Goal: Task Accomplishment & Management: Complete application form

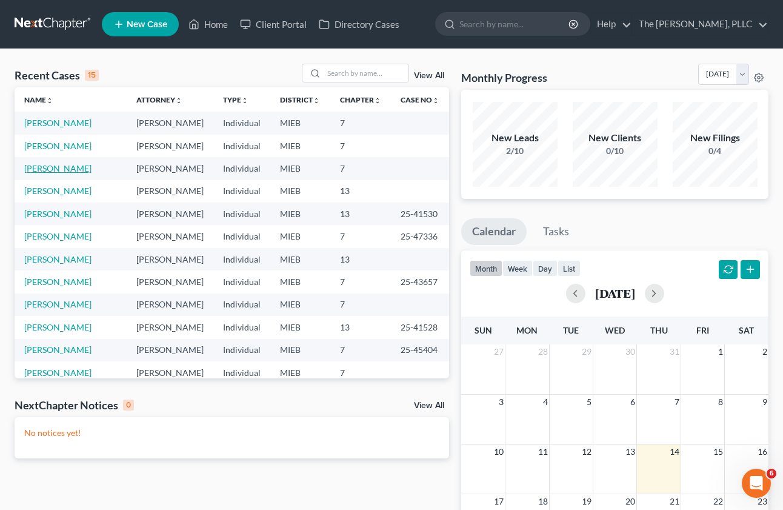
click at [42, 173] on link "[PERSON_NAME]" at bounding box center [57, 168] width 67 height 10
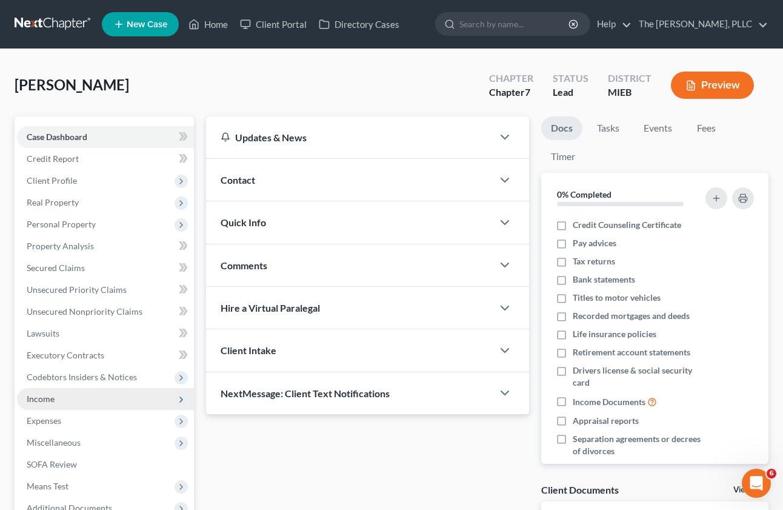
click at [65, 396] on span "Income" at bounding box center [105, 399] width 177 height 22
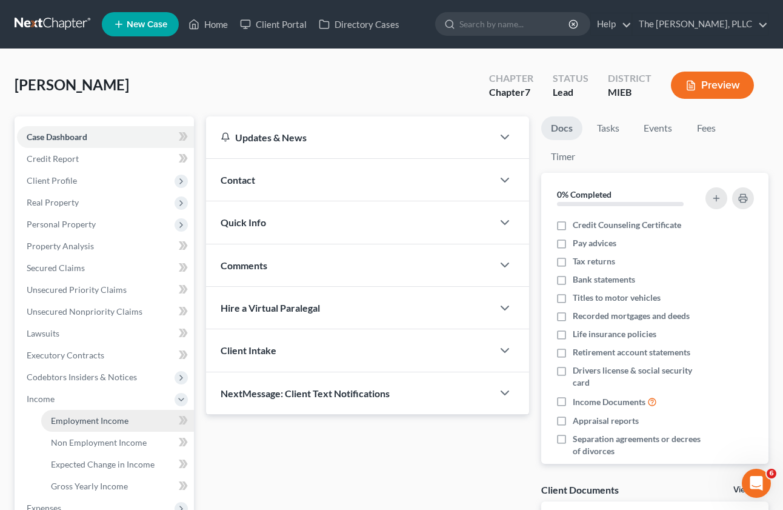
click at [130, 424] on link "Employment Income" at bounding box center [117, 421] width 153 height 22
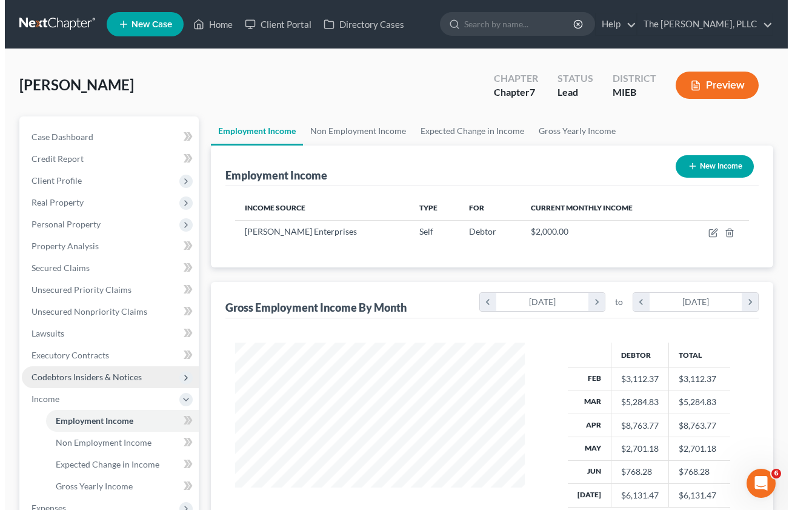
scroll to position [217, 314]
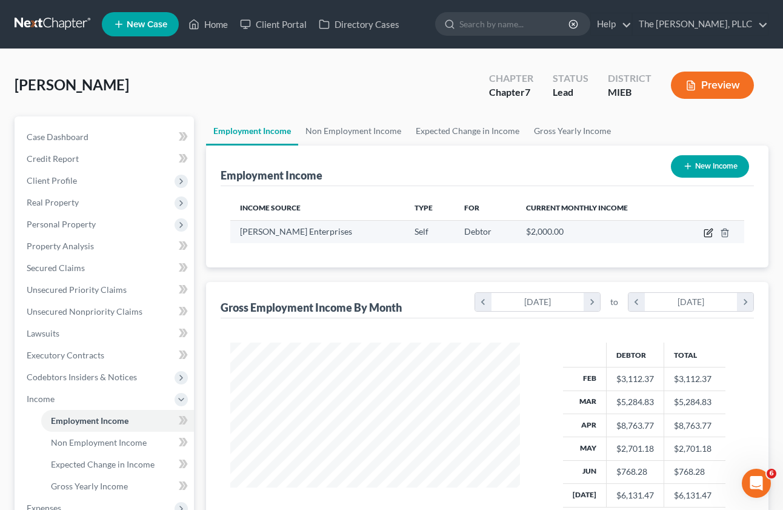
click at [705, 232] on icon "button" at bounding box center [709, 233] width 10 height 10
select select "1"
select select "0"
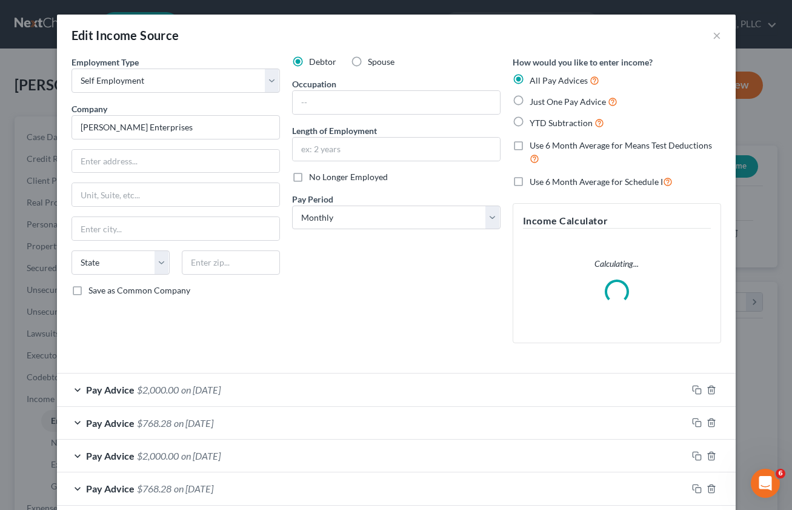
scroll to position [217, 318]
click at [309, 174] on label "No Longer Employed" at bounding box center [348, 177] width 79 height 12
click at [314, 174] on input "No Longer Employed" at bounding box center [318, 175] width 8 height 8
checkbox input "true"
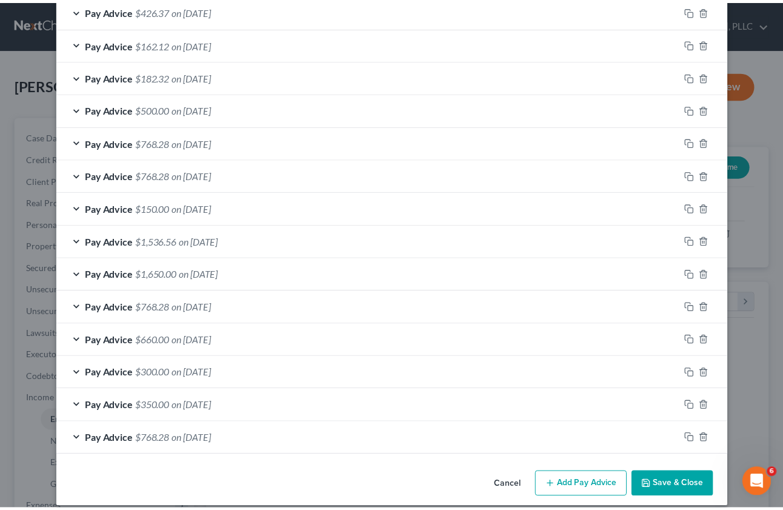
scroll to position [1621, 0]
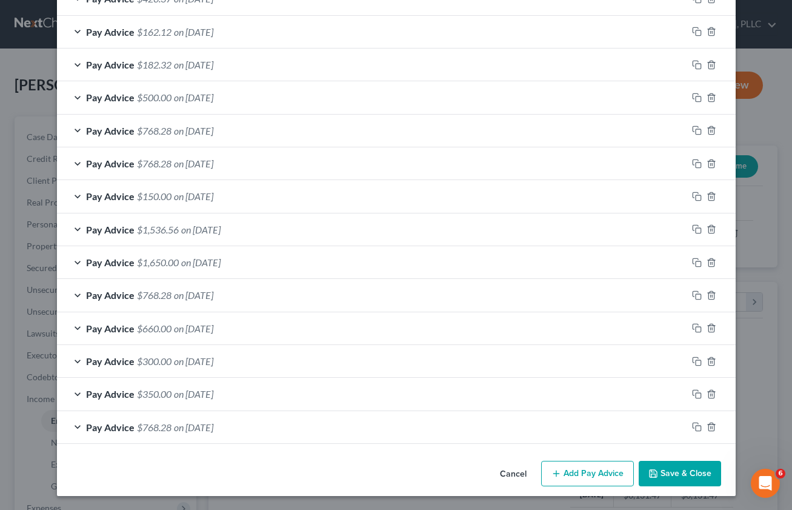
click at [673, 464] on button "Save & Close" at bounding box center [680, 473] width 82 height 25
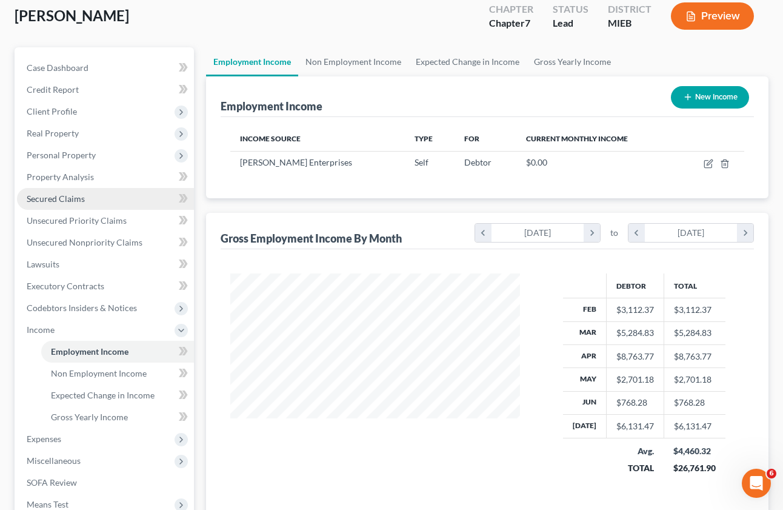
scroll to position [135, 0]
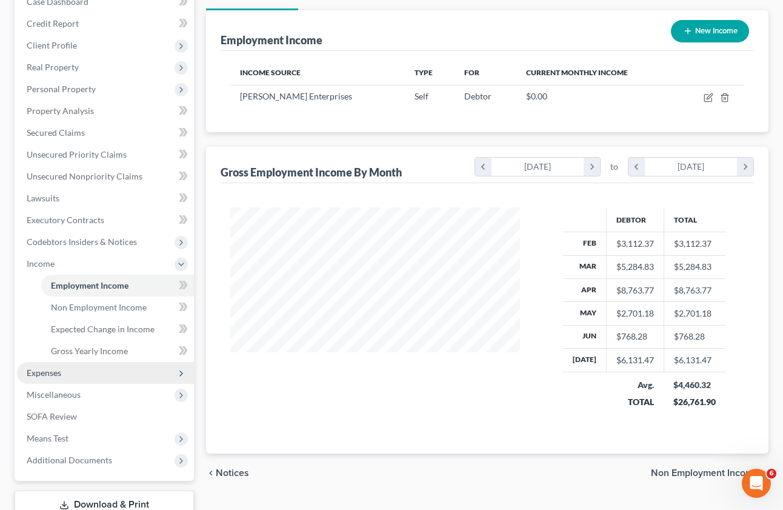
click at [54, 375] on span "Expenses" at bounding box center [44, 372] width 35 height 10
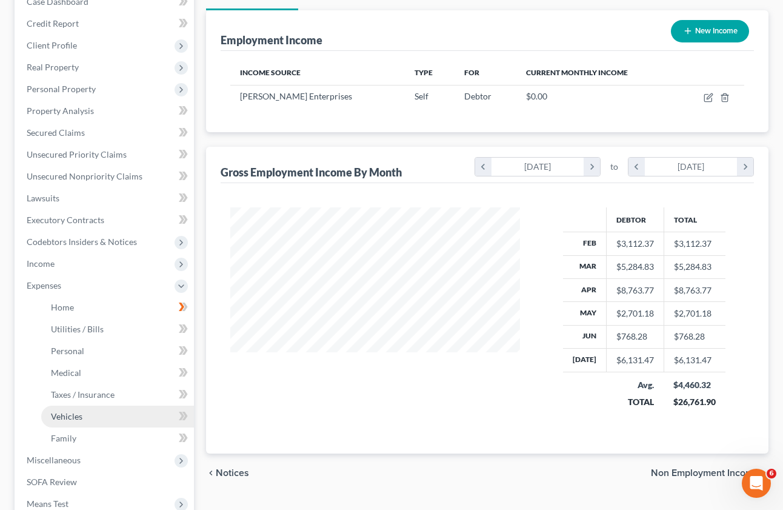
click at [79, 407] on link "Vehicles" at bounding box center [117, 416] width 153 height 22
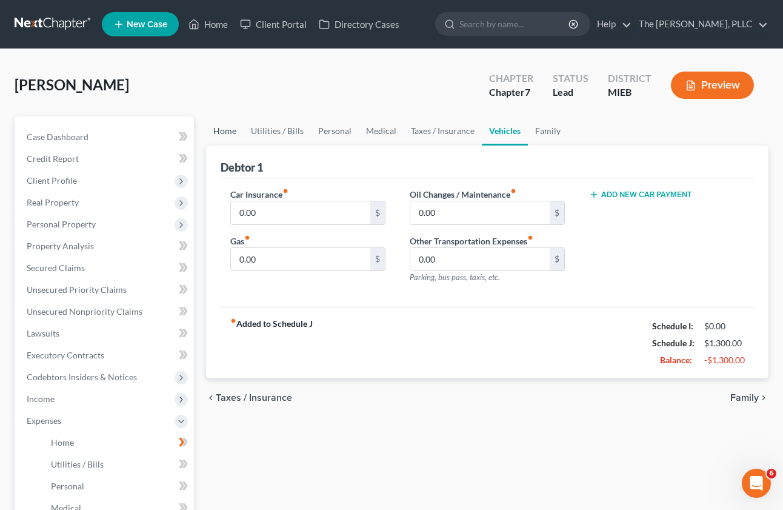
click at [234, 130] on link "Home" at bounding box center [225, 130] width 38 height 29
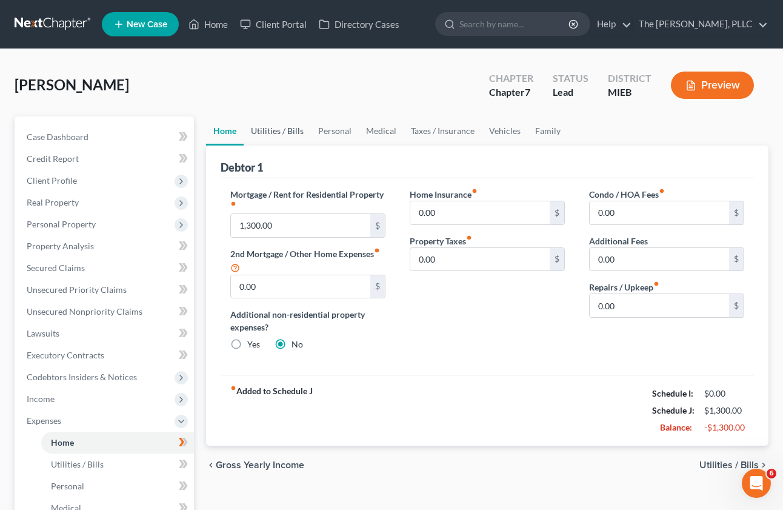
click at [266, 122] on link "Utilities / Bills" at bounding box center [277, 130] width 67 height 29
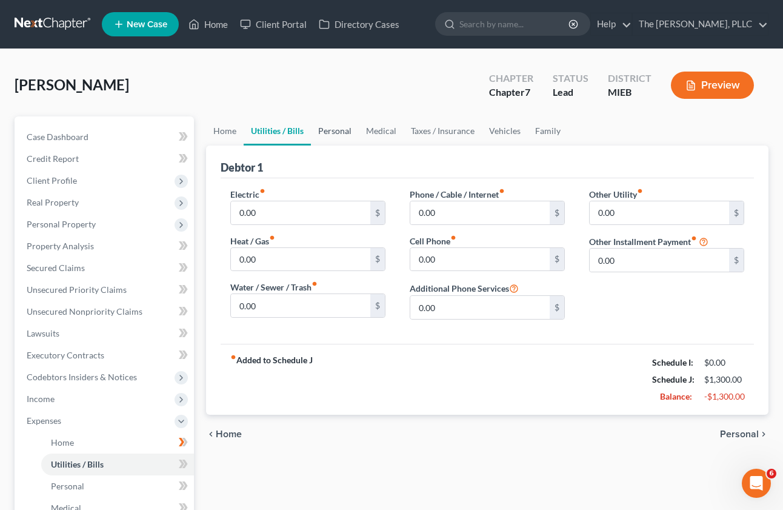
click at [327, 128] on link "Personal" at bounding box center [335, 130] width 48 height 29
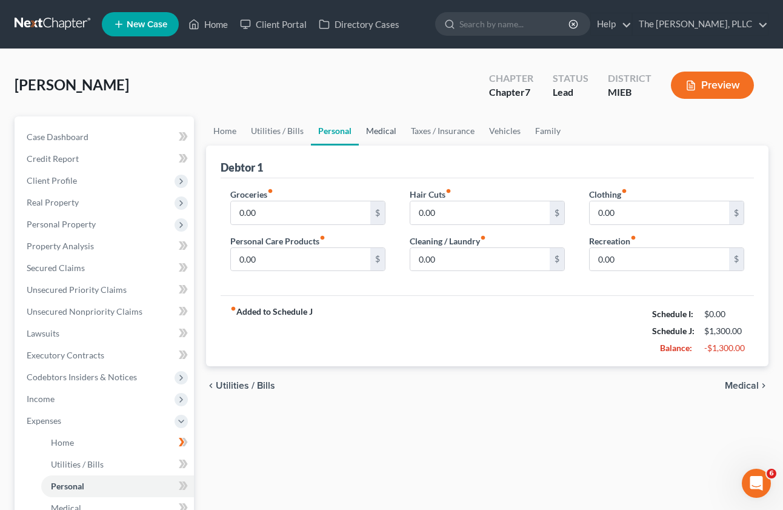
click at [375, 130] on link "Medical" at bounding box center [381, 130] width 45 height 29
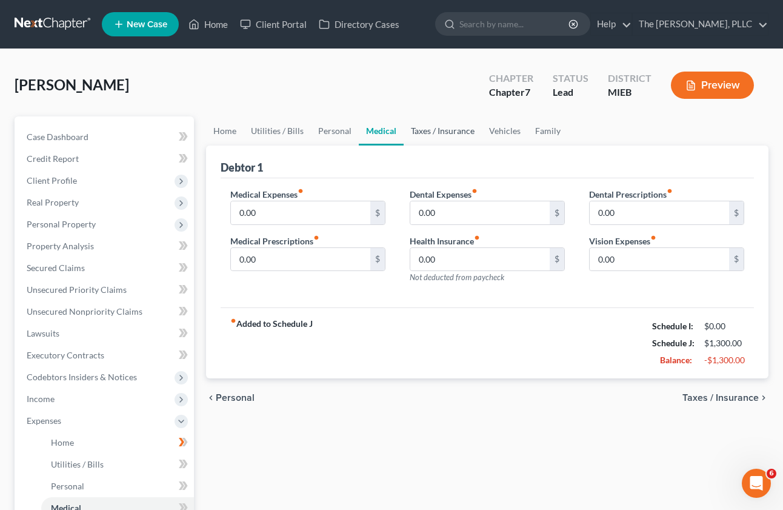
click at [420, 132] on link "Taxes / Insurance" at bounding box center [443, 130] width 78 height 29
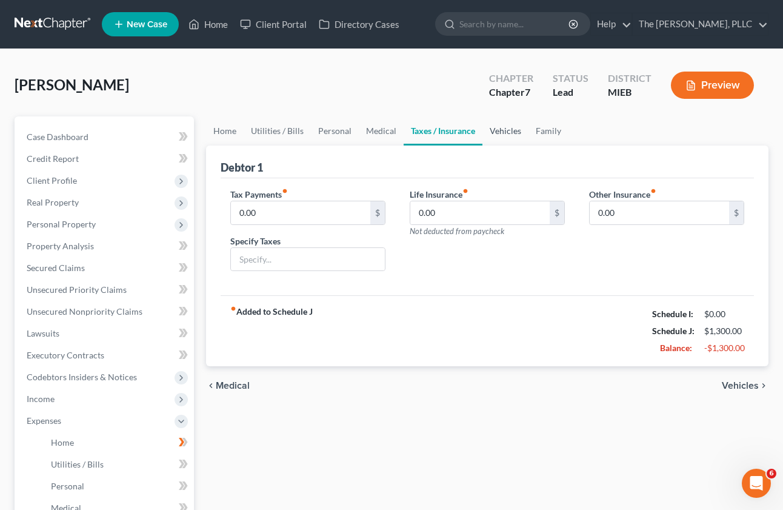
click at [495, 129] on link "Vehicles" at bounding box center [505, 130] width 46 height 29
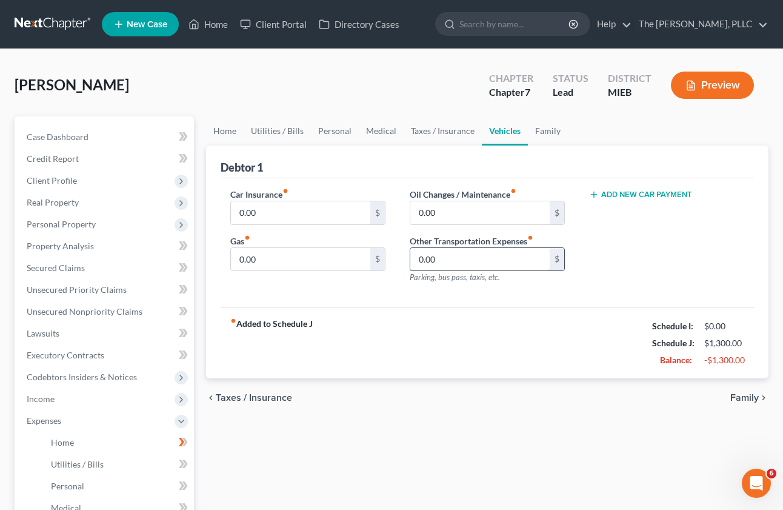
click at [469, 256] on input "0.00" at bounding box center [479, 259] width 139 height 23
click at [321, 266] on input "0.00" at bounding box center [300, 259] width 139 height 23
click at [290, 211] on input "0.00" at bounding box center [300, 212] width 139 height 23
click at [267, 135] on link "Utilities / Bills" at bounding box center [277, 130] width 67 height 29
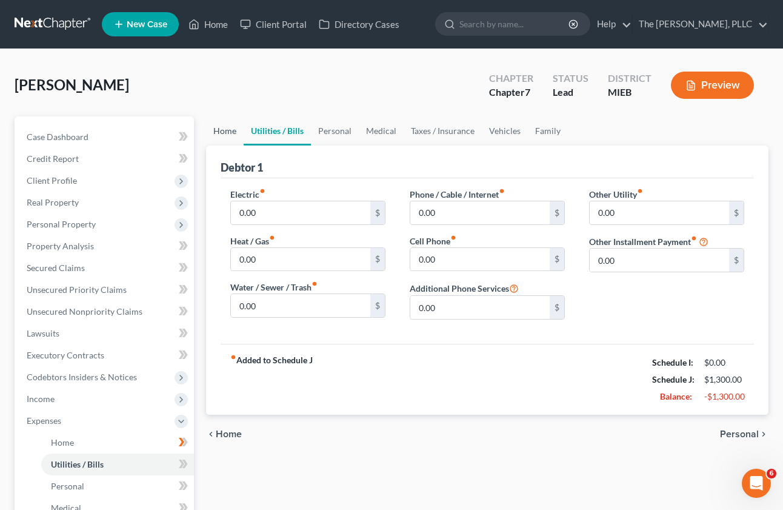
click at [231, 136] on link "Home" at bounding box center [225, 130] width 38 height 29
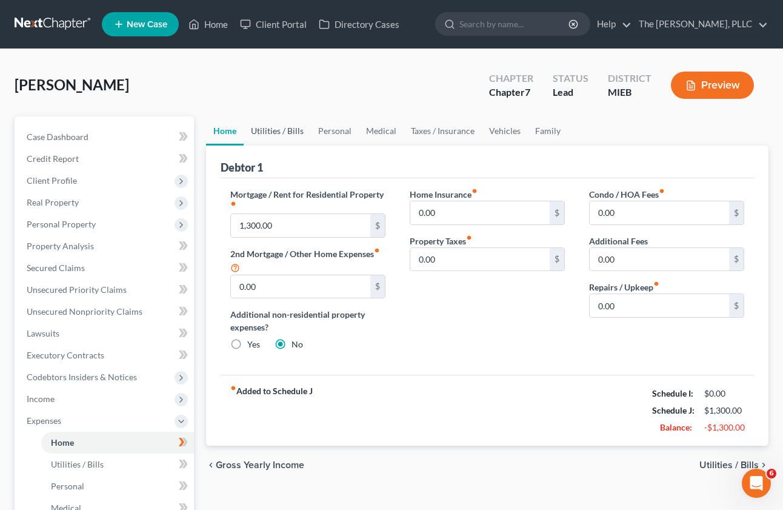
click at [276, 140] on link "Utilities / Bills" at bounding box center [277, 130] width 67 height 29
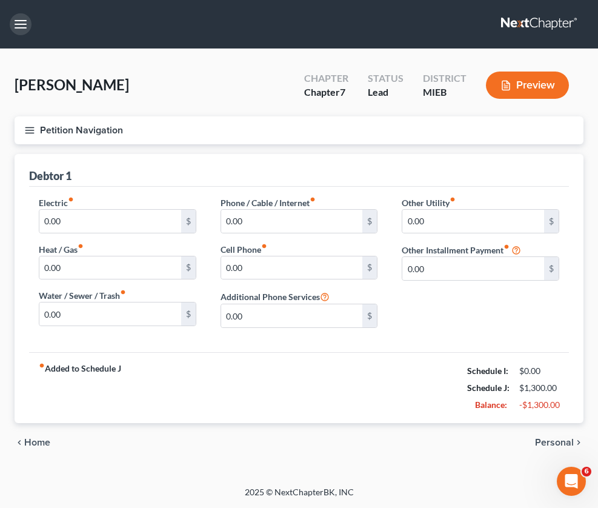
click at [19, 29] on button "button" at bounding box center [21, 24] width 22 height 22
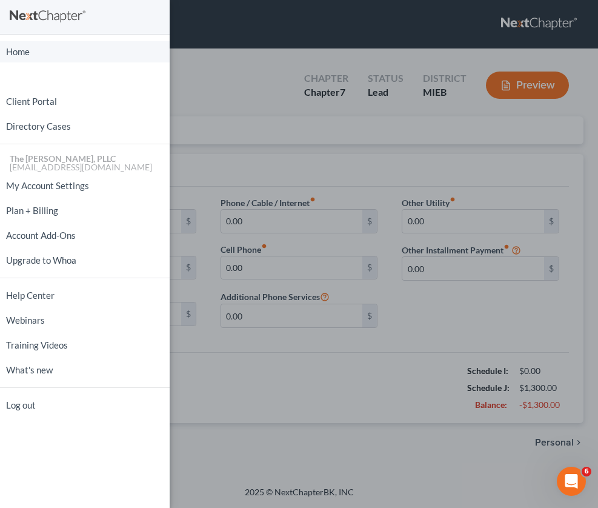
click at [36, 48] on link "Home" at bounding box center [85, 51] width 170 height 21
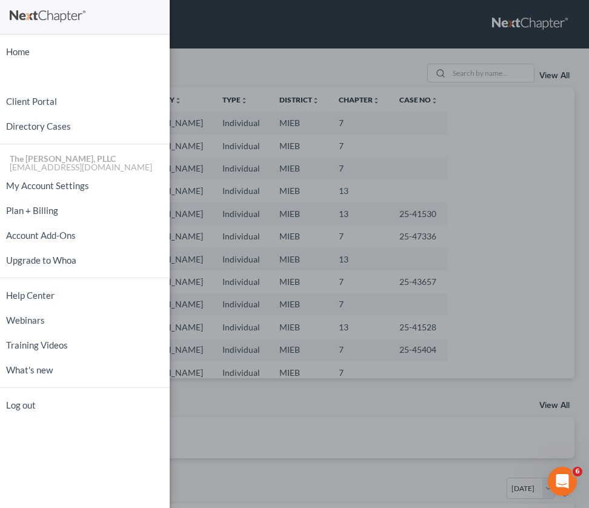
click at [259, 78] on div "Home New Case Client Portal Directory Cases The [PERSON_NAME], PLLC [EMAIL_ADDR…" at bounding box center [294, 254] width 589 height 508
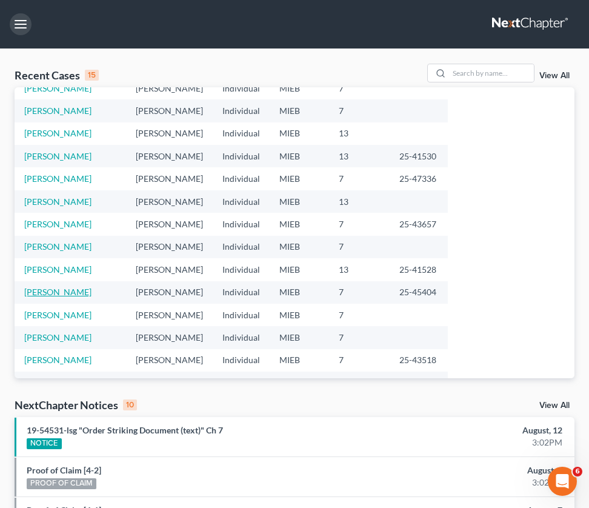
scroll to position [83, 0]
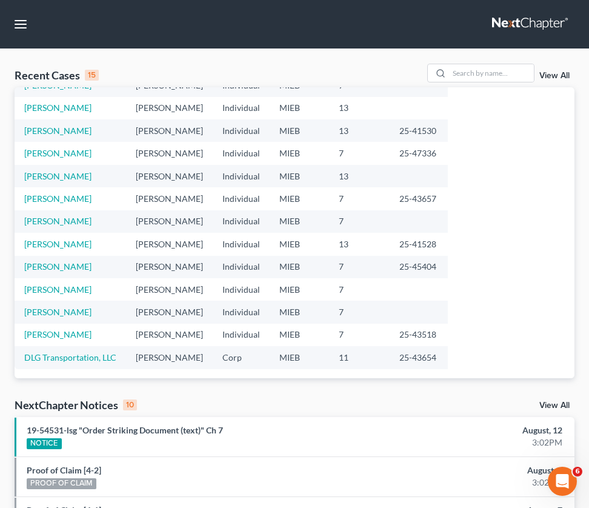
click at [70, 340] on td "[PERSON_NAME]" at bounding box center [71, 335] width 112 height 22
click at [70, 338] on link "[PERSON_NAME]" at bounding box center [57, 334] width 67 height 10
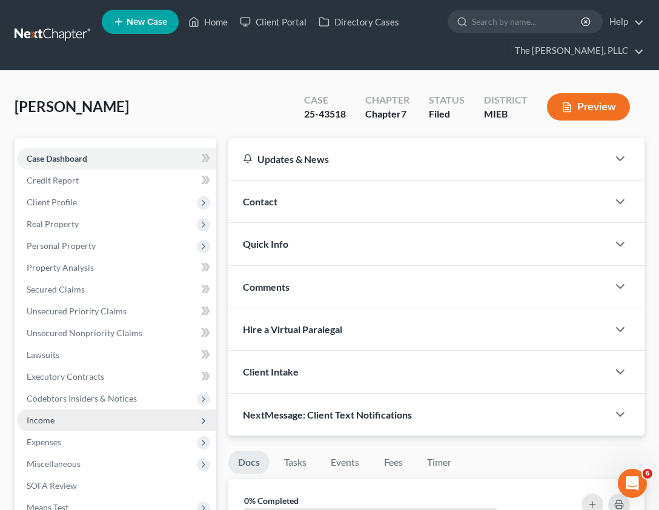
click at [56, 424] on span "Income" at bounding box center [116, 421] width 199 height 22
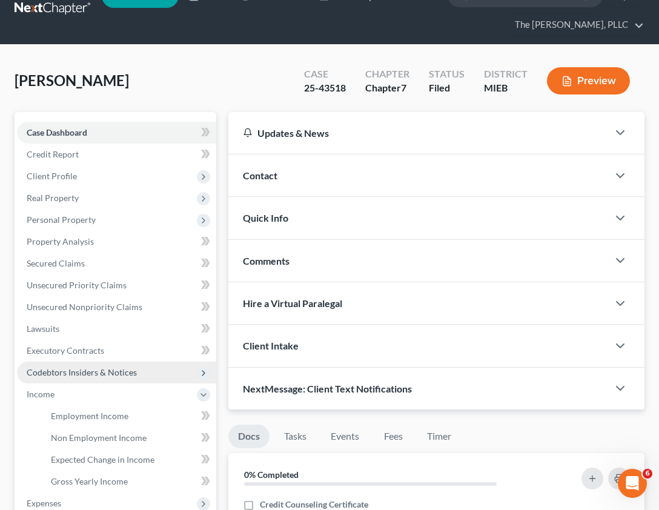
scroll to position [82, 0]
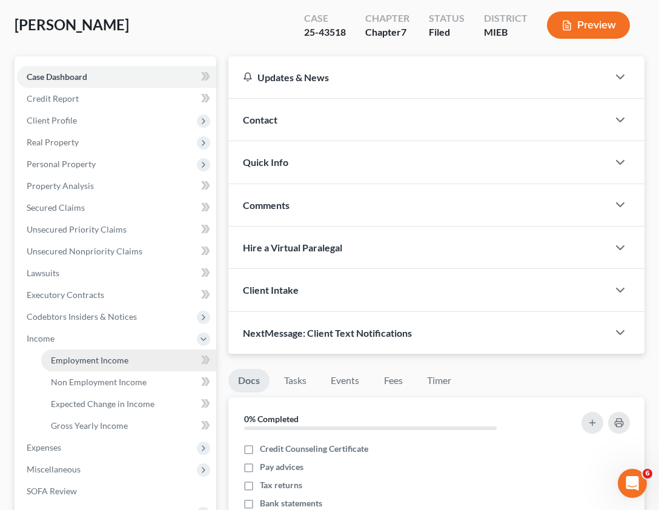
click at [81, 361] on span "Employment Income" at bounding box center [90, 360] width 78 height 10
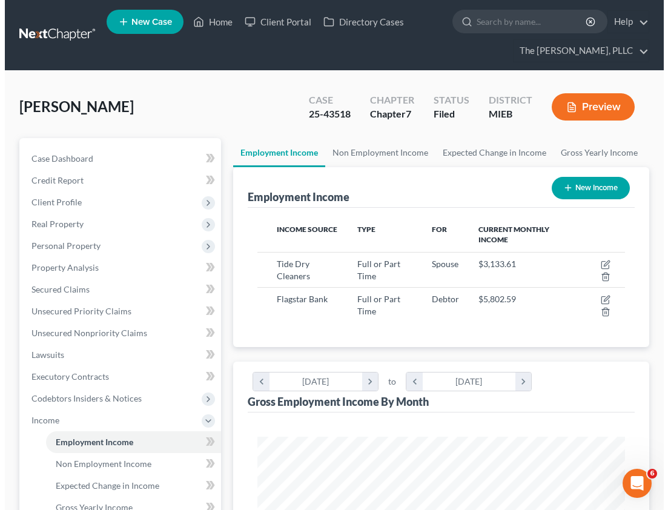
scroll to position [2, 0]
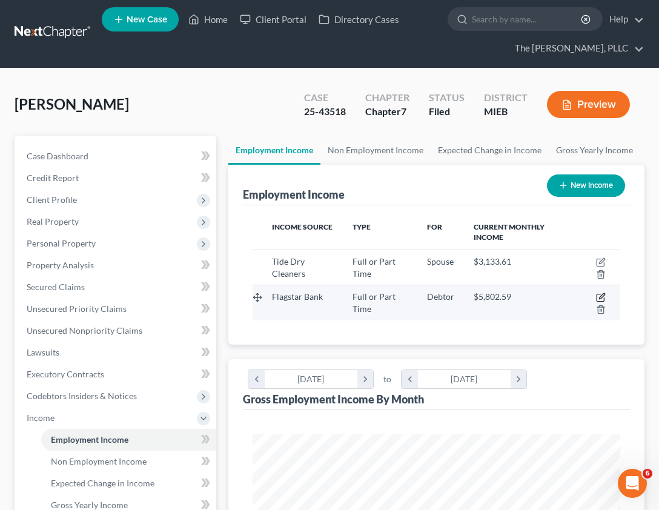
click at [602, 293] on icon "button" at bounding box center [601, 298] width 10 height 10
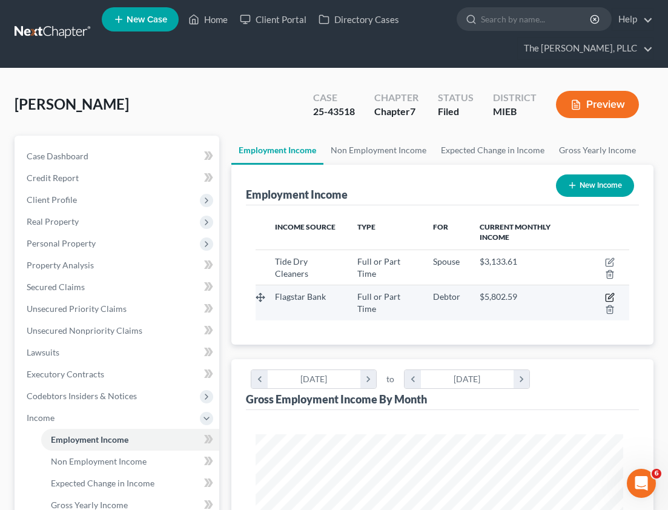
select select "0"
select select "35"
select select "2"
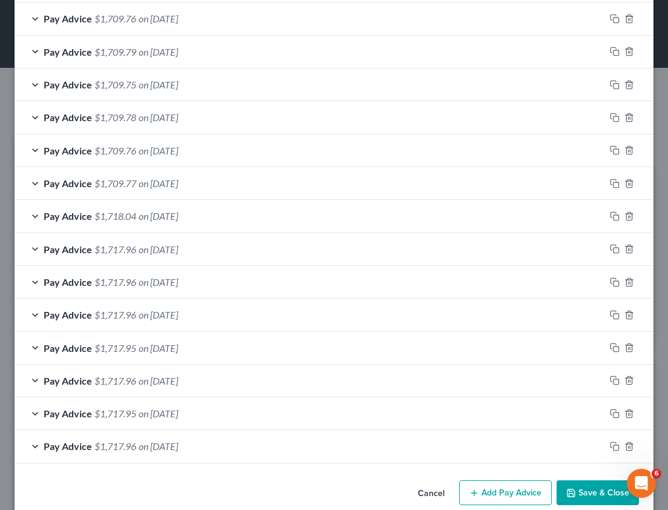
scroll to position [429, 0]
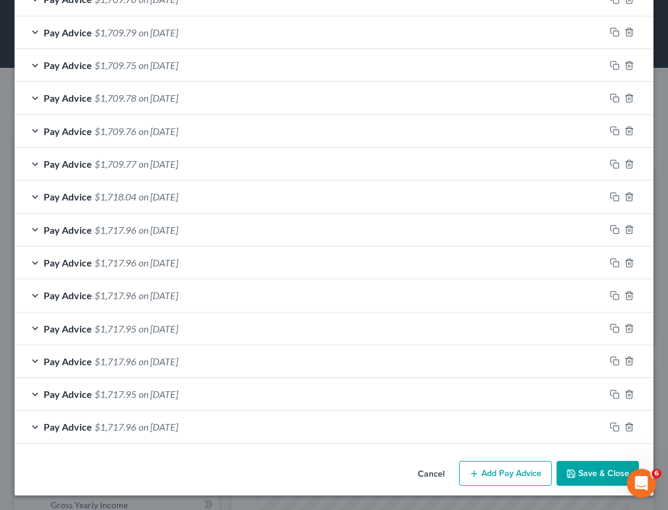
click at [496, 472] on button "Add Pay Advice" at bounding box center [505, 473] width 93 height 25
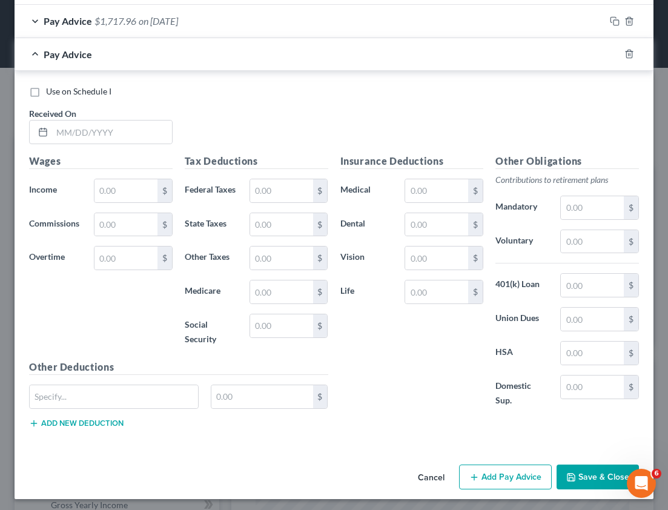
scroll to position [839, 0]
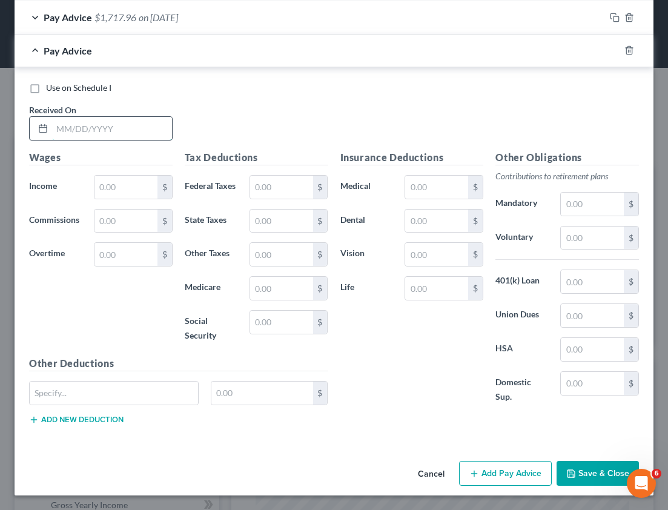
click at [91, 129] on input "text" at bounding box center [112, 128] width 120 height 23
type input "[DATE]"
click at [141, 187] on input "text" at bounding box center [126, 187] width 63 height 23
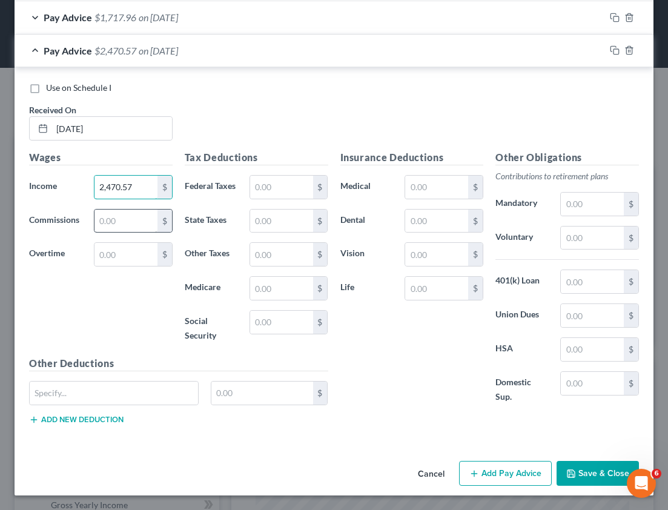
type input "2,470.57"
click at [121, 221] on input "text" at bounding box center [126, 221] width 63 height 23
type input "274.51"
click at [275, 193] on input "text" at bounding box center [281, 187] width 63 height 23
click at [127, 218] on input "274.51" at bounding box center [126, 221] width 63 height 23
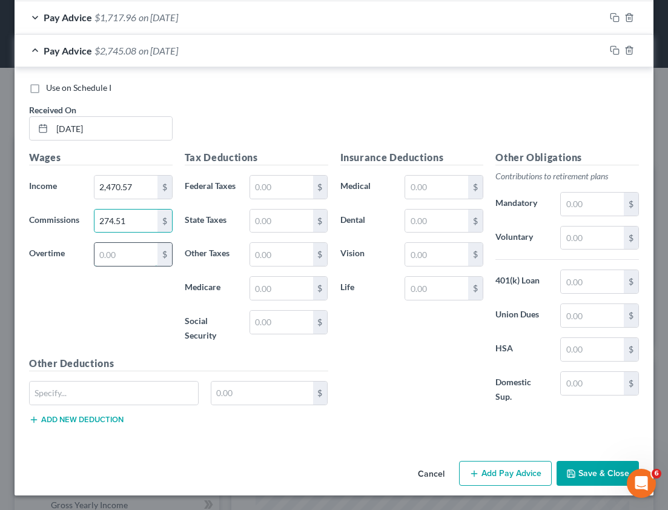
click at [113, 254] on input "text" at bounding box center [126, 254] width 63 height 23
paste input "274.51"
type input "274.51"
drag, startPoint x: 130, startPoint y: 218, endPoint x: 151, endPoint y: 218, distance: 20.6
click at [151, 218] on input "274.51" at bounding box center [126, 221] width 63 height 23
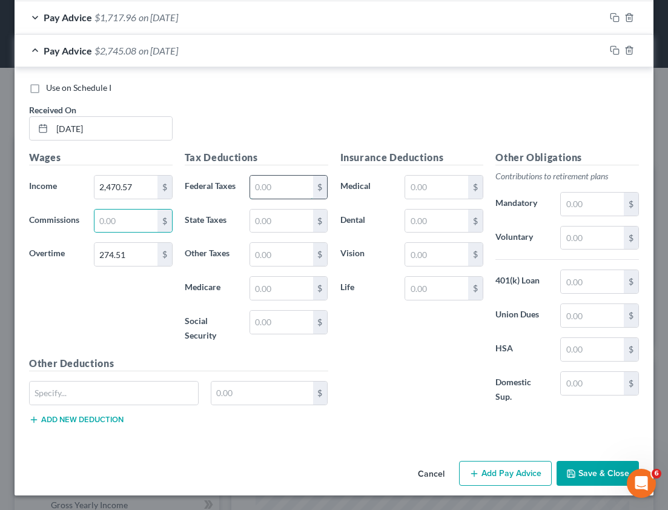
click at [278, 183] on input "text" at bounding box center [281, 187] width 63 height 23
type input "257.10"
click at [272, 221] on input "text" at bounding box center [281, 221] width 63 height 23
type input "97.92"
click at [256, 287] on input "text" at bounding box center [281, 288] width 63 height 23
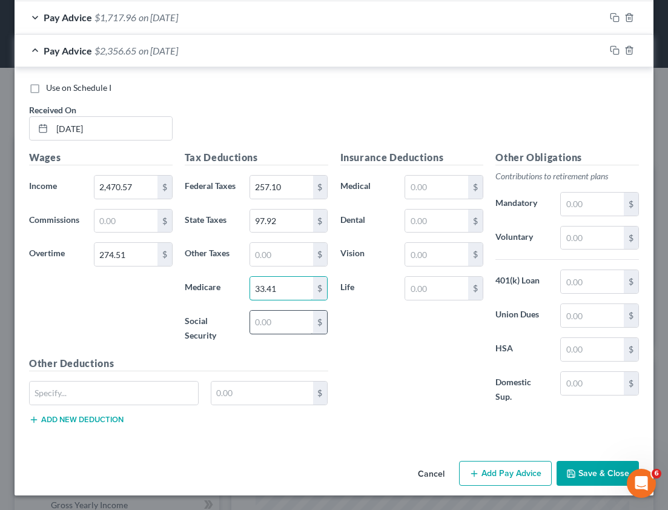
type input "33.41"
click at [278, 315] on input "text" at bounding box center [281, 322] width 63 height 23
type input "142.84"
click at [419, 198] on input "text" at bounding box center [436, 187] width 63 height 23
type input "325.88"
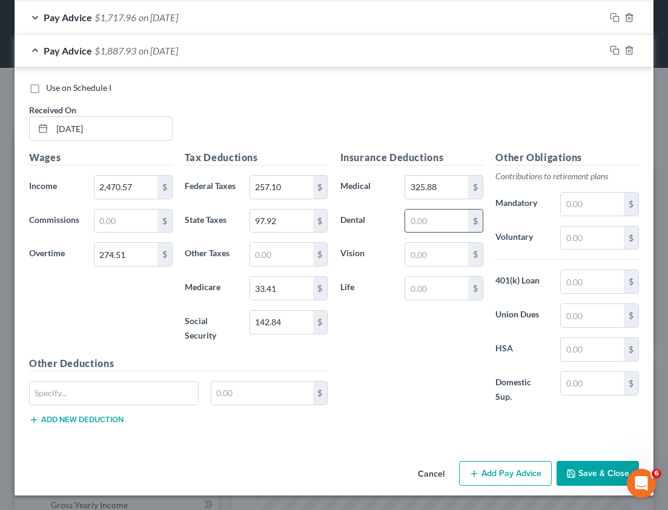
click at [436, 221] on input "text" at bounding box center [436, 221] width 63 height 23
type input "24.94"
click at [452, 258] on input "text" at bounding box center [436, 254] width 63 height 23
type input "12.29"
click at [455, 287] on input "text" at bounding box center [436, 288] width 63 height 23
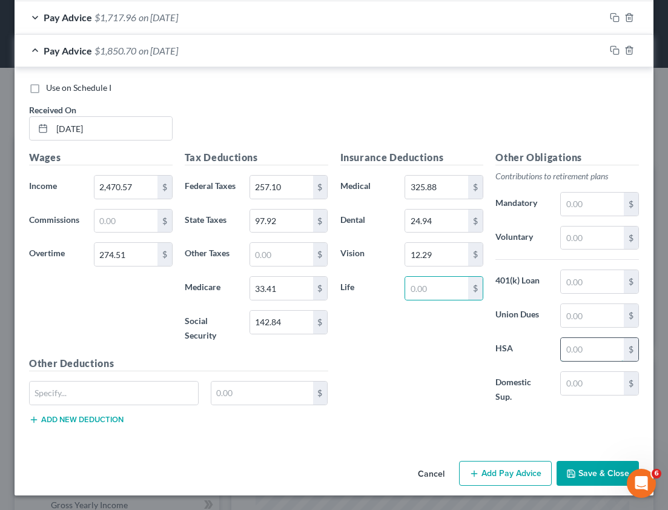
click at [567, 351] on input "text" at bounding box center [592, 349] width 63 height 23
type input "84.62"
click at [414, 294] on input "text" at bounding box center [436, 288] width 63 height 23
type input "12.06"
click at [510, 469] on button "Add Pay Advice" at bounding box center [505, 473] width 93 height 25
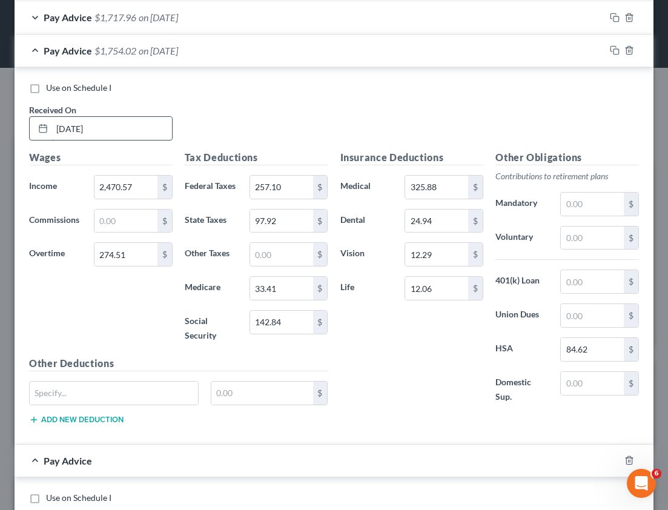
click at [72, 129] on input "[DATE]" at bounding box center [112, 128] width 120 height 23
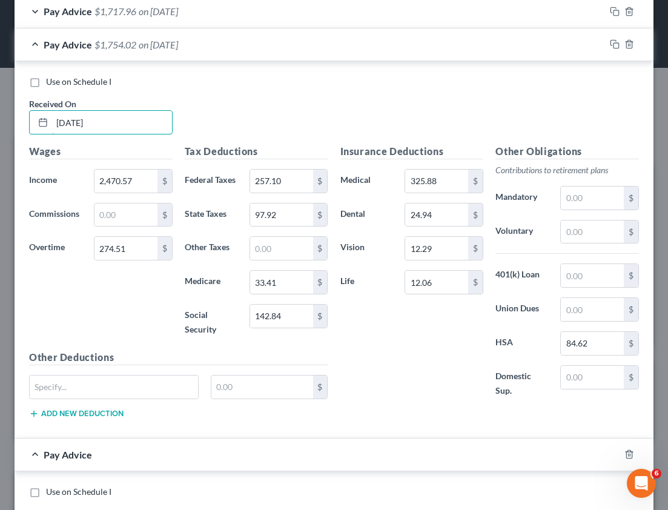
scroll to position [1249, 0]
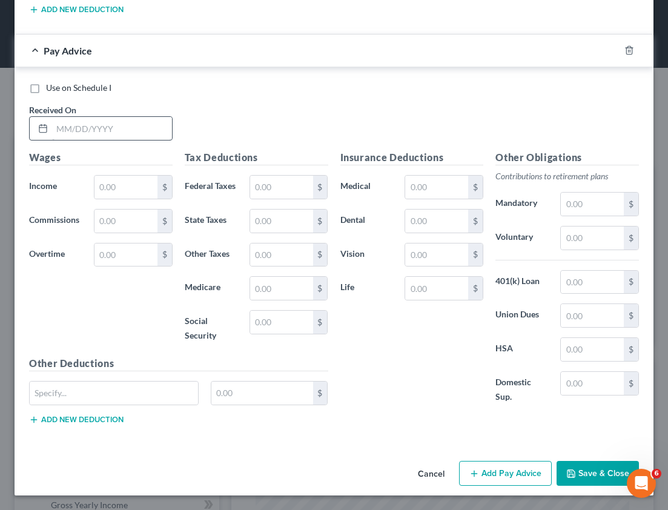
type input "[DATE]"
click at [66, 132] on input "text" at bounding box center [112, 128] width 120 height 23
type input "[DATE]"
click at [128, 183] on input "text" at bounding box center [126, 187] width 63 height 23
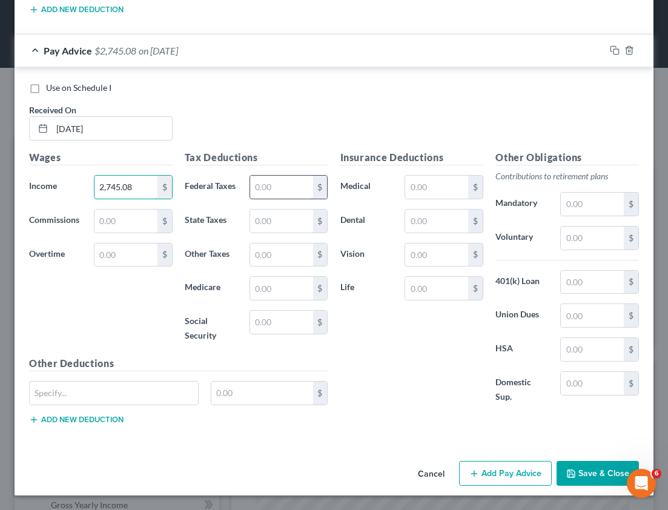
type input "2,745.08"
click at [281, 195] on input "text" at bounding box center [281, 187] width 63 height 23
type input "257.10"
click at [258, 219] on input "text" at bounding box center [281, 221] width 63 height 23
type input "97.92"
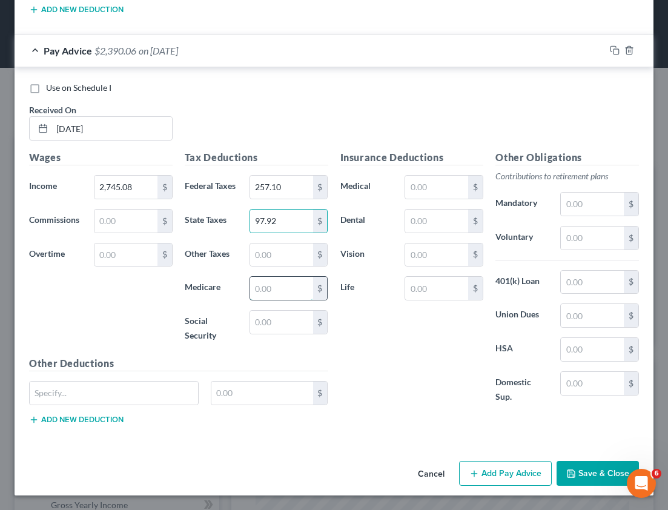
click at [253, 284] on input "text" at bounding box center [281, 288] width 63 height 23
type input "33.41"
click at [263, 325] on input "text" at bounding box center [281, 322] width 63 height 23
type input "142.85"
click at [421, 182] on input "text" at bounding box center [436, 187] width 63 height 23
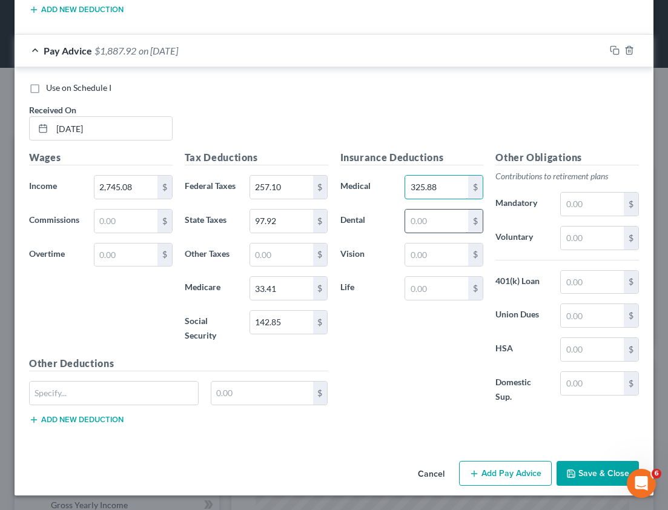
type input "325.88"
click at [410, 225] on input "text" at bounding box center [436, 221] width 63 height 23
type input "24.94"
click at [424, 257] on input "text" at bounding box center [436, 255] width 63 height 23
type input "12.29"
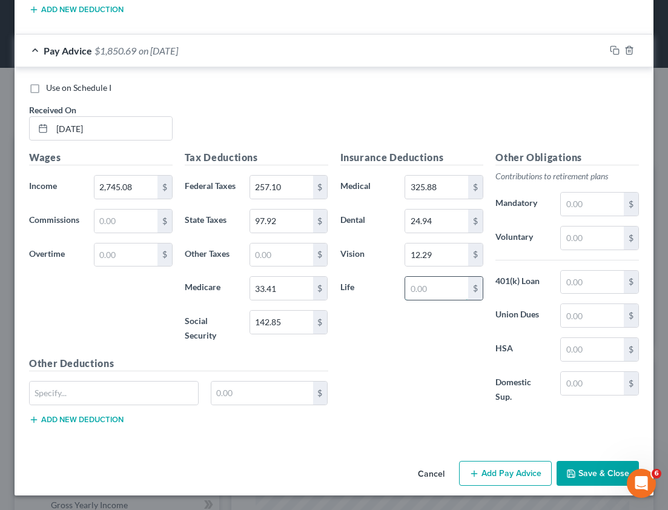
click at [436, 292] on input "text" at bounding box center [436, 288] width 63 height 23
type input "12.06"
click at [561, 347] on input "text" at bounding box center [592, 349] width 63 height 23
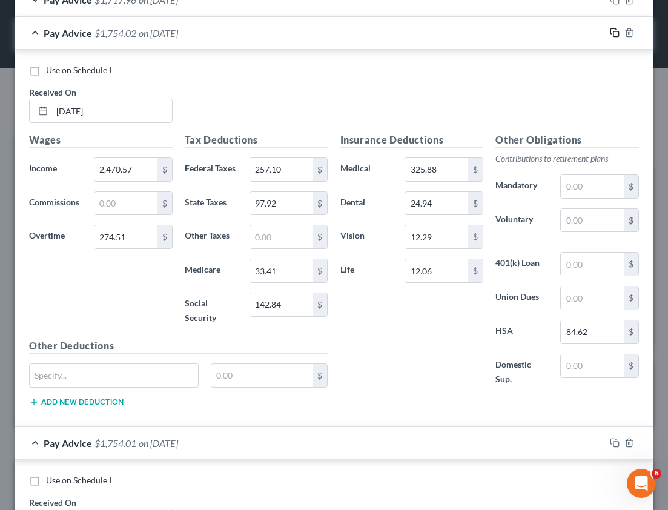
type input "84.62"
click at [610, 35] on icon "button" at bounding box center [615, 33] width 10 height 10
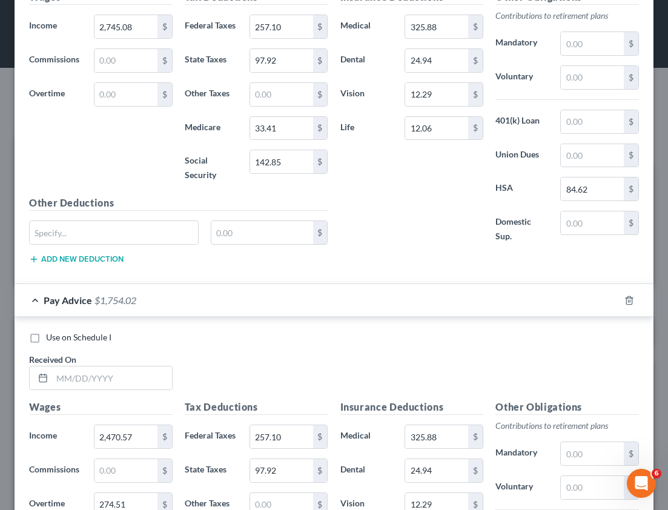
scroll to position [1282, 0]
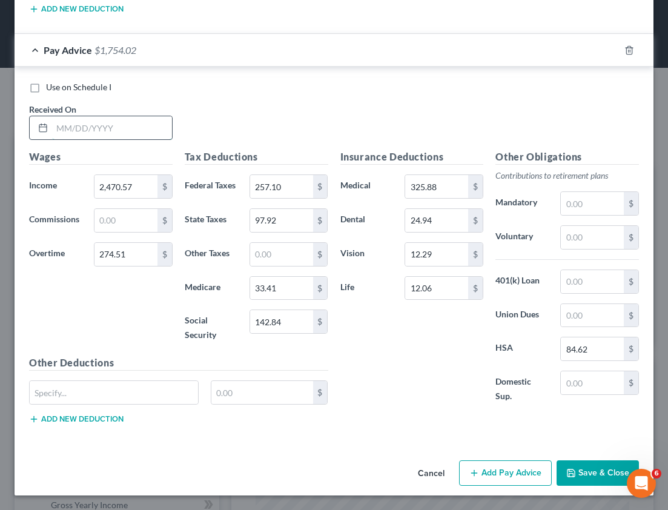
click at [110, 124] on input "text" at bounding box center [112, 127] width 120 height 23
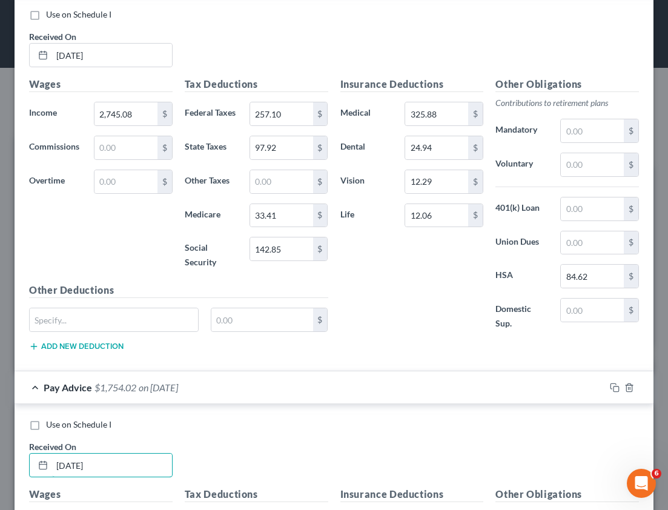
scroll to position [944, 0]
type input "[DATE]"
click at [286, 251] on input "142.85" at bounding box center [281, 249] width 63 height 23
click at [216, 297] on h5 "Other Deductions" at bounding box center [178, 291] width 299 height 15
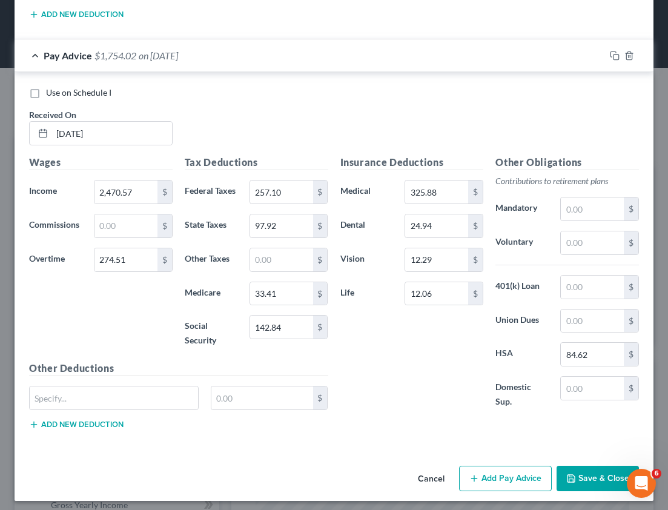
scroll to position [1282, 0]
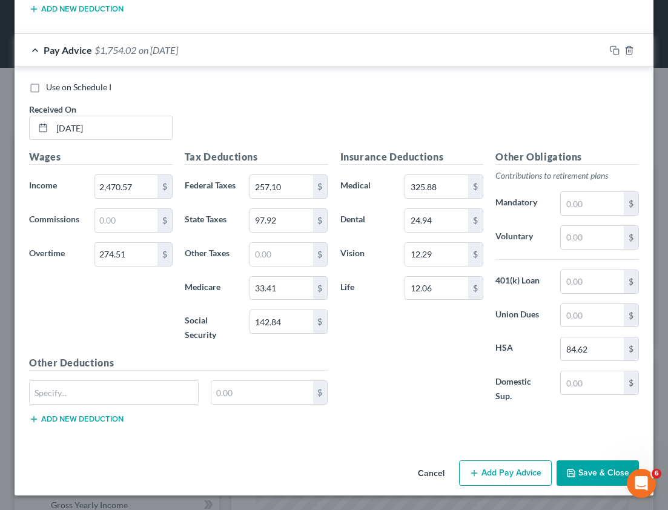
click at [34, 43] on div "Pay Advice $1,754.02 on [DATE]" at bounding box center [310, 50] width 591 height 32
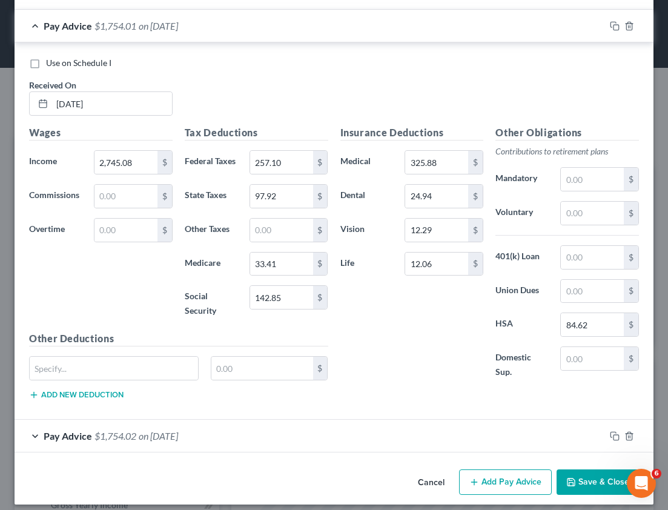
scroll to position [890, 0]
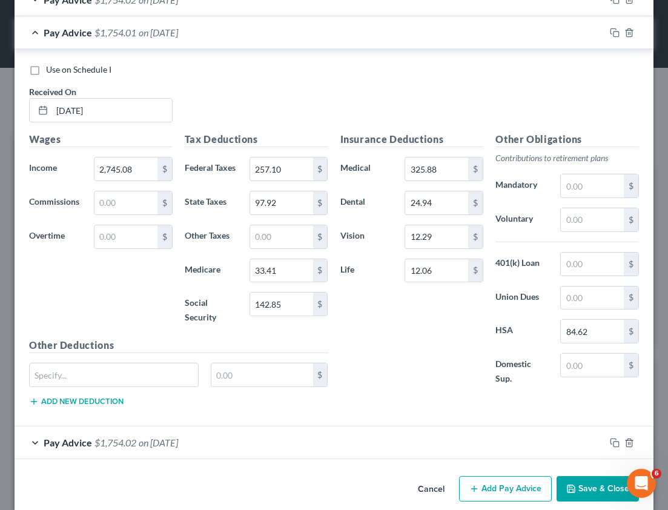
click at [39, 35] on div "Pay Advice $1,754.01 on [DATE]" at bounding box center [310, 32] width 591 height 32
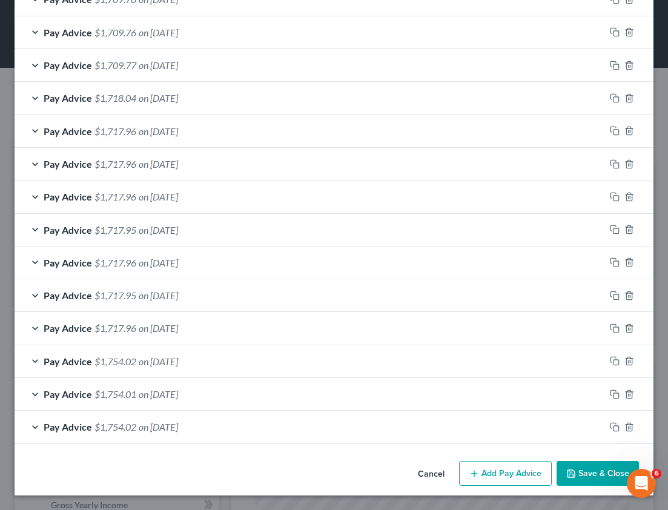
scroll to position [528, 0]
click at [178, 422] on span "on [DATE]" at bounding box center [158, 427] width 39 height 12
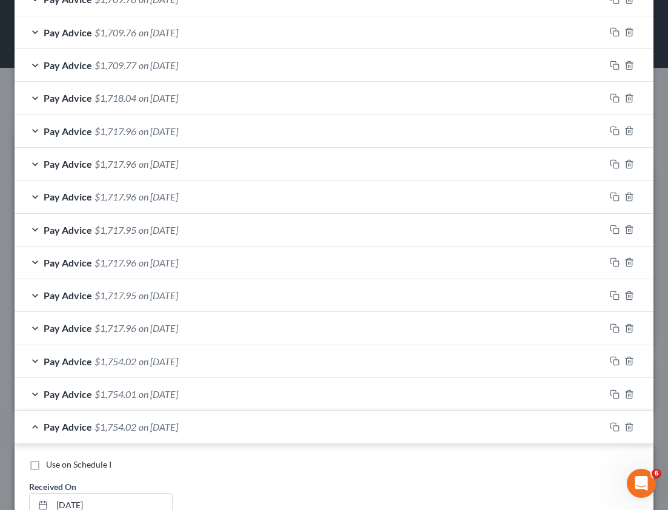
scroll to position [890, 0]
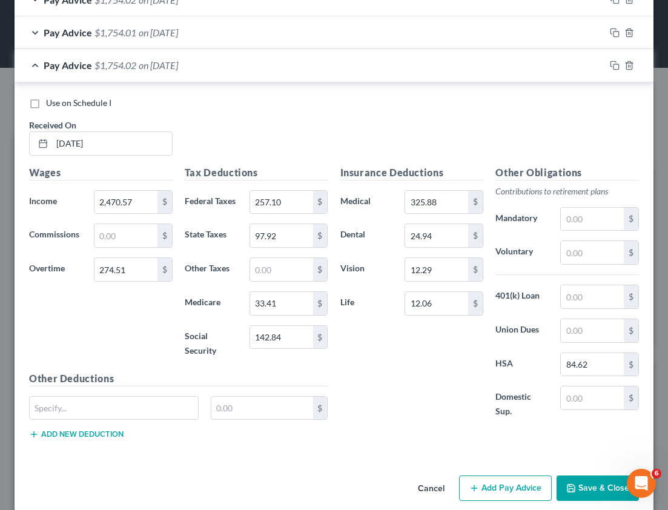
click at [470, 492] on icon "button" at bounding box center [475, 489] width 10 height 10
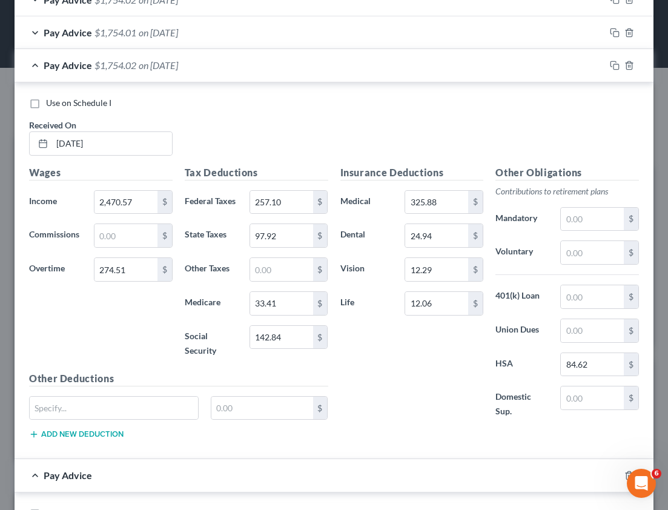
click at [32, 68] on div "Pay Advice $1,754.02 on [DATE]" at bounding box center [310, 65] width 591 height 32
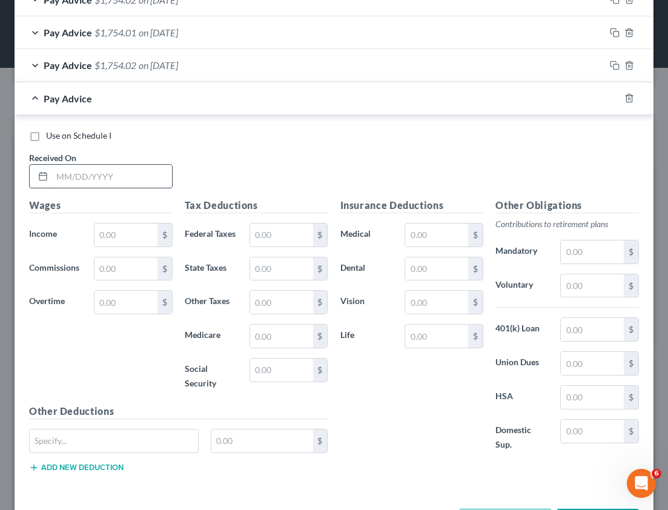
click at [93, 181] on input "text" at bounding box center [112, 176] width 120 height 23
type input "[DATE]"
click at [116, 242] on input "text" at bounding box center [126, 235] width 63 height 23
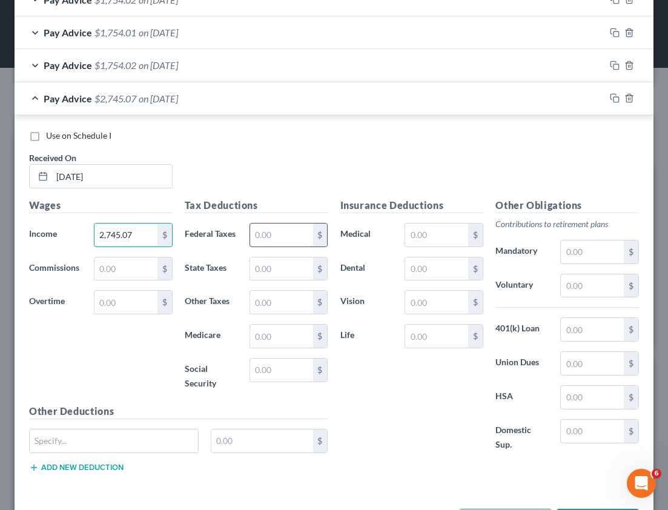
type input "2,745.07"
click at [260, 239] on input "text" at bounding box center [281, 235] width 63 height 23
type input "257.10"
click at [282, 273] on input "text" at bounding box center [281, 269] width 63 height 23
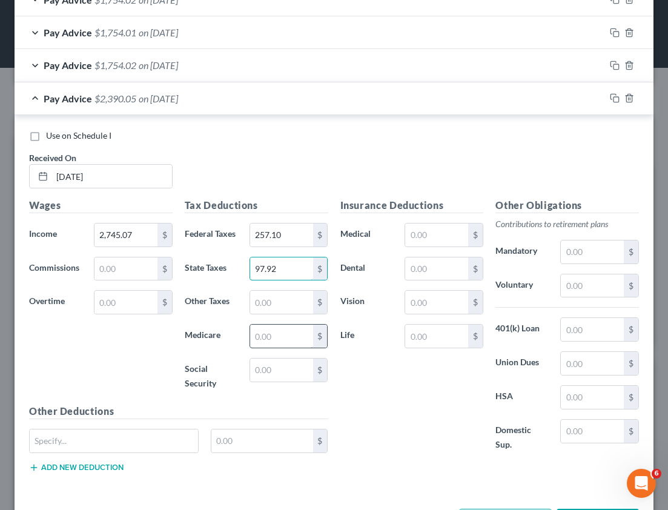
type input "97.92"
click at [259, 337] on input "text" at bounding box center [281, 336] width 63 height 23
type input "33.40"
click at [284, 381] on input "text" at bounding box center [281, 370] width 63 height 23
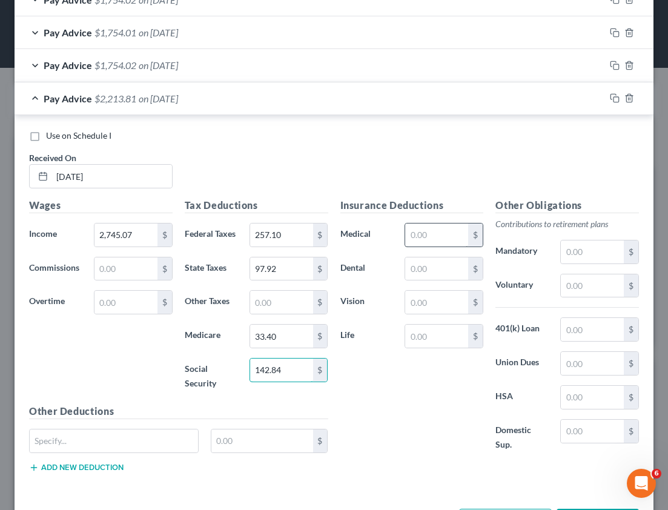
type input "142.84"
click at [448, 235] on input "text" at bounding box center [436, 235] width 63 height 23
type input "325.88"
click at [429, 261] on input "text" at bounding box center [436, 269] width 63 height 23
type input "24.94"
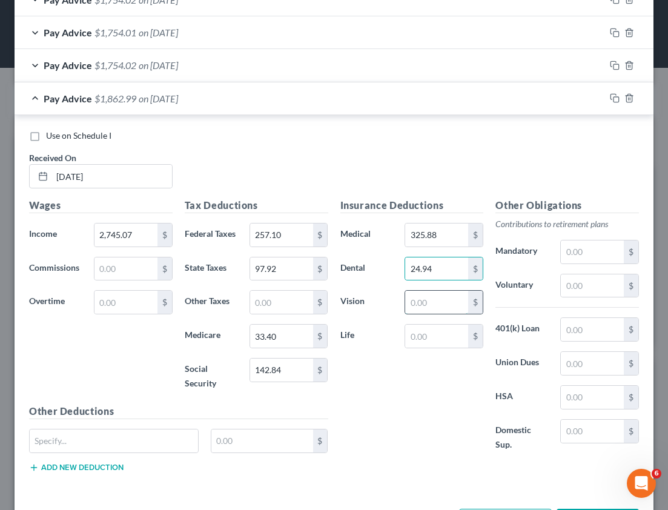
click at [407, 305] on input "text" at bounding box center [436, 302] width 63 height 23
type input "12.29"
click at [573, 397] on input "text" at bounding box center [592, 397] width 63 height 23
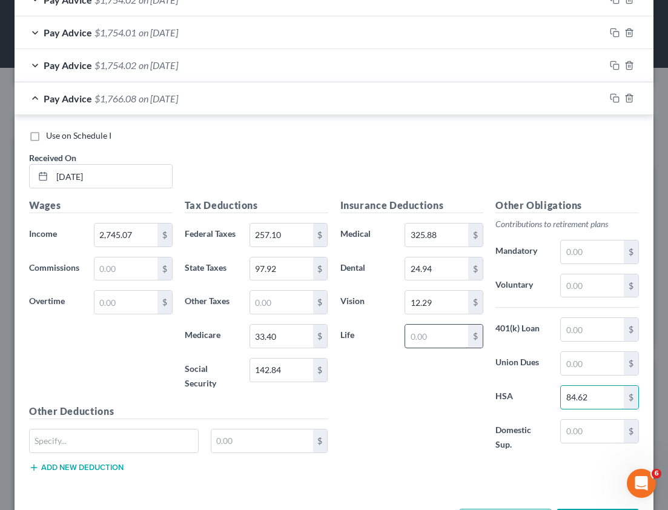
type input "84.62"
click at [436, 337] on input "text" at bounding box center [436, 336] width 63 height 23
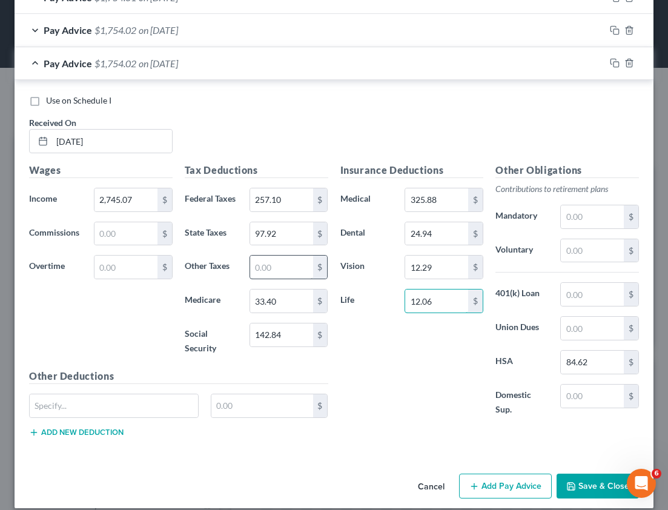
scroll to position [938, 0]
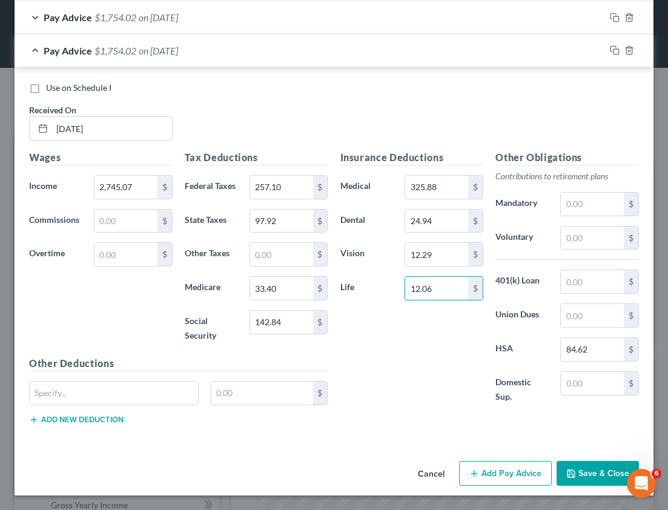
type input "12.06"
click at [518, 478] on button "Add Pay Advice" at bounding box center [505, 473] width 93 height 25
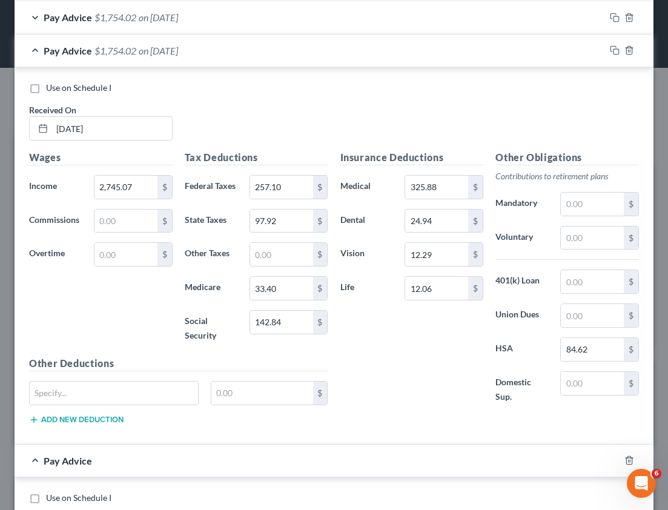
click at [56, 46] on span "Pay Advice" at bounding box center [68, 51] width 48 height 12
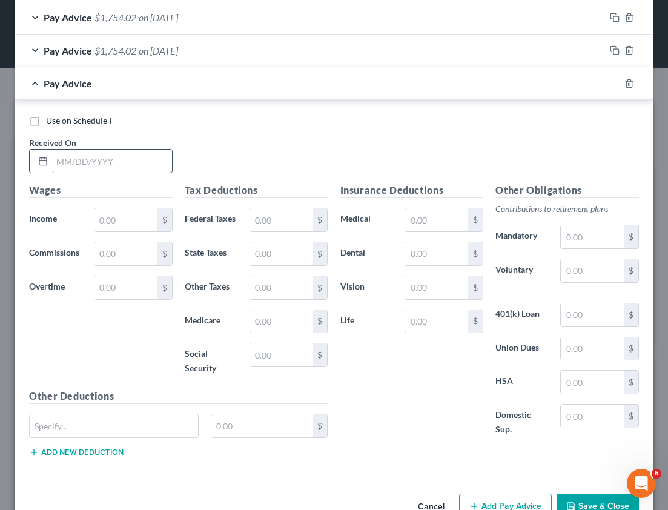
click at [102, 167] on input "text" at bounding box center [112, 161] width 120 height 23
type input "[DATE]"
drag, startPoint x: 108, startPoint y: 216, endPoint x: 84, endPoint y: 223, distance: 24.6
click at [107, 216] on input "text" at bounding box center [126, 219] width 63 height 23
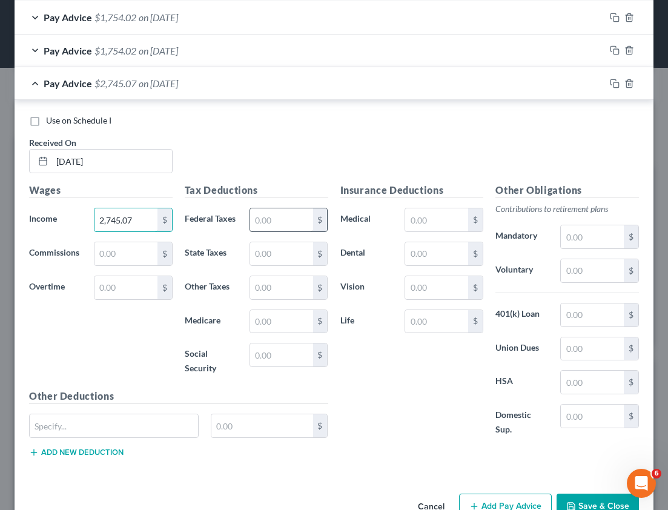
type input "2,745.07"
click at [266, 222] on input "text" at bounding box center [281, 219] width 63 height 23
type input "257.10"
click at [269, 260] on input "text" at bounding box center [281, 253] width 63 height 23
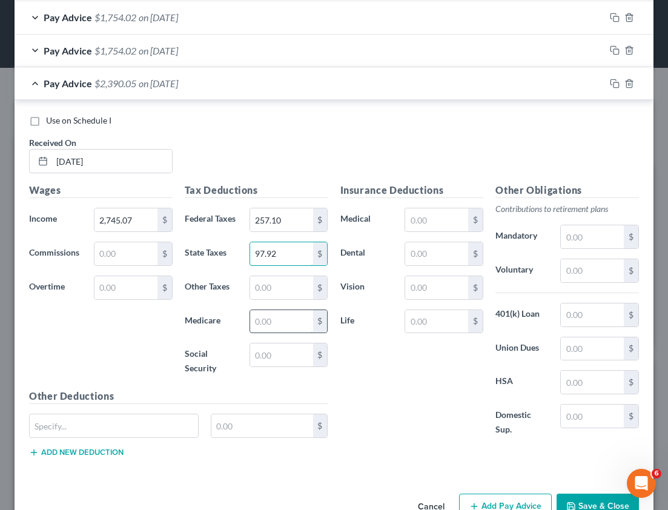
type input "97.92"
click at [255, 318] on input "text" at bounding box center [281, 321] width 63 height 23
click at [262, 351] on input "text" at bounding box center [281, 355] width 63 height 23
click at [258, 324] on input "333.41" at bounding box center [281, 321] width 63 height 23
click at [258, 323] on input "333.41" at bounding box center [281, 321] width 63 height 23
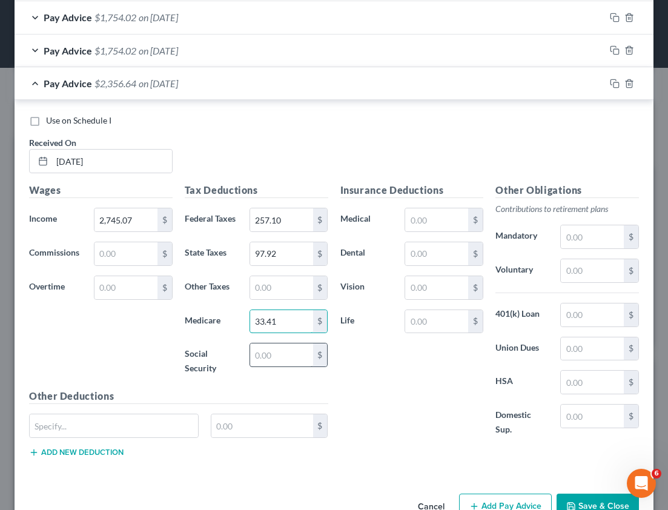
type input "33.41"
click at [270, 355] on input "text" at bounding box center [281, 355] width 63 height 23
type input "142.85"
click at [416, 224] on input "text" at bounding box center [436, 219] width 63 height 23
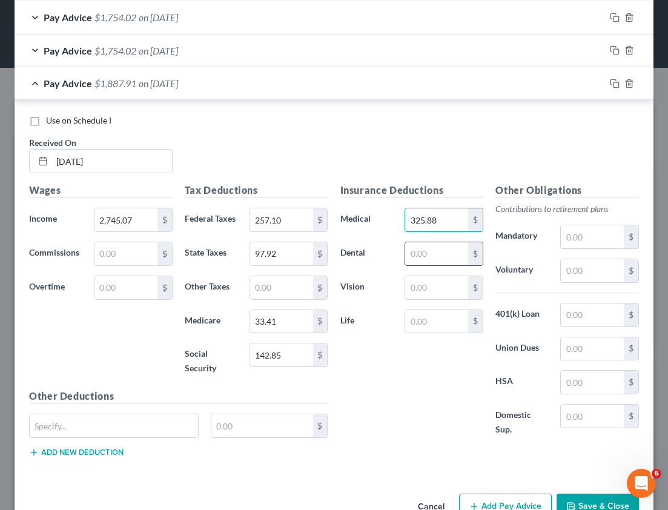
type input "325.88"
click at [418, 257] on input "text" at bounding box center [436, 253] width 63 height 23
type input "24.94"
click at [429, 295] on input "text" at bounding box center [436, 287] width 63 height 23
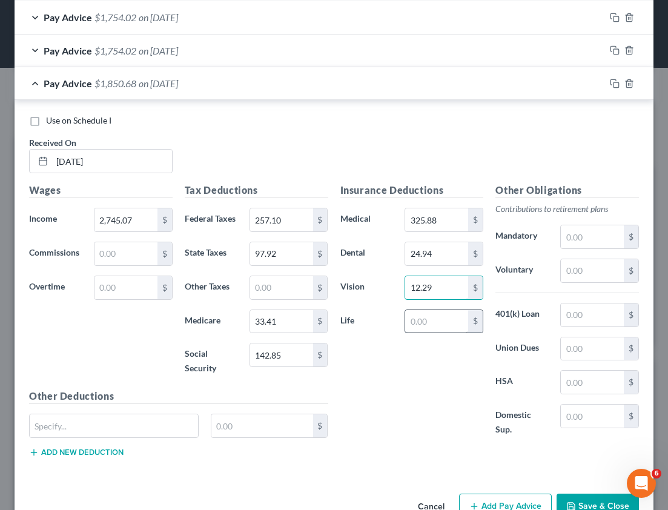
type input "12.29"
click at [433, 317] on input "text" at bounding box center [436, 321] width 63 height 23
type input "12.06"
click at [573, 391] on input "text" at bounding box center [592, 382] width 63 height 23
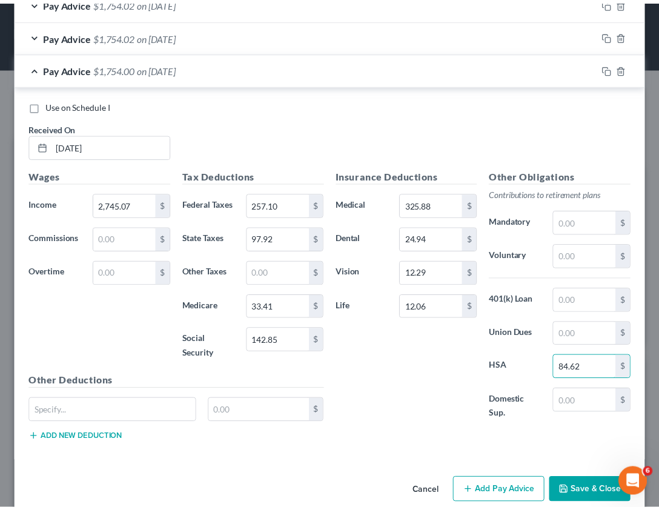
scroll to position [971, 0]
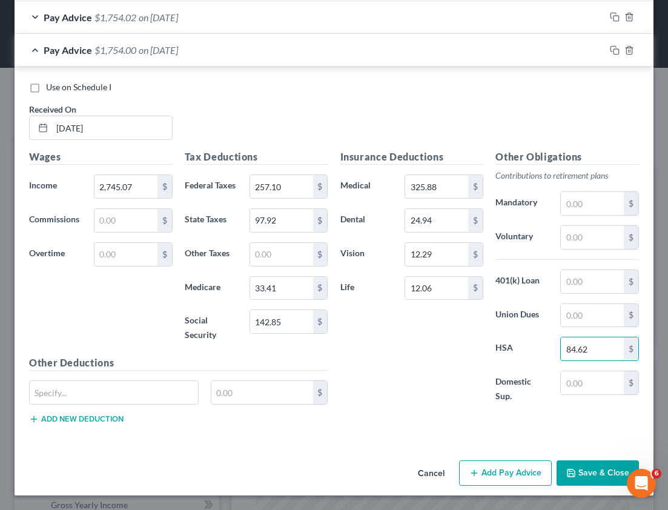
type input "84.62"
click at [568, 475] on icon "button" at bounding box center [572, 473] width 10 height 10
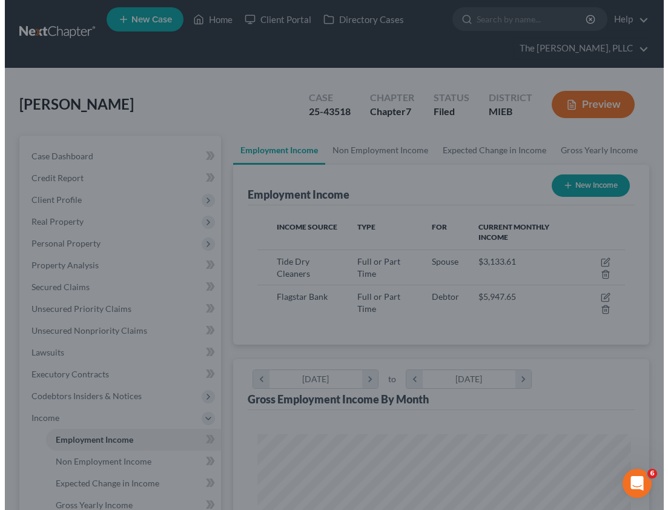
scroll to position [605884, 605676]
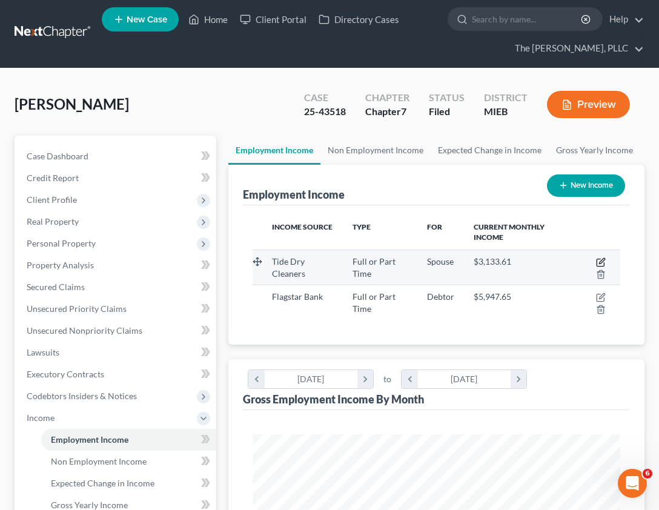
click at [602, 259] on icon "button" at bounding box center [601, 260] width 5 height 5
select select "0"
select select "23"
select select "3"
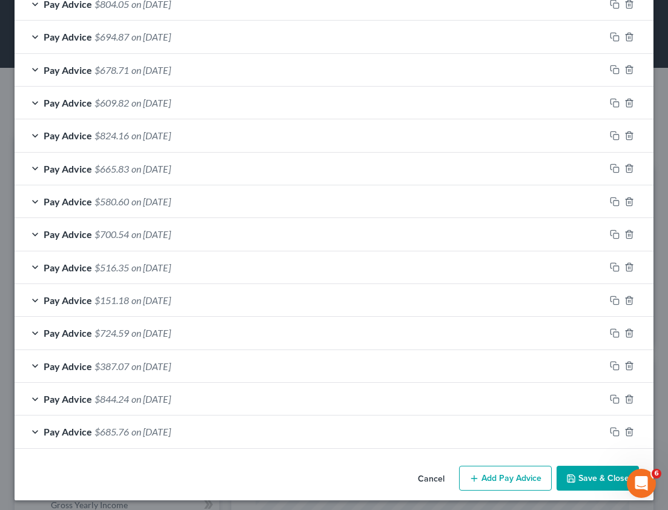
scroll to position [822, 0]
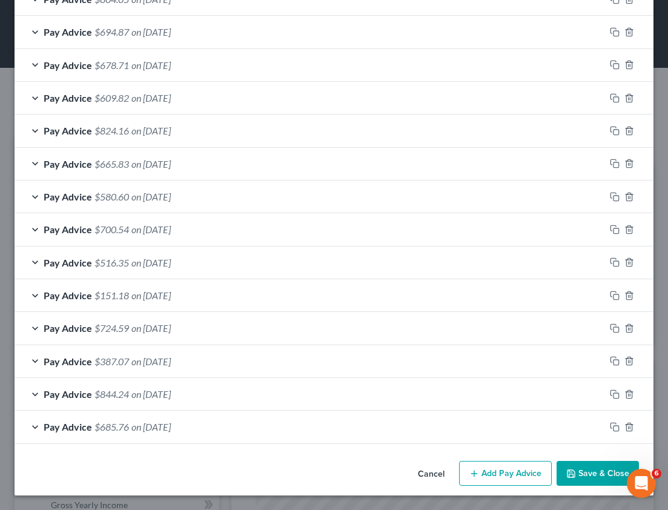
click at [470, 476] on icon "button" at bounding box center [475, 474] width 10 height 10
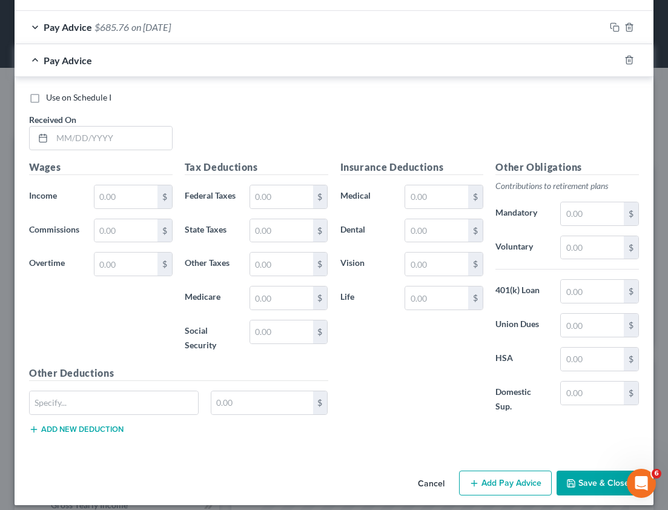
scroll to position [1232, 0]
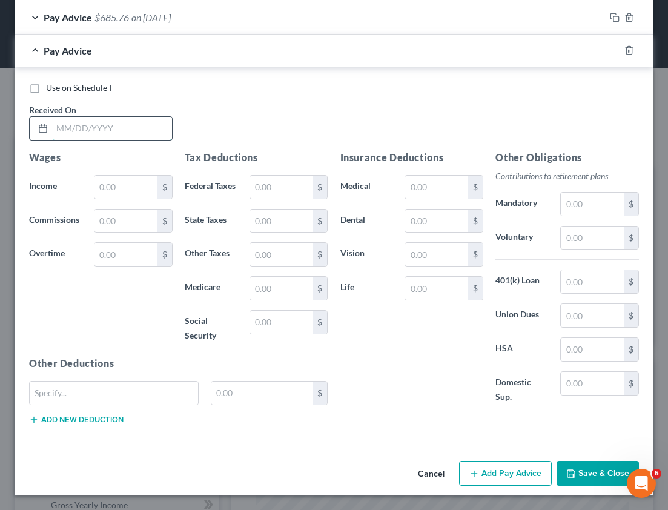
click at [64, 130] on input "text" at bounding box center [112, 128] width 120 height 23
type input "[DATE]"
click at [104, 182] on input "text" at bounding box center [126, 187] width 63 height 23
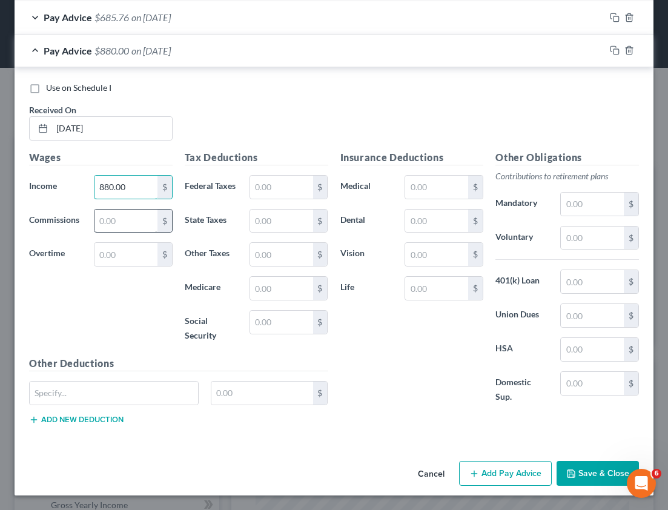
type input "880.00"
click at [118, 225] on input "text" at bounding box center [126, 221] width 63 height 23
type input "176.00"
click at [119, 250] on input "text" at bounding box center [126, 254] width 63 height 23
type input "401.94"
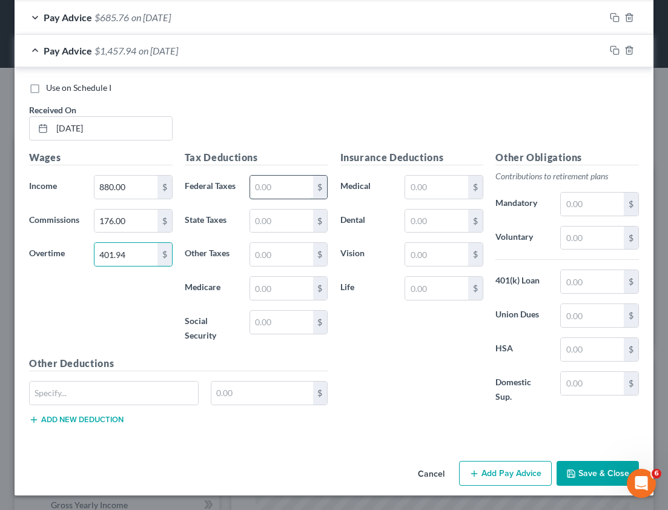
click at [278, 193] on input "text" at bounding box center [281, 187] width 63 height 23
type input "96.49"
click at [265, 226] on input "text" at bounding box center [281, 221] width 63 height 23
type input "61.96"
click at [265, 286] on input "text" at bounding box center [281, 288] width 63 height 23
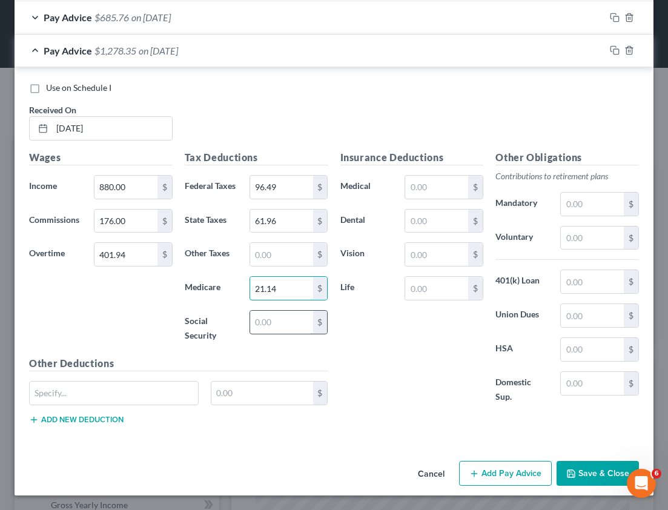
type input "21.14"
click at [261, 316] on input "text" at bounding box center [281, 322] width 63 height 23
type input "90.40"
click at [374, 461] on div "Cancel Add Pay Advice Save & Close" at bounding box center [334, 476] width 639 height 40
click at [471, 476] on icon "button" at bounding box center [475, 474] width 10 height 10
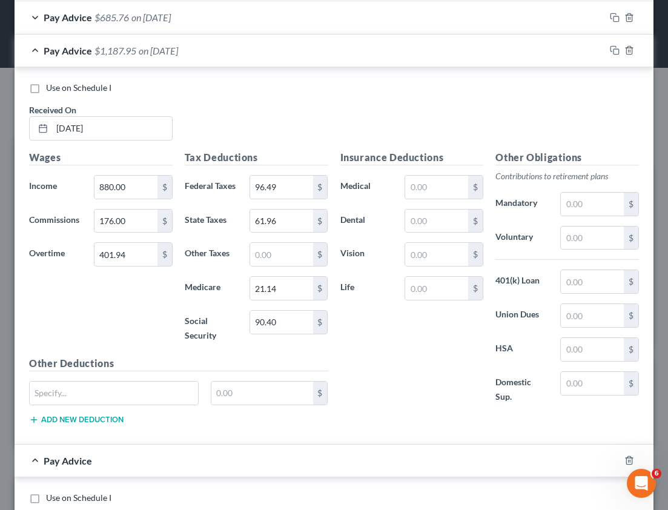
click at [37, 55] on div "Pay Advice $1,187.95 on [DATE]" at bounding box center [310, 51] width 591 height 32
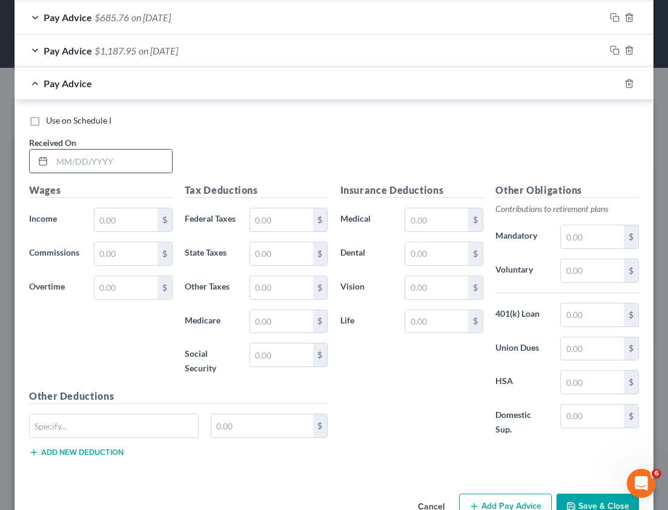
click at [86, 163] on input "text" at bounding box center [112, 161] width 120 height 23
type input "[DATE]"
click at [121, 216] on input "text" at bounding box center [126, 219] width 63 height 23
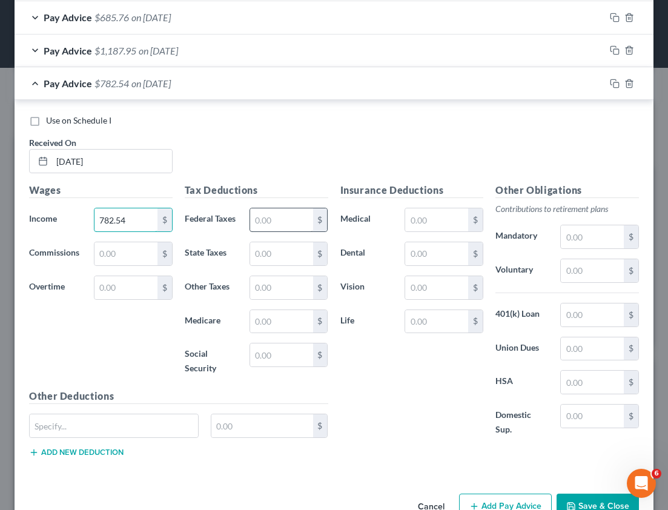
type input "782.54"
click at [261, 217] on input "text" at bounding box center [281, 219] width 63 height 23
type input "20.50"
click at [262, 246] on input "text" at bounding box center [281, 253] width 63 height 23
type input "33.26"
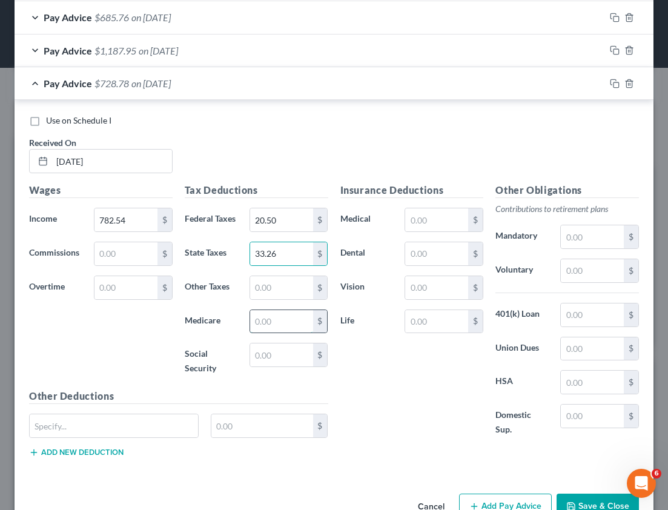
click at [272, 327] on input "text" at bounding box center [281, 321] width 63 height 23
type input "11.34"
click at [279, 355] on input "text" at bounding box center [281, 355] width 63 height 23
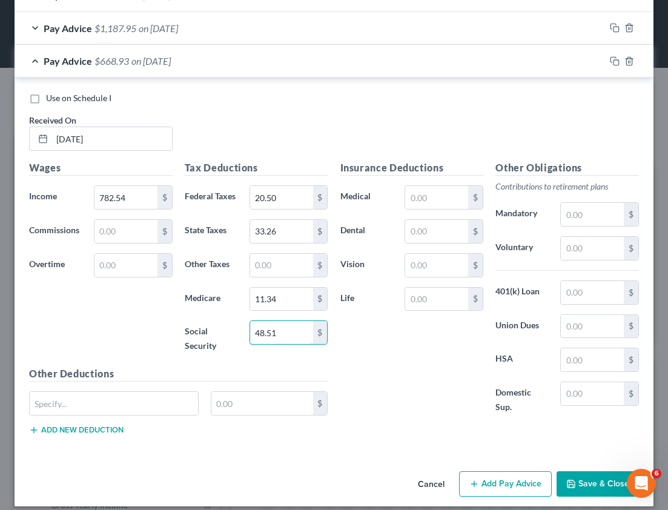
scroll to position [1265, 0]
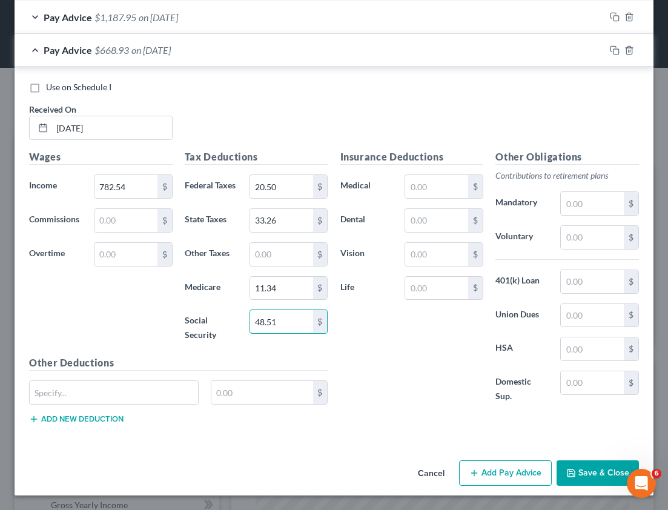
type input "48.51"
click at [468, 465] on button "Add Pay Advice" at bounding box center [505, 473] width 93 height 25
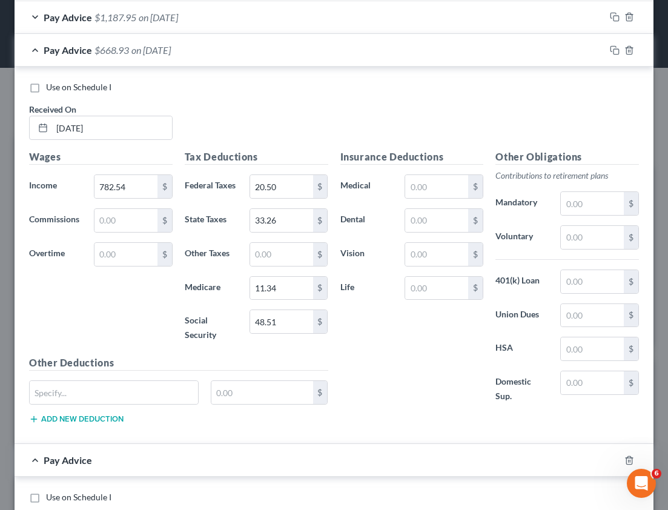
click at [41, 55] on div "Pay Advice $668.93 on [DATE]" at bounding box center [310, 50] width 591 height 32
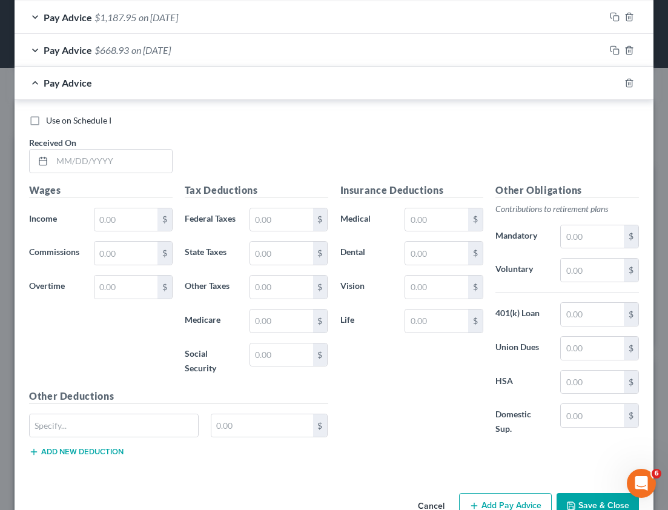
scroll to position [1241, 0]
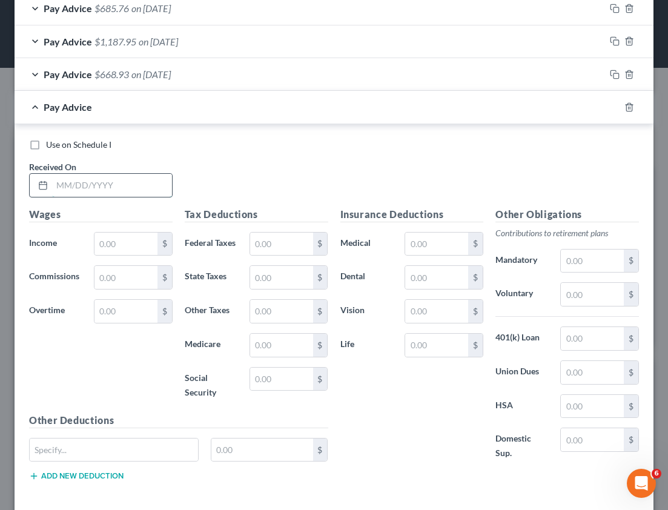
click at [102, 185] on input "text" at bounding box center [112, 185] width 120 height 23
type input "[DATE]"
click at [111, 239] on input "text" at bounding box center [126, 244] width 63 height 23
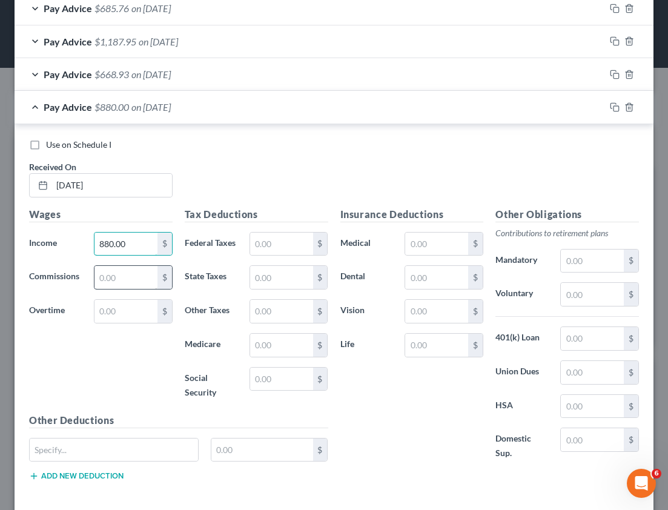
type input "880.00"
click at [121, 266] on input "text" at bounding box center [126, 277] width 63 height 23
click at [265, 255] on input "text" at bounding box center [281, 244] width 63 height 23
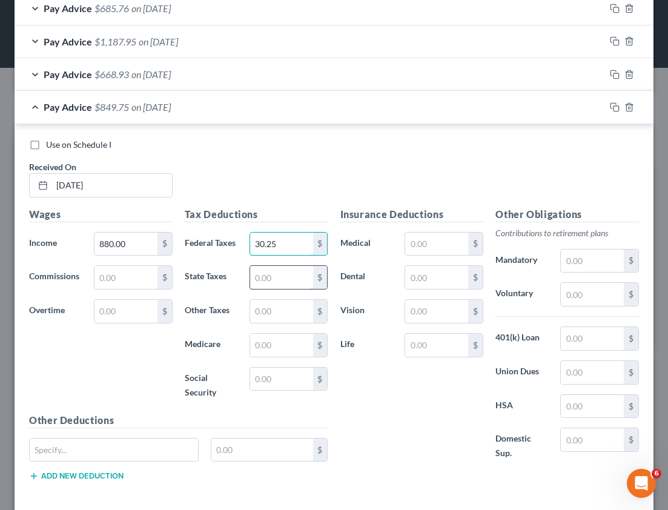
type input "30.25"
click at [274, 275] on input "text" at bounding box center [281, 277] width 63 height 23
type input "37.40"
click at [264, 342] on input "text" at bounding box center [281, 345] width 63 height 23
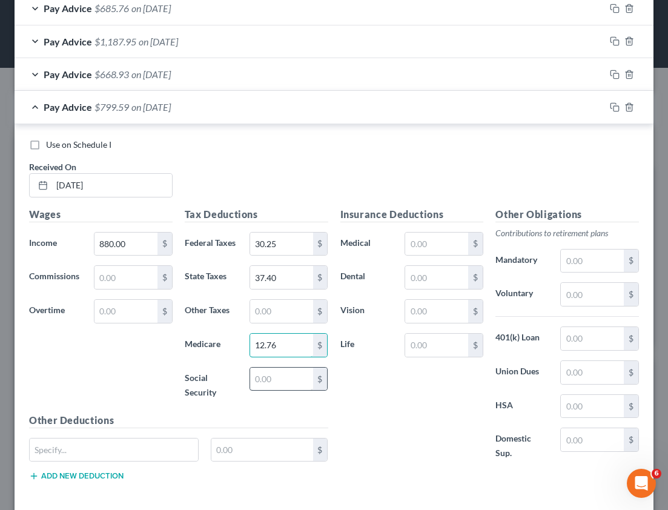
type input "12.76"
click at [268, 380] on input "text" at bounding box center [281, 379] width 63 height 23
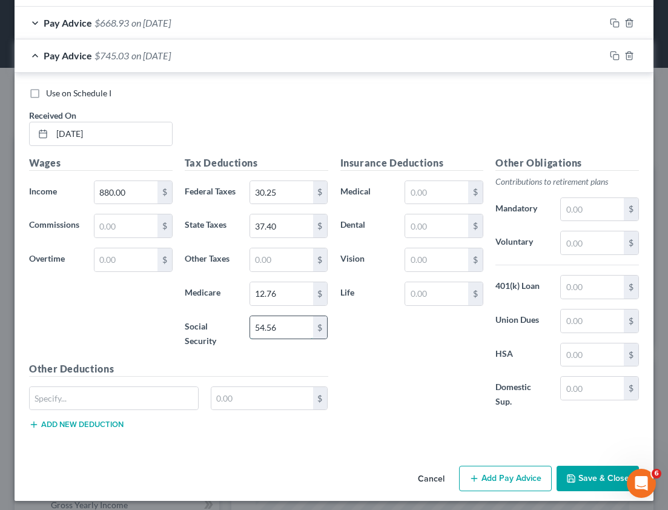
scroll to position [1298, 0]
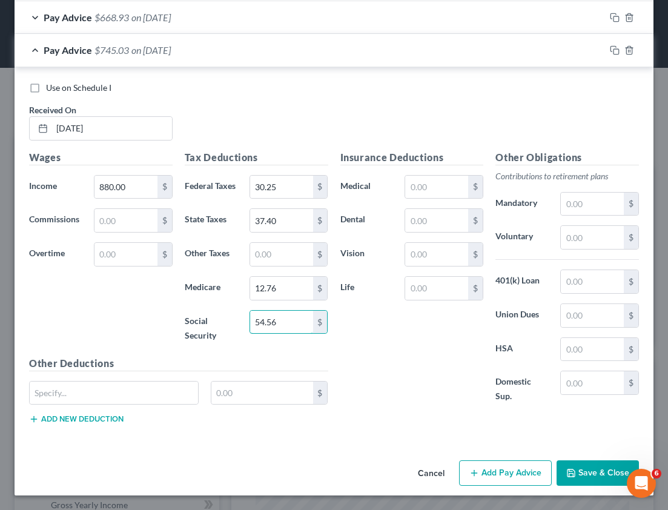
type input "54.56"
click at [465, 462] on button "Add Pay Advice" at bounding box center [505, 473] width 93 height 25
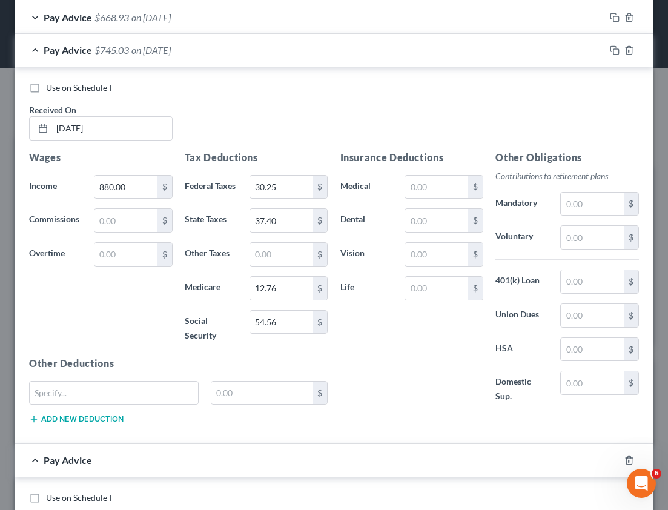
click at [40, 47] on div "Pay Advice $745.03 on [DATE]" at bounding box center [310, 50] width 591 height 32
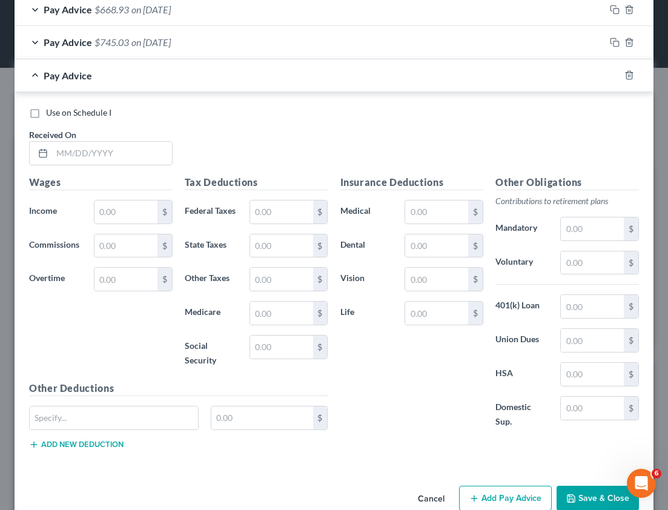
scroll to position [1330, 0]
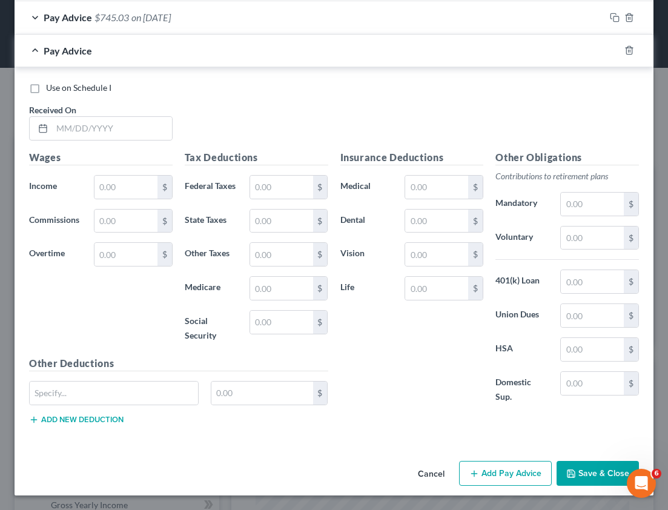
click at [509, 476] on button "Add Pay Advice" at bounding box center [505, 473] width 93 height 25
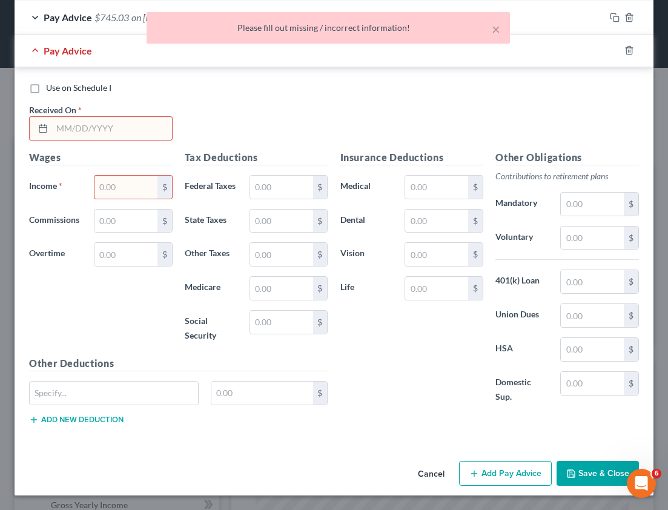
click at [93, 134] on input "text" at bounding box center [112, 128] width 120 height 23
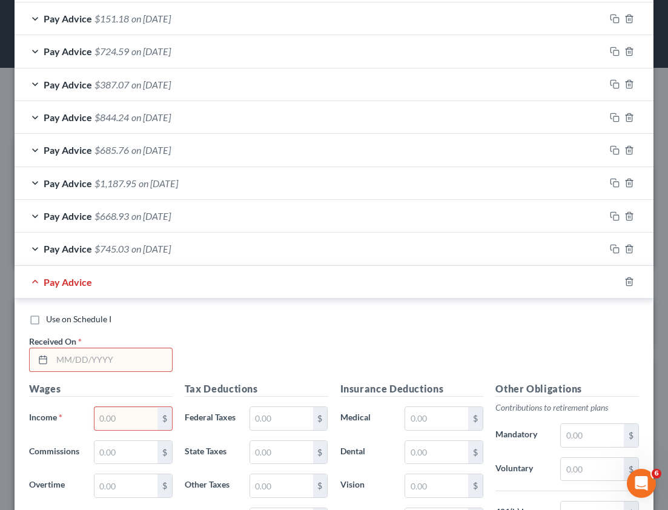
scroll to position [1088, 0]
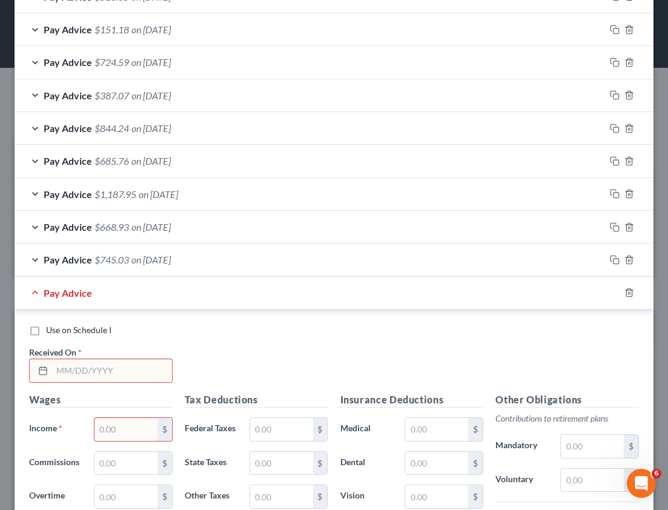
click at [101, 376] on input "text" at bounding box center [112, 370] width 120 height 23
type input "[DATE]"
click at [142, 432] on input "text" at bounding box center [126, 429] width 63 height 23
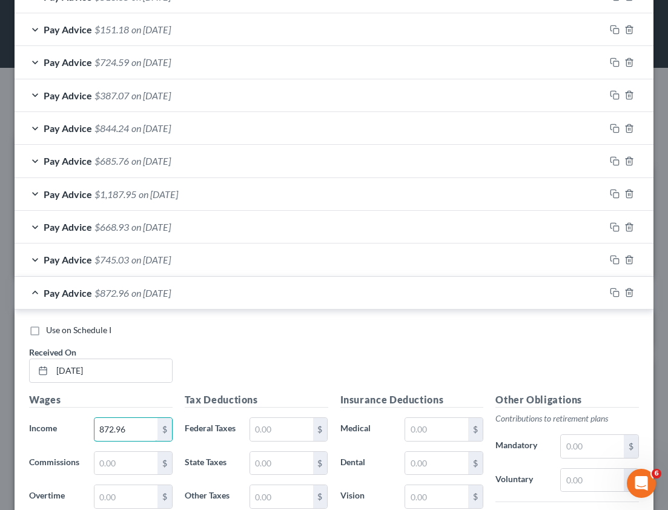
type input "872.96"
click at [228, 324] on div "Use on Schedule I" at bounding box center [334, 330] width 610 height 12
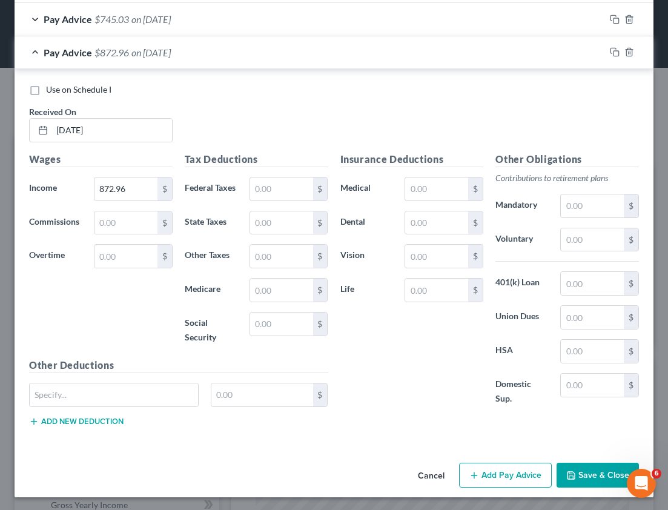
scroll to position [1330, 0]
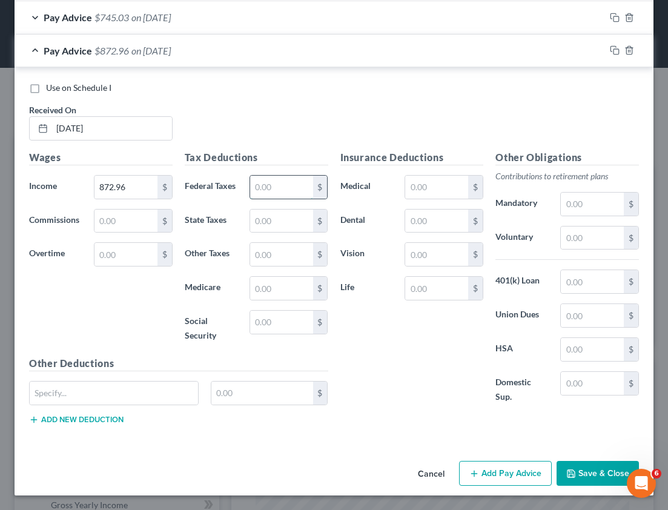
click at [270, 195] on input "text" at bounding box center [281, 187] width 63 height 23
type input "29.55"
click at [281, 221] on input "text" at bounding box center [281, 221] width 63 height 23
type input "37.10"
click at [273, 243] on input "text" at bounding box center [281, 254] width 63 height 23
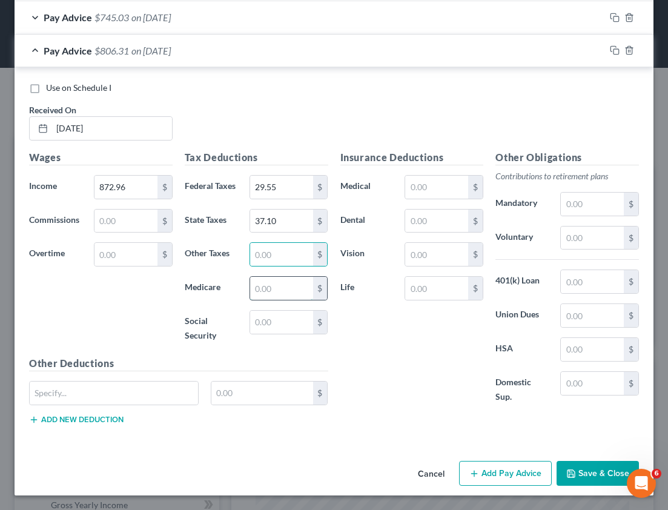
click at [265, 290] on input "text" at bounding box center [281, 288] width 63 height 23
type input "12.66"
click at [270, 317] on input "text" at bounding box center [281, 322] width 63 height 23
type input "54.12"
click at [474, 475] on button "Add Pay Advice" at bounding box center [505, 473] width 93 height 25
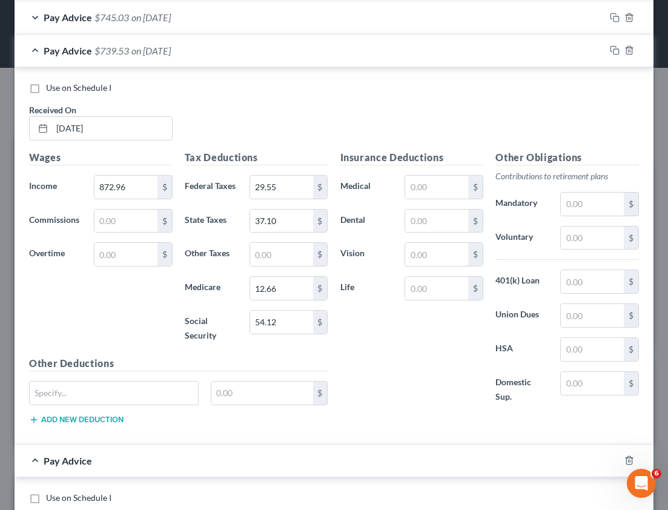
click at [36, 58] on div "Pay Advice $739.53 on [DATE]" at bounding box center [310, 51] width 591 height 32
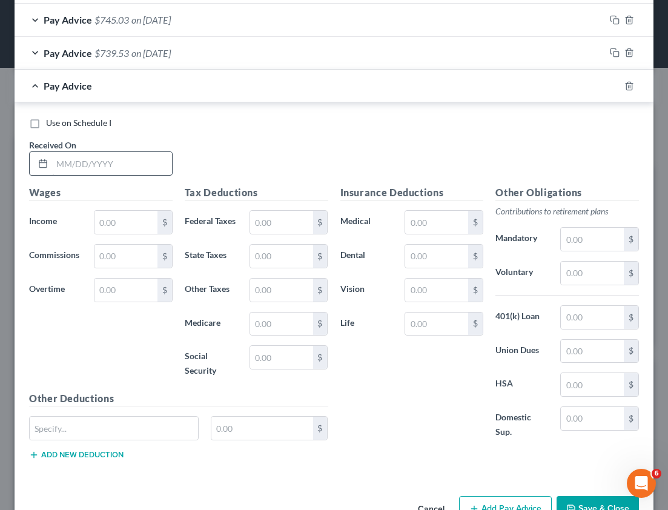
scroll to position [1356, 0]
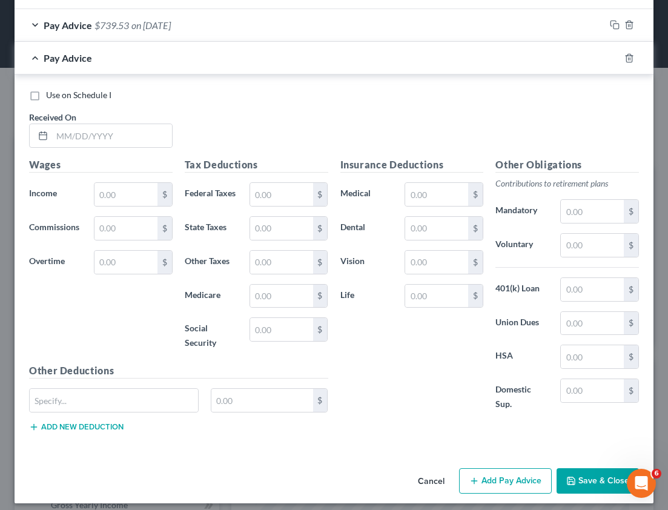
click at [500, 486] on button "Add Pay Advice" at bounding box center [505, 480] width 93 height 25
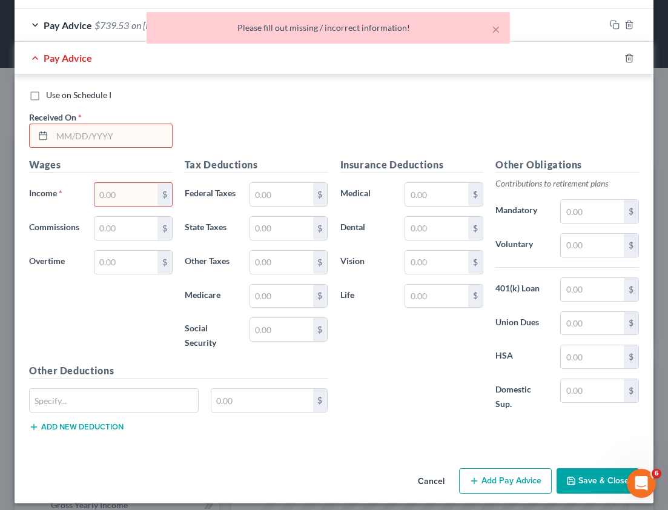
click at [77, 130] on input "text" at bounding box center [112, 135] width 120 height 23
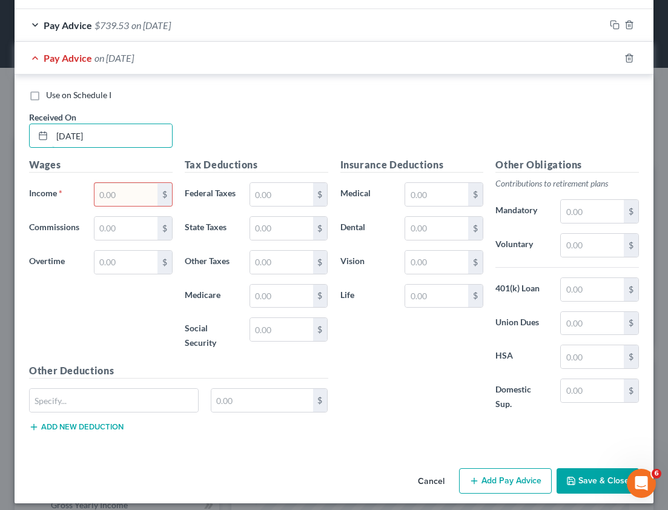
type input "[DATE]"
click at [115, 201] on input "text" at bounding box center [126, 194] width 63 height 23
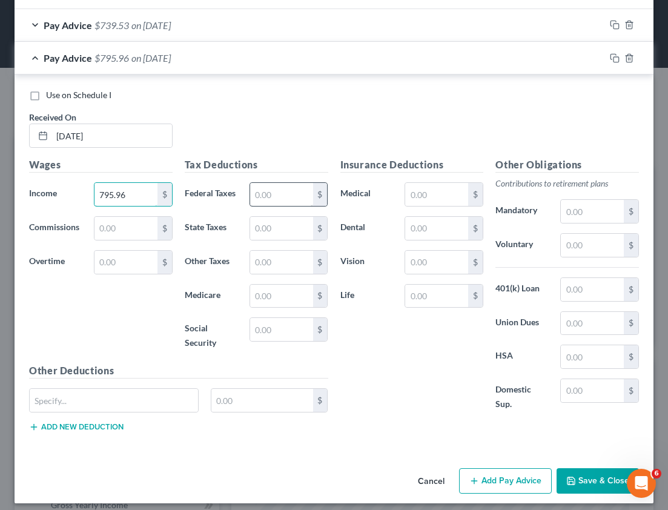
type input "795.96"
click at [253, 199] on input "text" at bounding box center [281, 194] width 63 height 23
type input "21.85"
click at [290, 235] on input "text" at bounding box center [281, 228] width 63 height 23
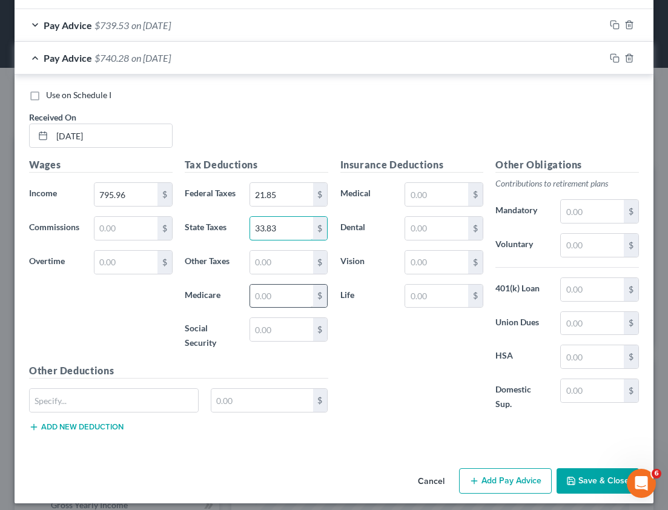
type input "33.83"
click at [278, 293] on input "text" at bounding box center [281, 296] width 63 height 23
type input "11.54"
click at [261, 337] on input "text" at bounding box center [281, 329] width 63 height 23
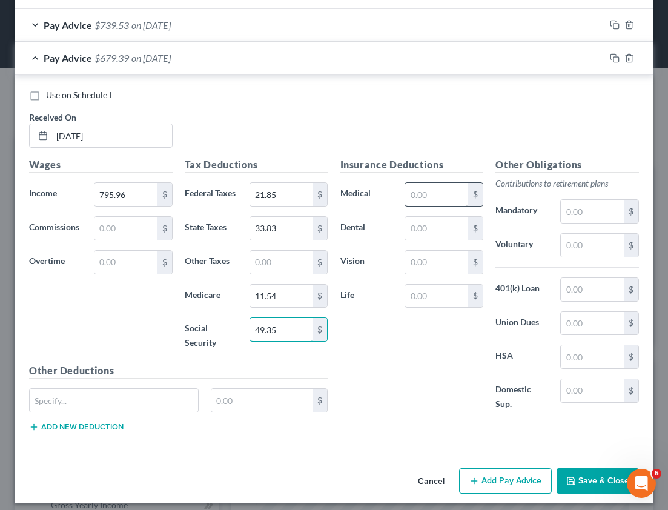
type input "49.35"
click at [420, 196] on input "text" at bounding box center [436, 194] width 63 height 23
click at [375, 343] on div "Insurance Deductions Medical $ Dental $ Vision $ Life $" at bounding box center [413, 291] width 156 height 267
click at [478, 482] on button "Add Pay Advice" at bounding box center [505, 480] width 93 height 25
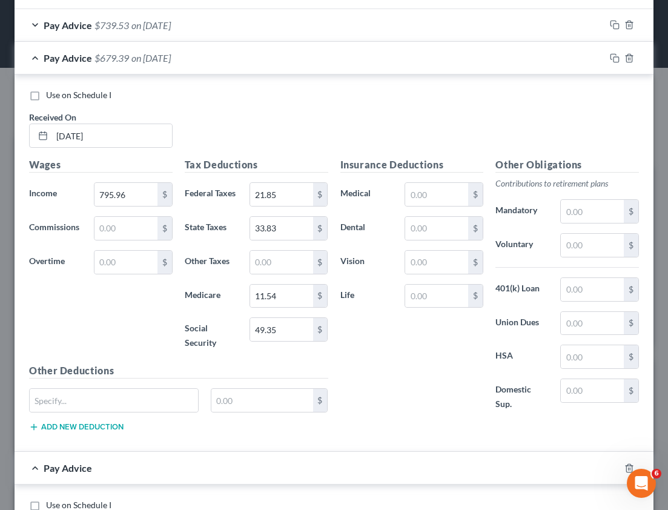
click at [39, 61] on div "Pay Advice $679.39 on [DATE]" at bounding box center [310, 58] width 591 height 32
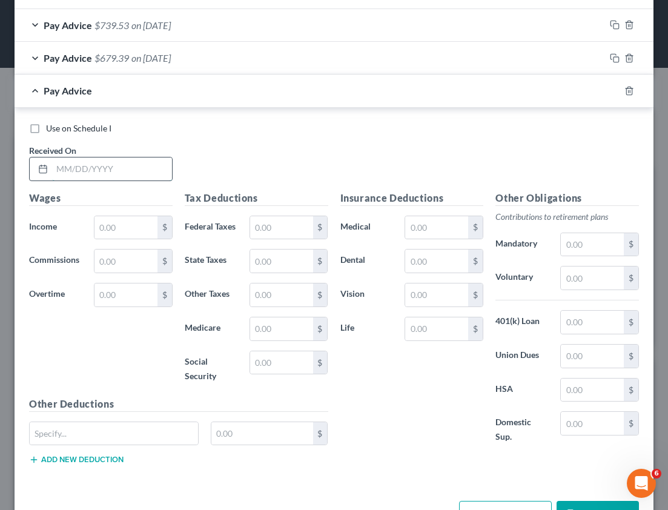
click at [82, 167] on input "text" at bounding box center [112, 169] width 120 height 23
type input "[DATE]"
click at [115, 227] on input "text" at bounding box center [126, 227] width 63 height 23
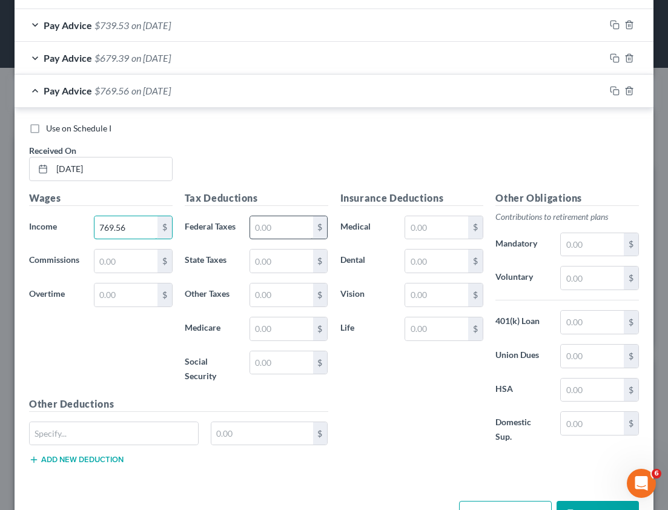
type input "769.56"
click at [282, 230] on input "text" at bounding box center [281, 227] width 63 height 23
type input "19.21"
click at [267, 261] on input "text" at bounding box center [281, 261] width 63 height 23
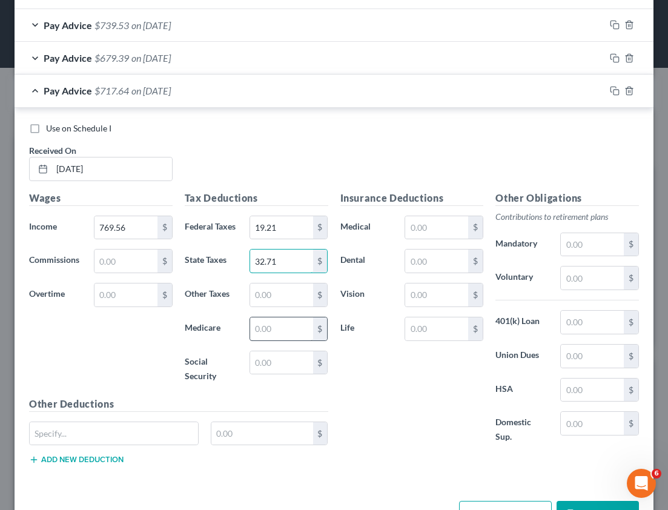
type input "32.71"
click at [260, 319] on input "text" at bounding box center [281, 329] width 63 height 23
type input "11.16"
click at [272, 362] on input "text" at bounding box center [281, 363] width 63 height 23
type input "47.72"
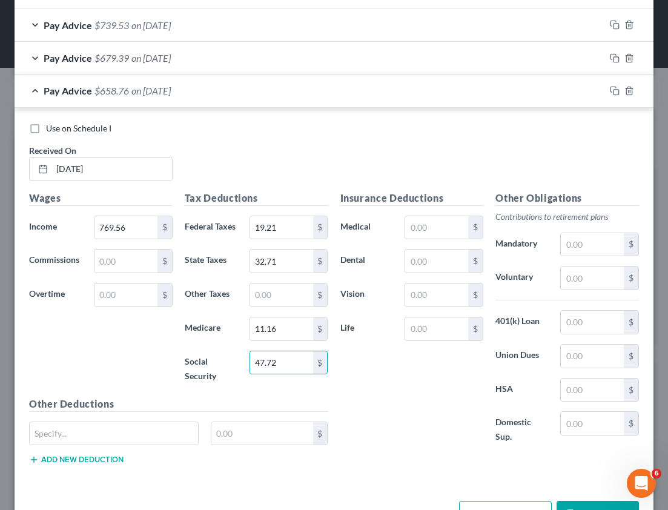
click at [397, 432] on div "Insurance Deductions Medical $ Dental $ Vision $ Life $" at bounding box center [413, 324] width 156 height 267
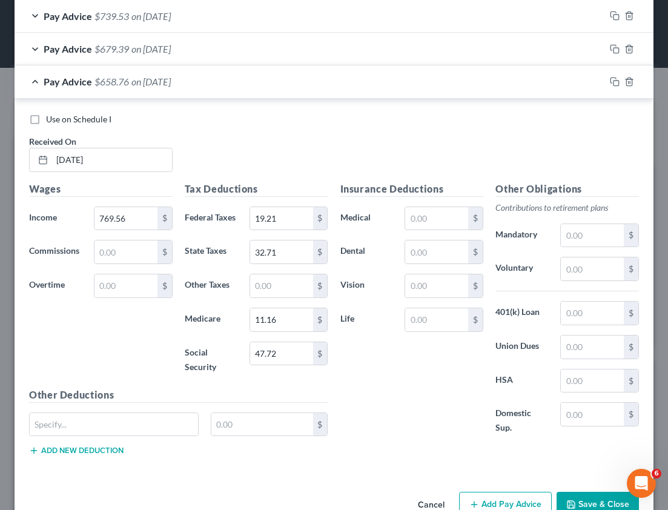
scroll to position [1396, 0]
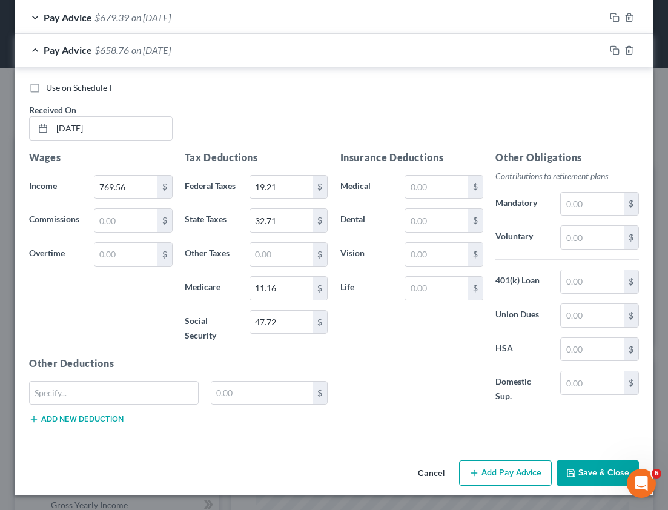
click at [489, 475] on button "Add Pay Advice" at bounding box center [505, 473] width 93 height 25
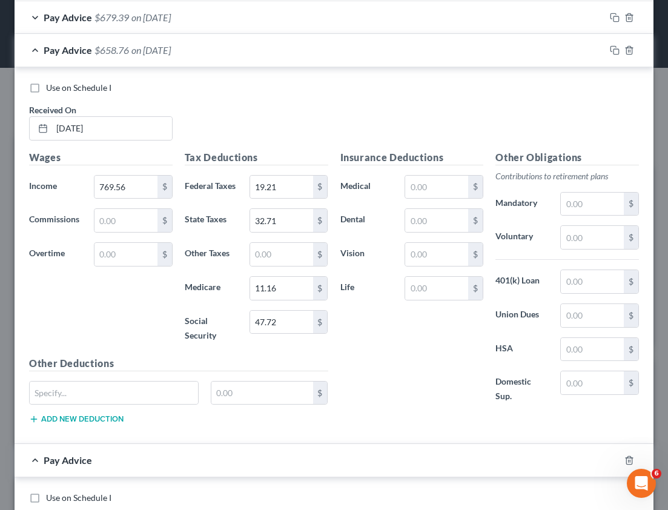
click at [162, 56] on div "Pay Advice $658.76 on [DATE]" at bounding box center [310, 50] width 591 height 32
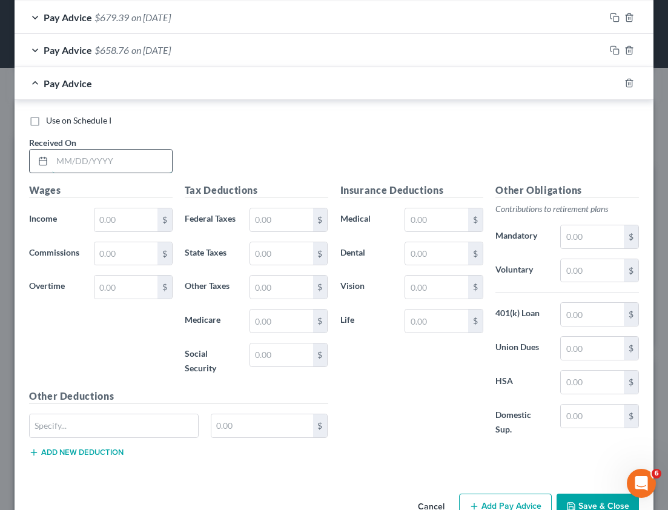
click at [87, 163] on input "text" at bounding box center [112, 161] width 120 height 23
type input "8"
type input "[DATE]"
click at [141, 213] on input "text" at bounding box center [126, 219] width 63 height 23
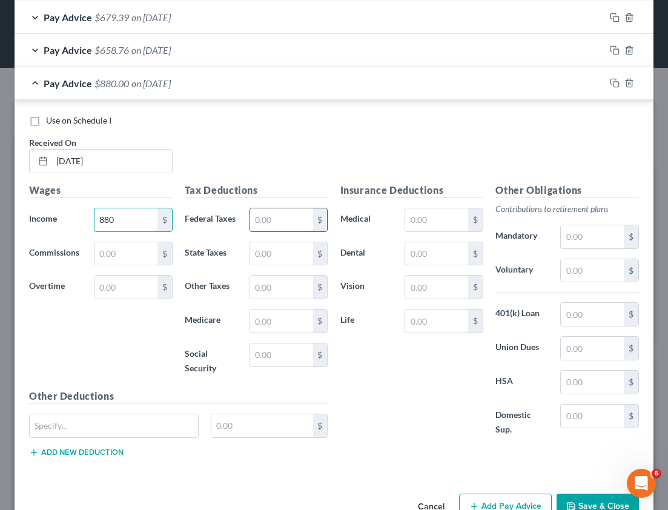
type input "880"
click at [250, 222] on input "text" at bounding box center [281, 219] width 63 height 23
type input "30.25"
click at [265, 258] on input "text" at bounding box center [281, 253] width 63 height 23
type input "37.40"
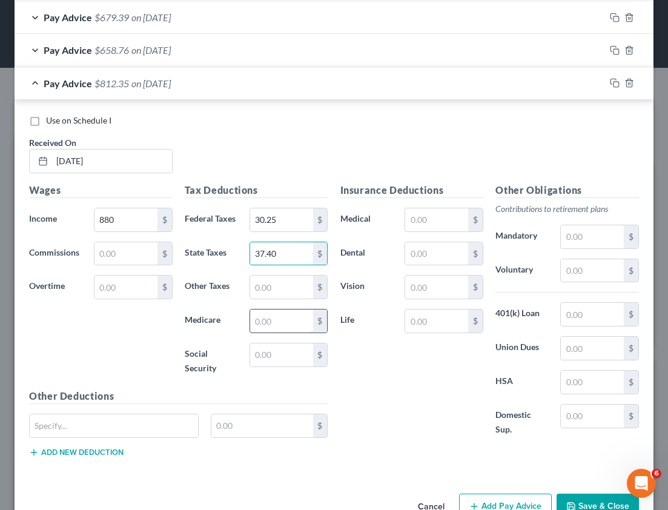
click at [271, 310] on input "text" at bounding box center [281, 321] width 63 height 23
type input "12.76"
click at [258, 359] on input "text" at bounding box center [281, 355] width 63 height 23
type input "54.56"
click at [95, 82] on span "$745.03" at bounding box center [112, 84] width 35 height 12
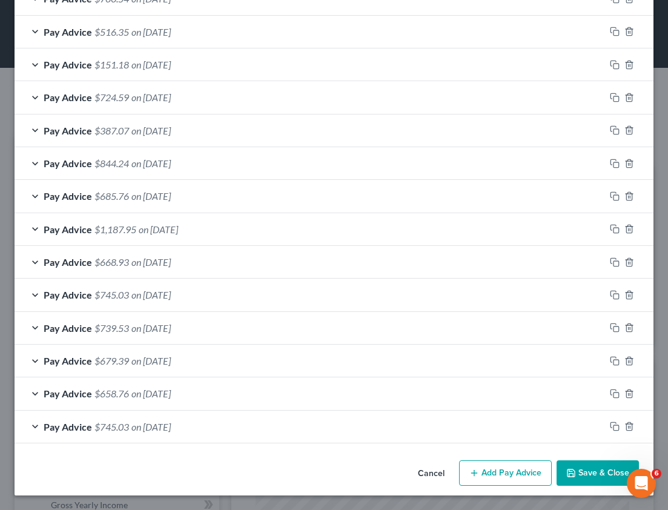
scroll to position [1052, 0]
click at [473, 482] on button "Add Pay Advice" at bounding box center [505, 473] width 93 height 25
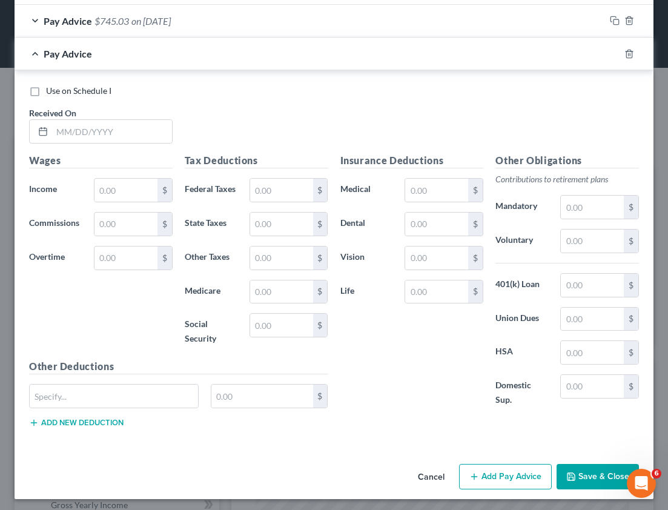
scroll to position [1462, 0]
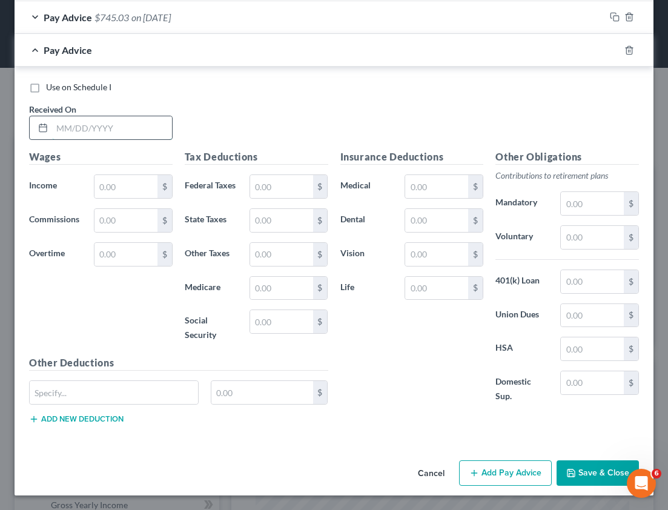
click at [119, 131] on input "text" at bounding box center [112, 127] width 120 height 23
type input "851.18"
drag, startPoint x: 103, startPoint y: 127, endPoint x: 40, endPoint y: 125, distance: 63.1
click at [40, 125] on div "851.18" at bounding box center [101, 128] width 144 height 24
click at [121, 192] on input "text" at bounding box center [126, 186] width 63 height 23
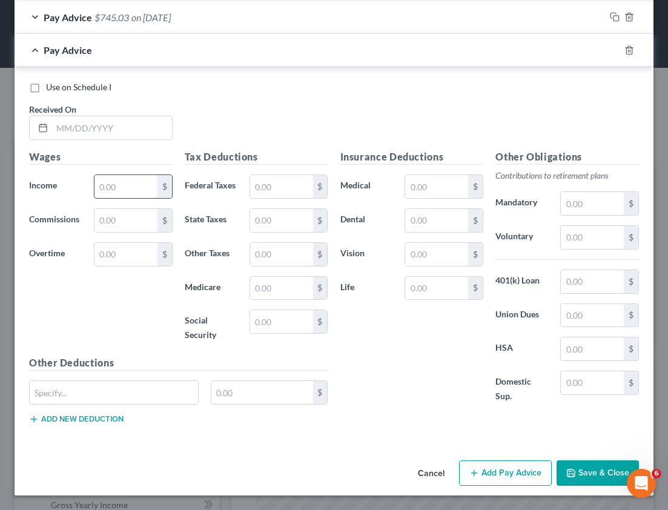
paste input "851.18"
type input "851.18"
click at [86, 132] on input "text" at bounding box center [112, 127] width 120 height 23
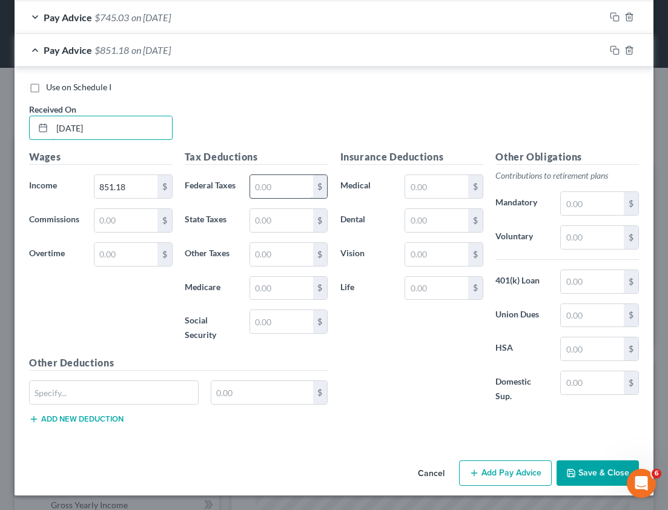
type input "[DATE]"
click at [261, 188] on input "text" at bounding box center [281, 186] width 63 height 23
type input "27.37"
click at [276, 222] on input "text" at bounding box center [281, 220] width 63 height 23
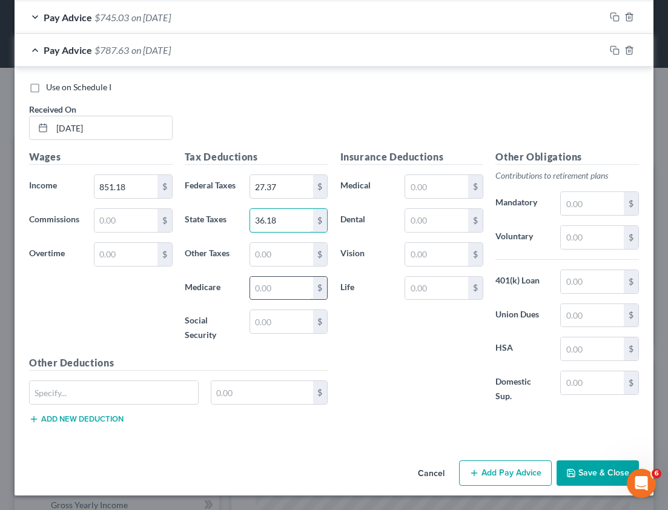
type input "36.18"
click at [270, 282] on input "text" at bounding box center [281, 288] width 63 height 23
type input "12.34"
click at [266, 319] on input "text" at bounding box center [281, 321] width 63 height 23
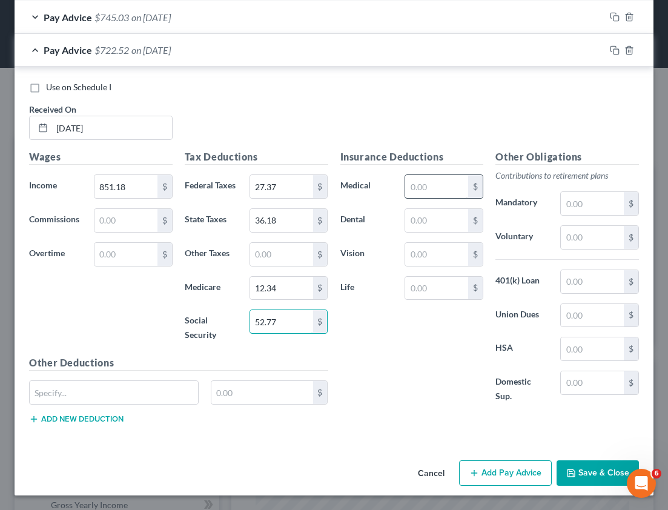
type input "52.77"
click at [424, 192] on input "text" at bounding box center [436, 186] width 63 height 23
click at [414, 351] on div "Insurance Deductions Medical $ Dental $ Vision $ Life $" at bounding box center [413, 283] width 156 height 267
click at [487, 482] on button "Add Pay Advice" at bounding box center [505, 473] width 93 height 25
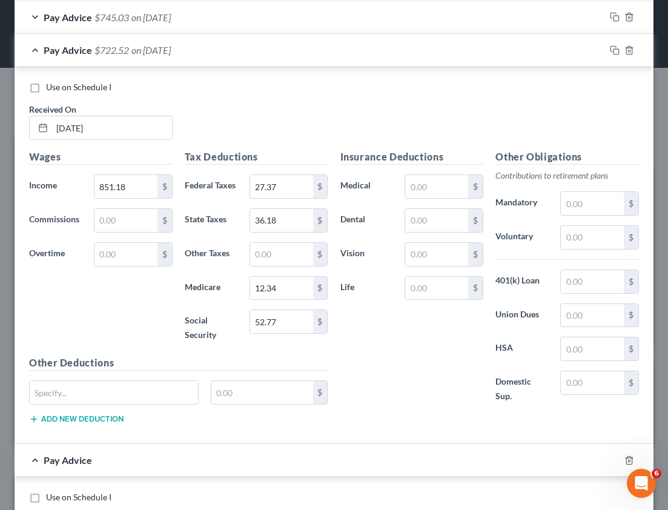
click at [124, 38] on div "Pay Advice $722.52 on [DATE]" at bounding box center [310, 50] width 591 height 32
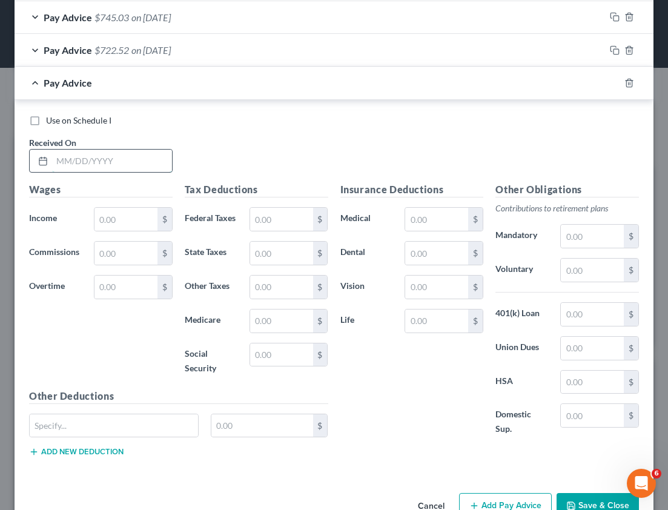
click at [71, 153] on input "text" at bounding box center [112, 161] width 120 height 23
type input "[DATE]"
click at [123, 223] on input "text" at bounding box center [126, 219] width 63 height 23
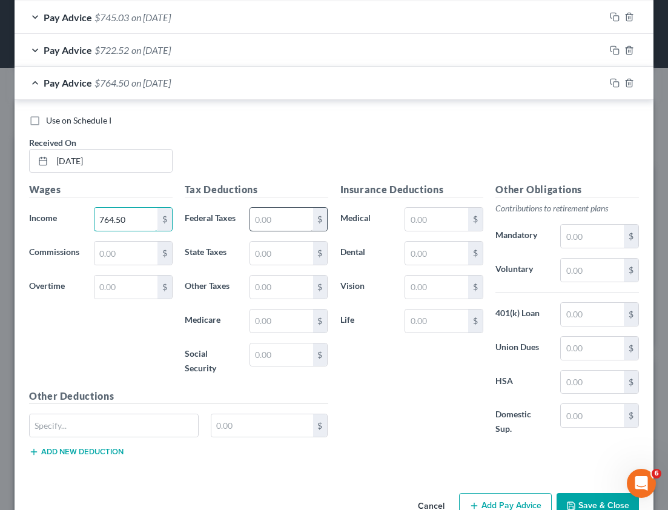
type input "764.50"
click at [281, 227] on input "text" at bounding box center [281, 219] width 63 height 23
type input "18.70"
click at [281, 250] on input "text" at bounding box center [281, 253] width 63 height 23
type input "32.49"
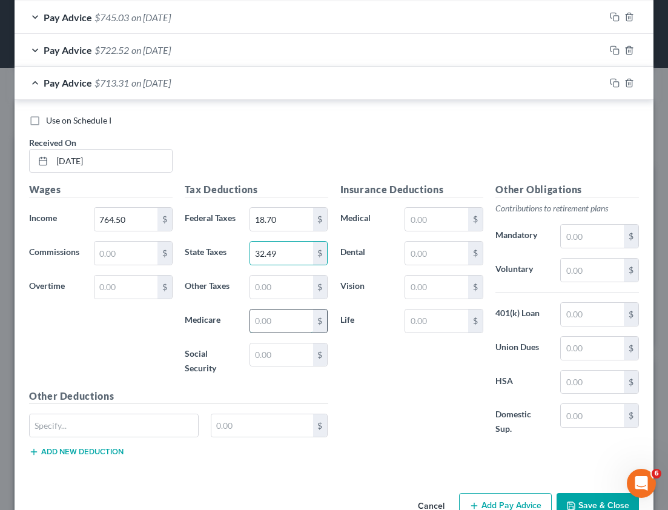
click at [273, 314] on input "text" at bounding box center [281, 321] width 63 height 23
type input "11.09"
click at [279, 362] on input "text" at bounding box center [281, 355] width 63 height 23
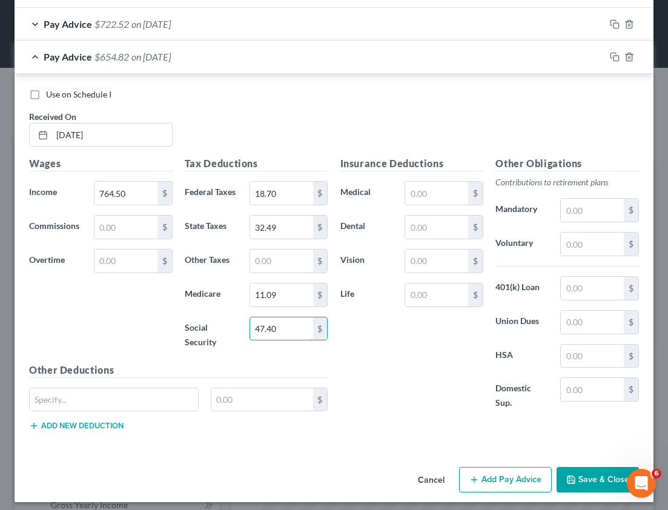
scroll to position [1495, 0]
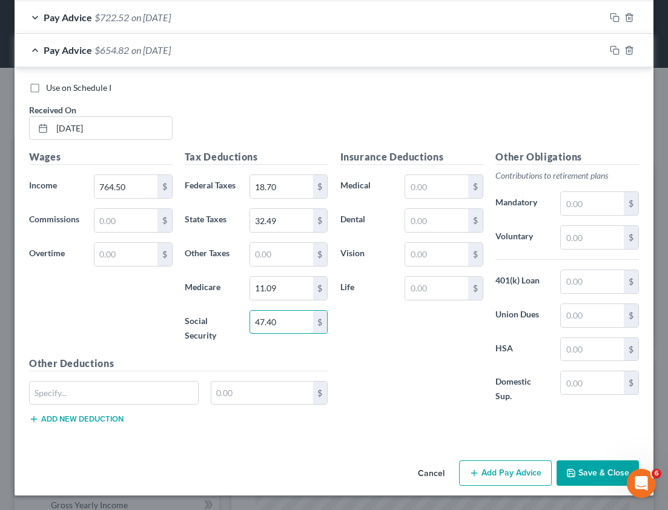
type input "47.40"
click at [473, 467] on button "Add Pay Advice" at bounding box center [505, 473] width 93 height 25
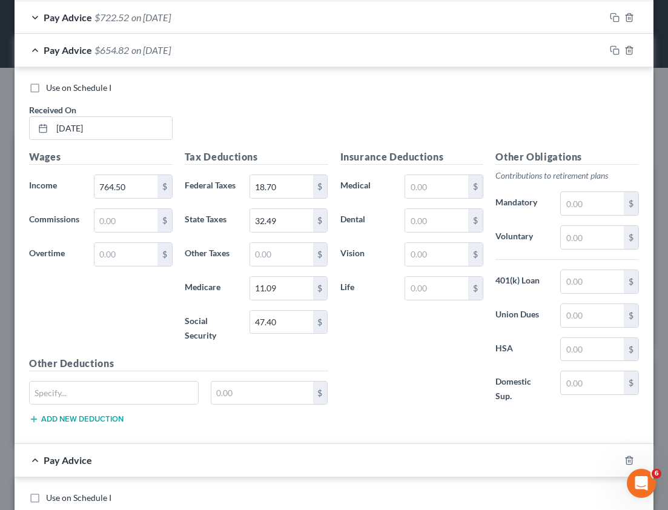
drag, startPoint x: 160, startPoint y: 53, endPoint x: 144, endPoint y: 49, distance: 16.9
click at [159, 54] on span "on [DATE]" at bounding box center [151, 50] width 39 height 12
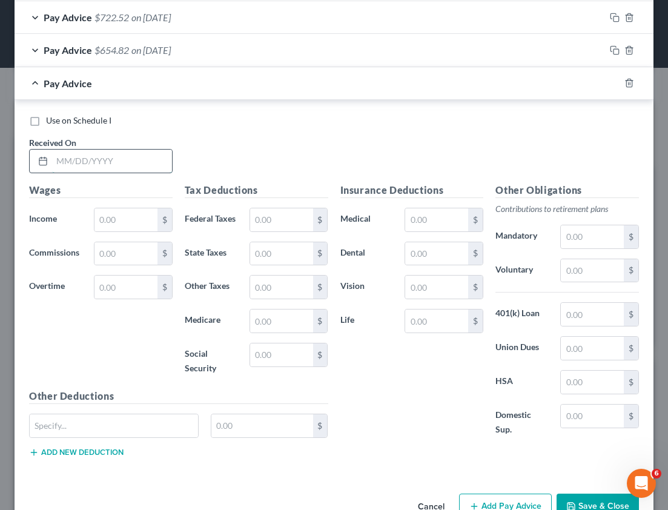
click at [102, 157] on input "text" at bounding box center [112, 161] width 120 height 23
type input "[DATE]"
click at [109, 208] on input "text" at bounding box center [126, 219] width 63 height 23
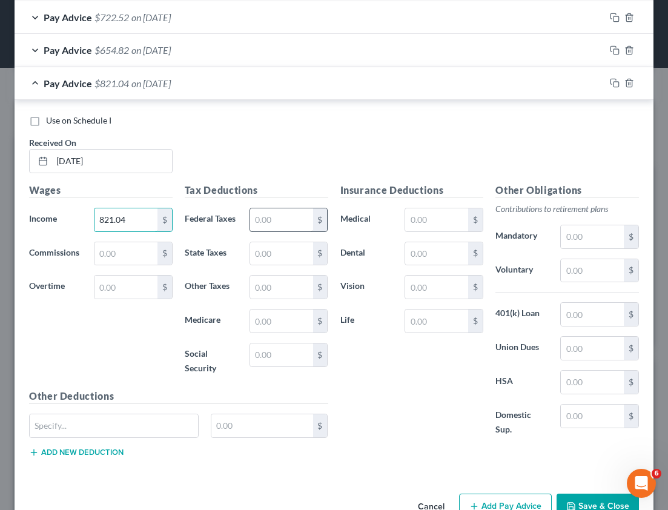
type input "821.04"
click at [264, 217] on input "text" at bounding box center [281, 219] width 63 height 23
type input "24.35"
click at [274, 262] on input "text" at bounding box center [281, 253] width 63 height 23
type input "34.89"
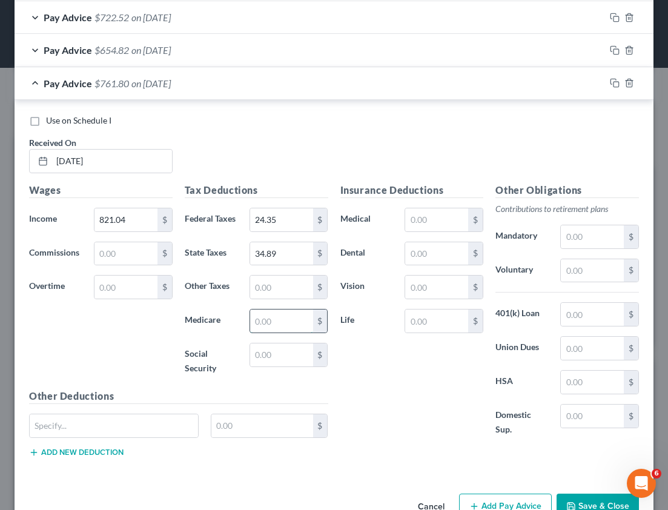
click at [270, 328] on input "text" at bounding box center [281, 321] width 63 height 23
type input "11.91"
click at [274, 348] on input "text" at bounding box center [281, 355] width 63 height 23
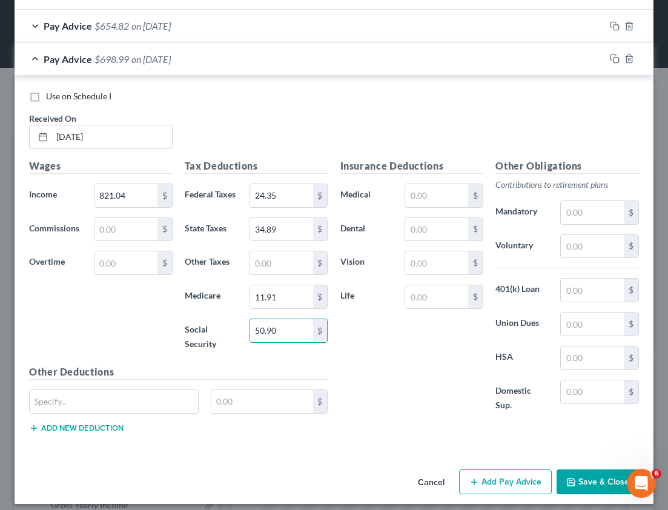
scroll to position [1528, 0]
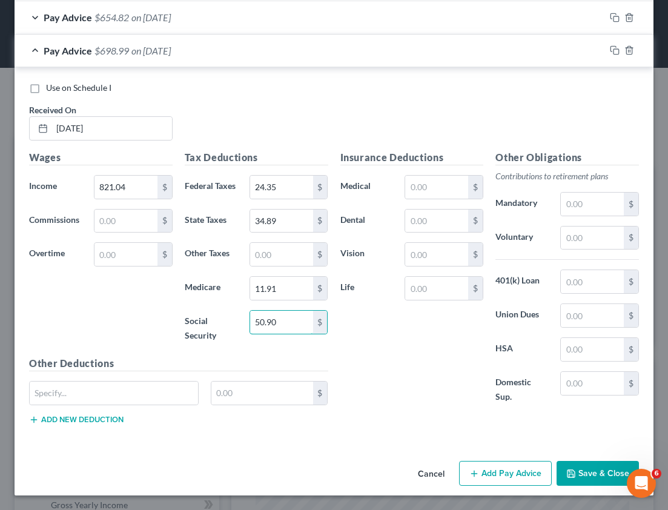
type input "50.90"
click at [483, 476] on button "Add Pay Advice" at bounding box center [505, 473] width 93 height 25
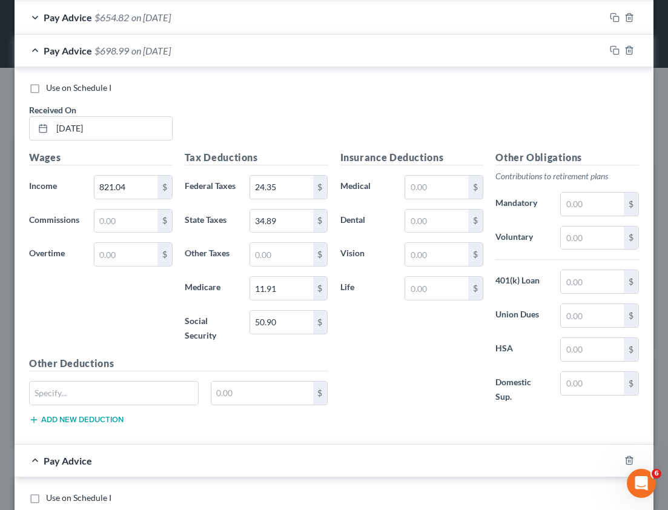
click at [32, 52] on div "Pay Advice $698.99 on [DATE]" at bounding box center [310, 51] width 591 height 32
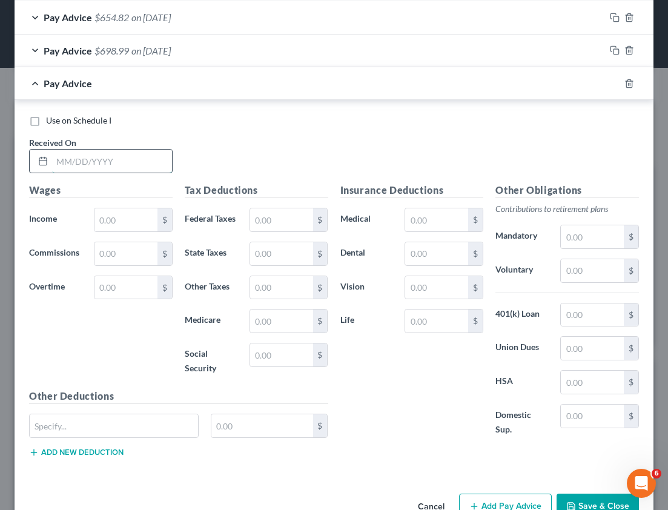
click at [121, 159] on input "text" at bounding box center [112, 161] width 120 height 23
type input "[DATE]"
click at [119, 214] on input "text" at bounding box center [126, 219] width 63 height 23
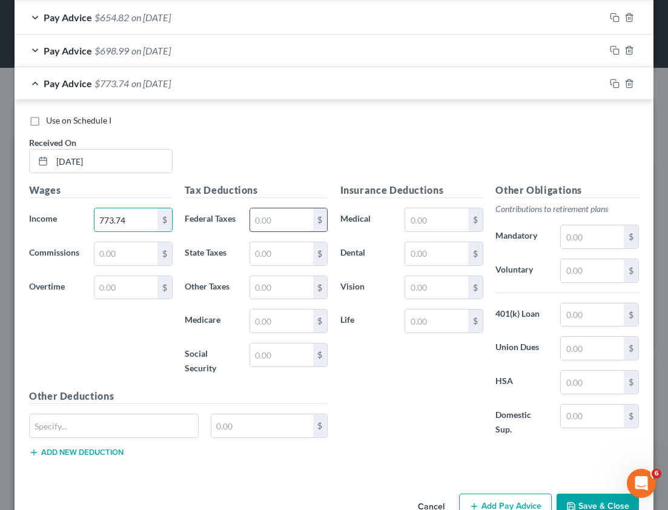
type input "773.74"
click at [259, 219] on input "text" at bounding box center [281, 219] width 63 height 23
type input "19.62"
click at [291, 247] on input "text" at bounding box center [281, 253] width 63 height 23
type input "32.88"
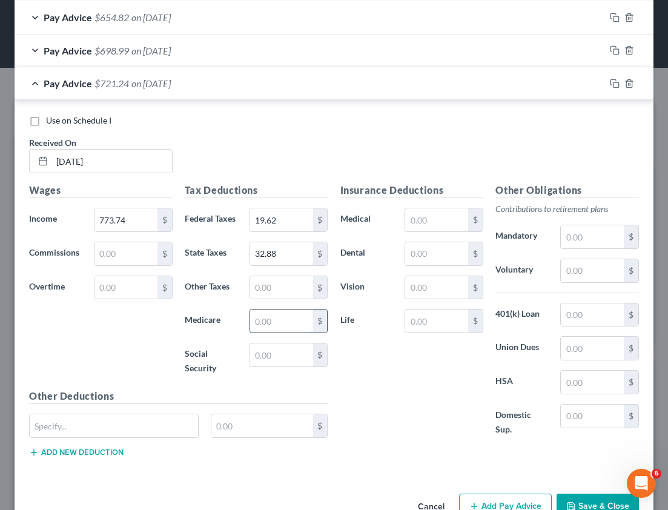
click at [268, 324] on input "text" at bounding box center [281, 321] width 63 height 23
type input "11.21"
click at [270, 352] on input "text" at bounding box center [281, 355] width 63 height 23
type input "47.97"
click at [81, 79] on span "Pay Advice" at bounding box center [68, 84] width 48 height 12
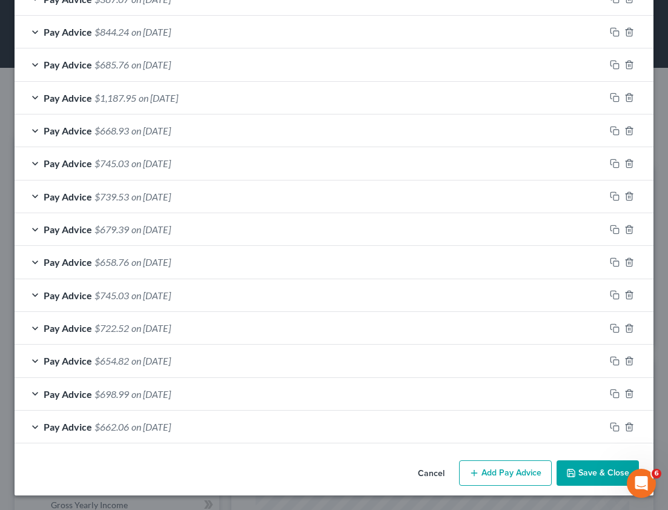
scroll to position [1184, 0]
click at [473, 478] on button "Add Pay Advice" at bounding box center [505, 473] width 93 height 25
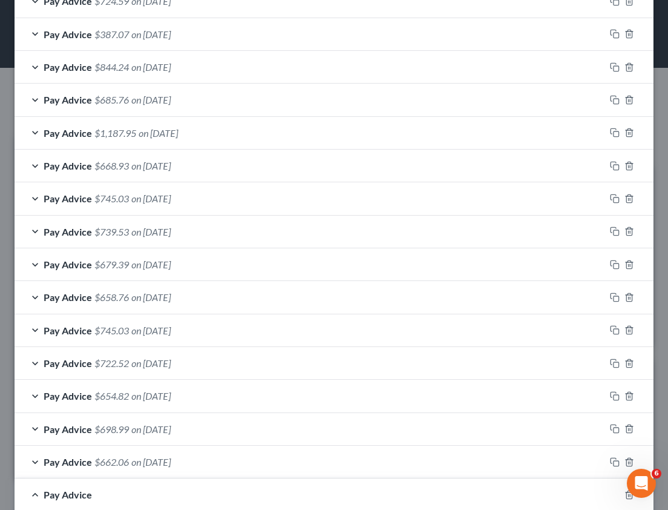
scroll to position [1594, 0]
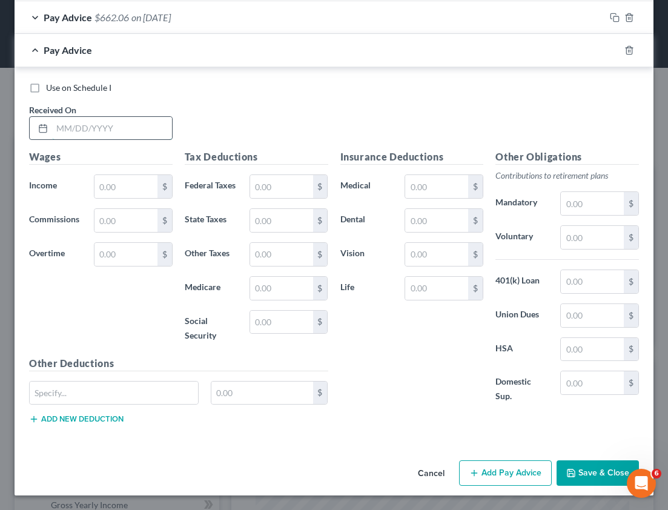
click at [96, 124] on input "text" at bounding box center [112, 128] width 120 height 23
type input "[DATE]"
click at [103, 180] on input "text" at bounding box center [126, 186] width 63 height 23
drag, startPoint x: 118, startPoint y: 190, endPoint x: 74, endPoint y: 184, distance: 44.1
click at [74, 184] on div "Income * 117 $" at bounding box center [101, 187] width 156 height 24
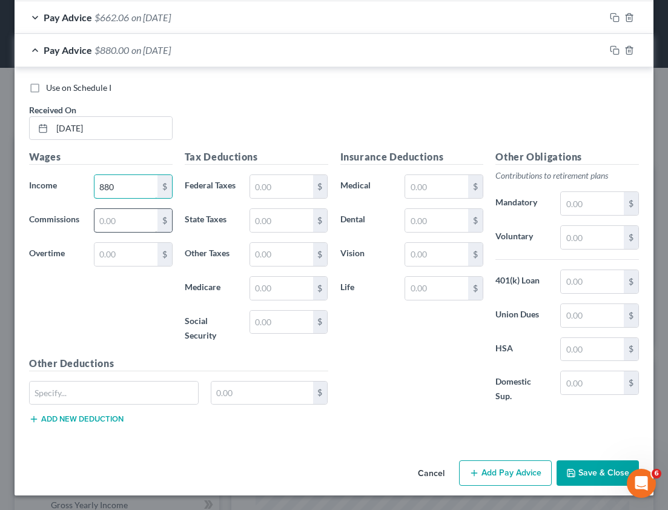
type input "880"
click at [142, 225] on input "text" at bounding box center [126, 220] width 63 height 23
click at [98, 250] on input "text" at bounding box center [126, 254] width 63 height 23
type input "292.71"
click at [264, 187] on input "text" at bounding box center [281, 186] width 63 height 23
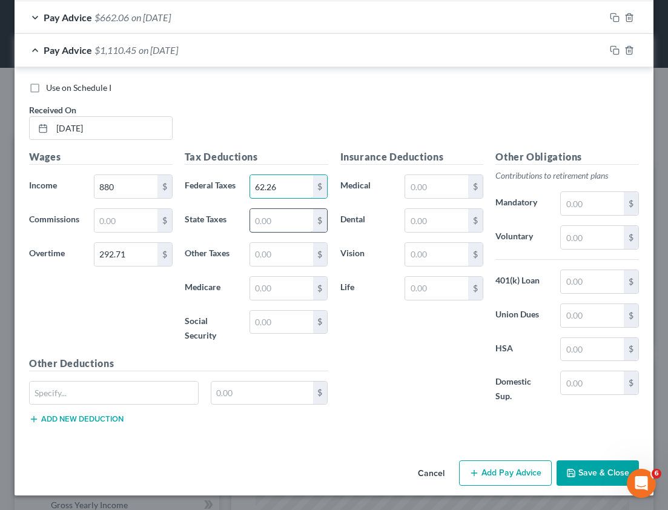
type input "62.26"
click at [261, 219] on input "text" at bounding box center [281, 220] width 63 height 23
type input "49.84"
click at [264, 250] on input "text" at bounding box center [281, 254] width 63 height 23
click at [253, 283] on input "text" at bounding box center [281, 288] width 63 height 23
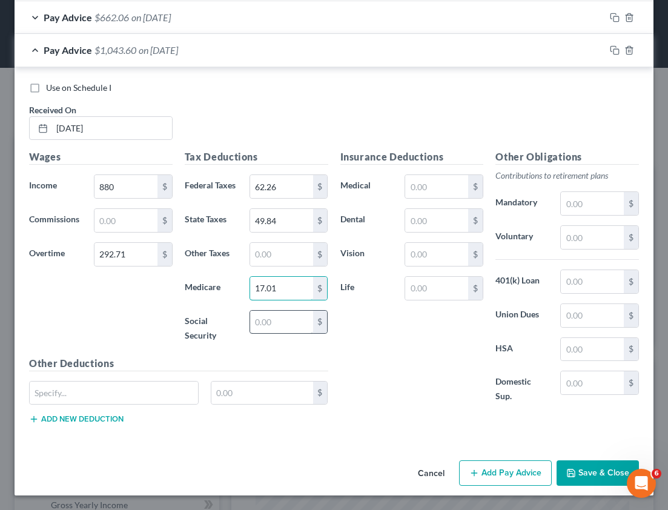
type input "17.01"
click at [256, 328] on input "text" at bounding box center [281, 322] width 63 height 23
type input "72.71"
click at [476, 476] on button "Add Pay Advice" at bounding box center [505, 473] width 93 height 25
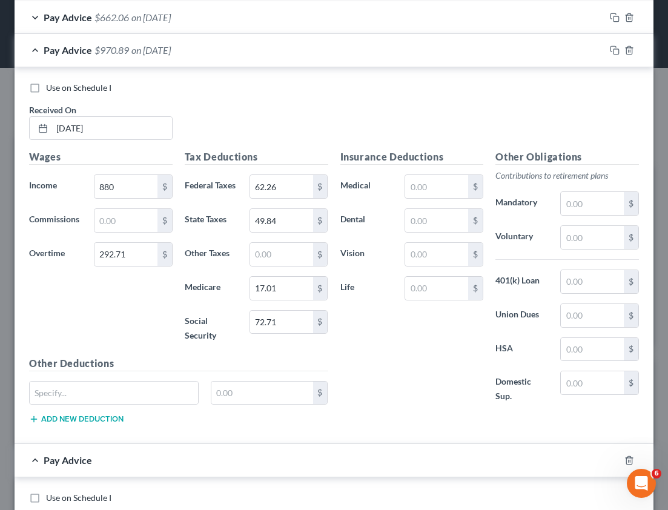
click at [32, 50] on div "Pay Advice $970.89 on [DATE]" at bounding box center [310, 50] width 591 height 32
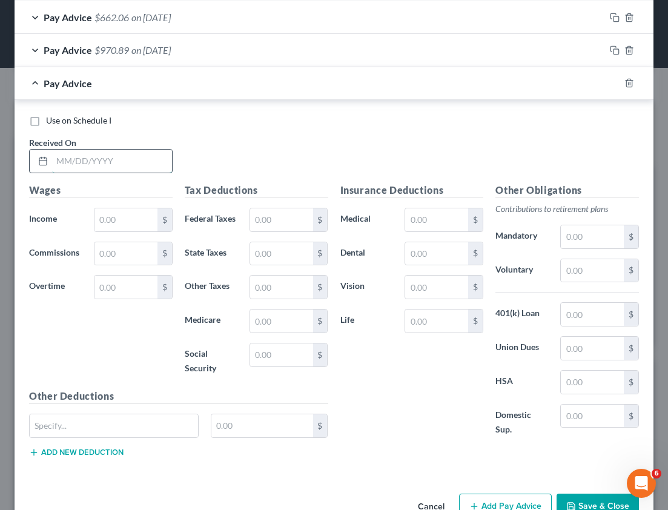
click at [133, 161] on input "text" at bounding box center [112, 161] width 120 height 23
type input "[DATE]"
click at [119, 223] on input "text" at bounding box center [126, 219] width 63 height 23
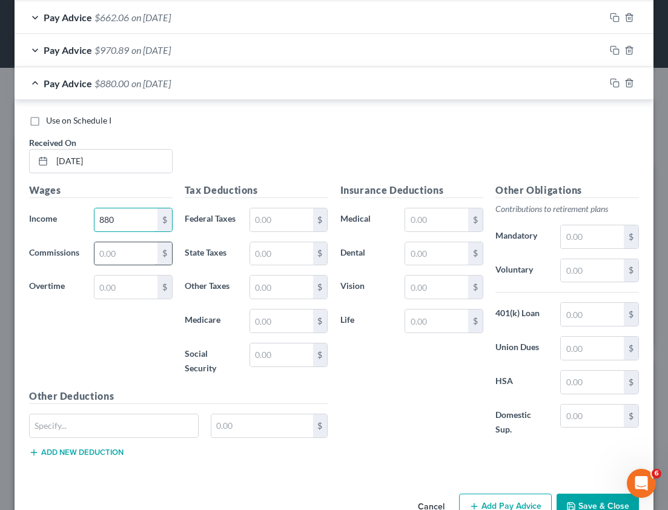
type input "880"
click at [114, 255] on input "text" at bounding box center [126, 253] width 63 height 23
type input "8.25"
click at [272, 225] on input "text" at bounding box center [281, 219] width 63 height 23
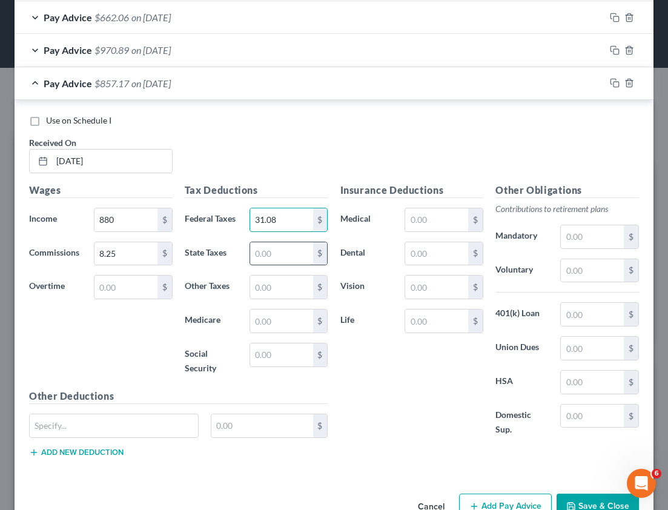
type input "31.08"
click at [273, 252] on input "text" at bounding box center [281, 253] width 63 height 23
type input "37.75"
click at [257, 320] on input "text" at bounding box center [281, 321] width 63 height 23
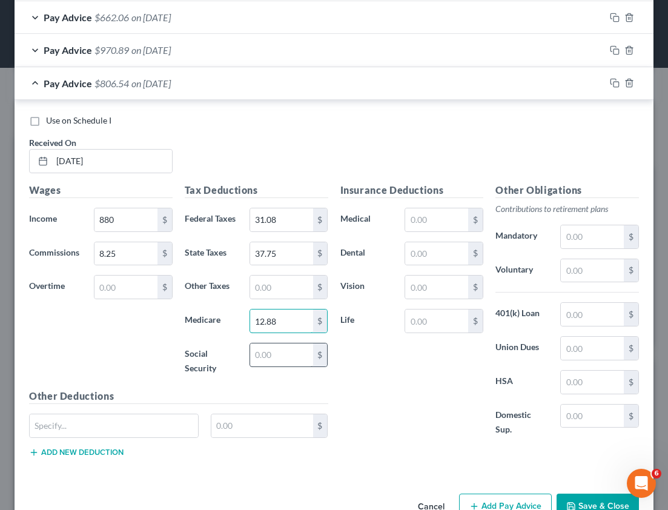
type input "12.88"
click at [267, 359] on input "text" at bounding box center [281, 355] width 63 height 23
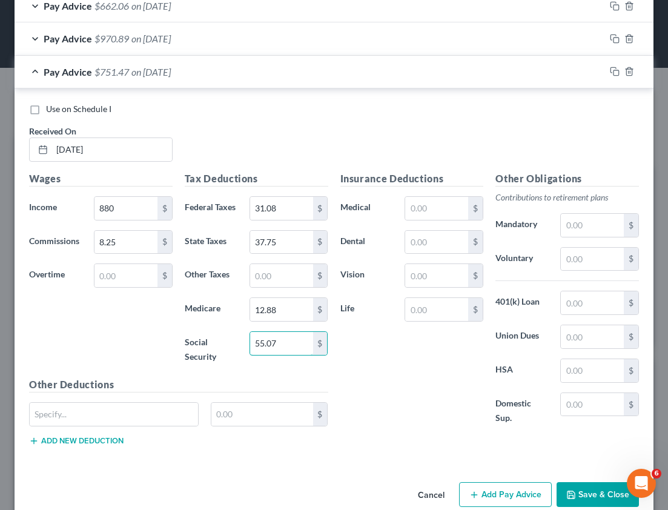
scroll to position [1627, 0]
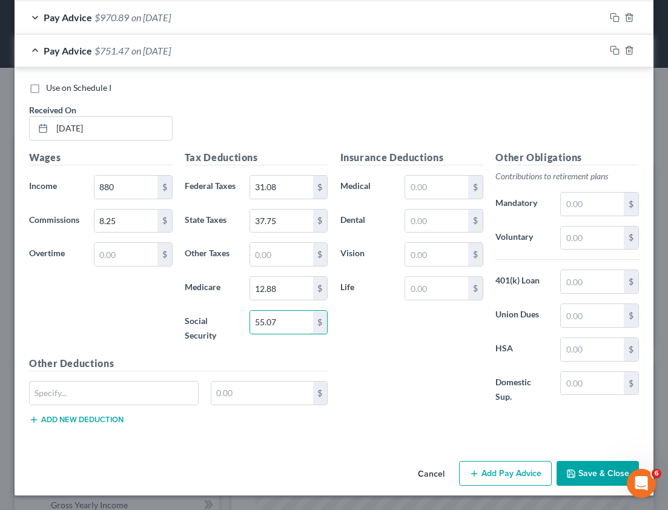
type input "55.07"
click at [109, 62] on div "Pay Advice $751.47 on [DATE]" at bounding box center [310, 51] width 591 height 32
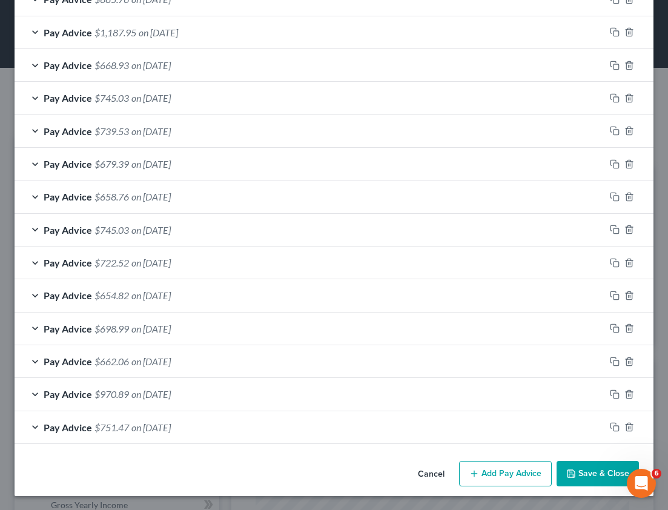
scroll to position [1250, 0]
click at [512, 470] on button "Add Pay Advice" at bounding box center [505, 473] width 93 height 25
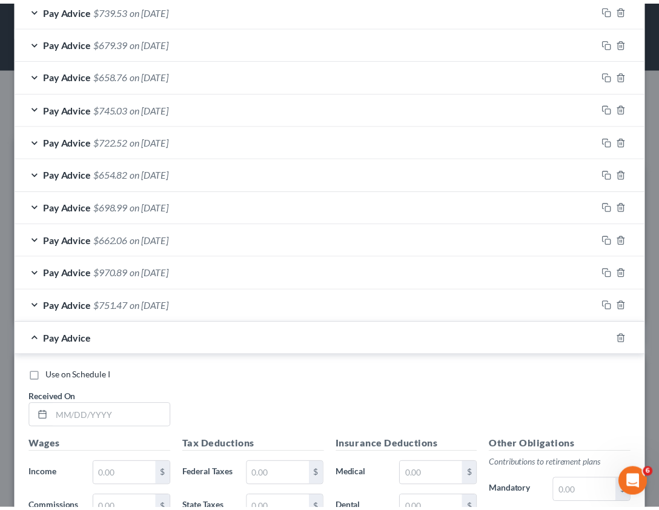
scroll to position [1660, 0]
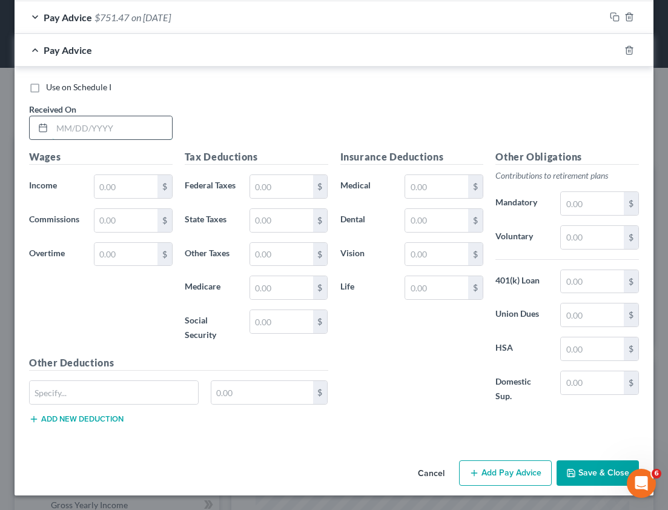
click at [104, 129] on input "text" at bounding box center [112, 127] width 120 height 23
type input "[DATE]"
click at [125, 182] on input "text" at bounding box center [126, 186] width 63 height 23
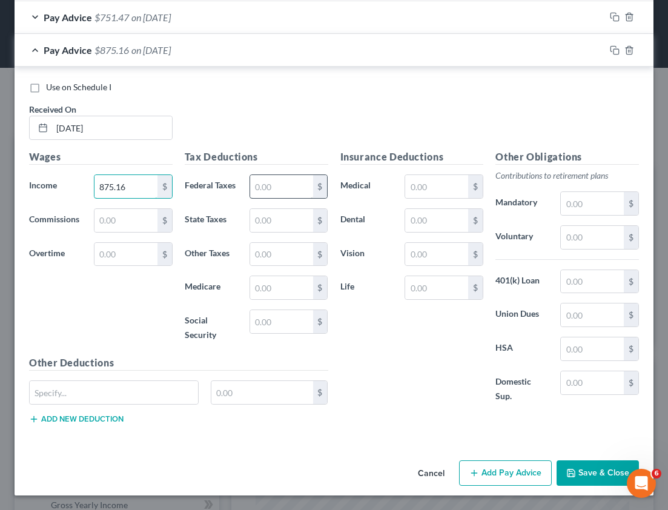
type input "875.16"
click at [288, 195] on input "text" at bounding box center [281, 186] width 63 height 23
type input "29.77"
click at [268, 218] on input "text" at bounding box center [281, 220] width 63 height 23
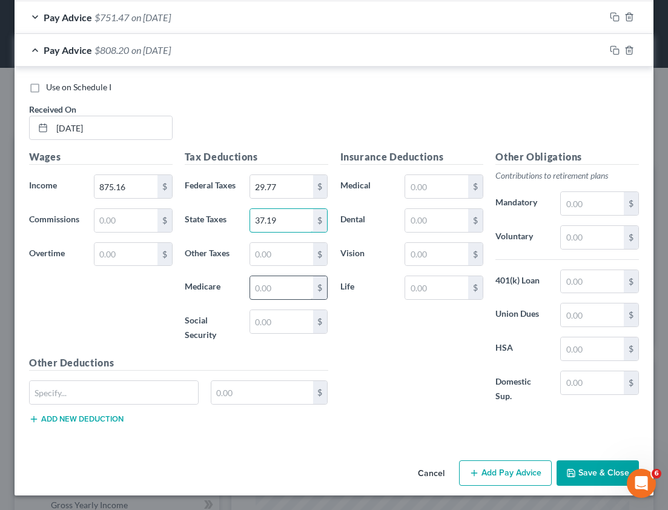
type input "37.19"
click at [261, 284] on input "text" at bounding box center [281, 287] width 63 height 23
type input "12.69"
click at [255, 332] on input "text" at bounding box center [281, 321] width 63 height 23
type input "54.26"
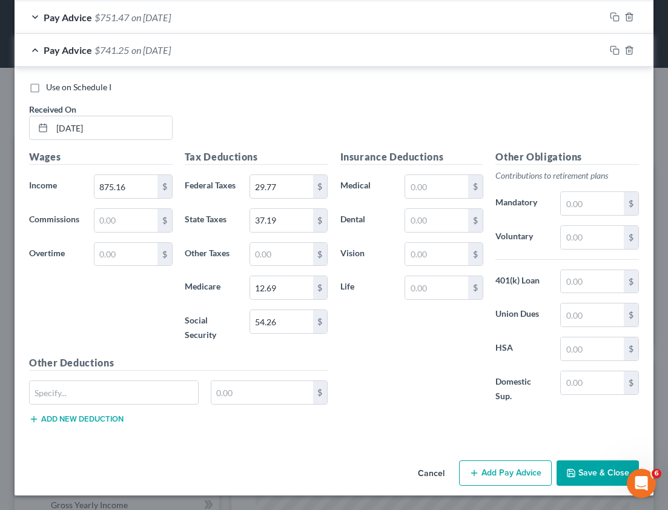
click at [576, 473] on button "Save & Close" at bounding box center [598, 473] width 82 height 25
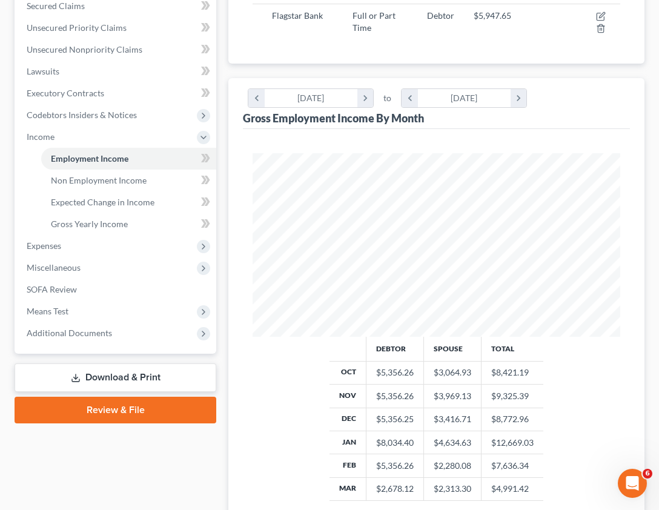
scroll to position [216, 0]
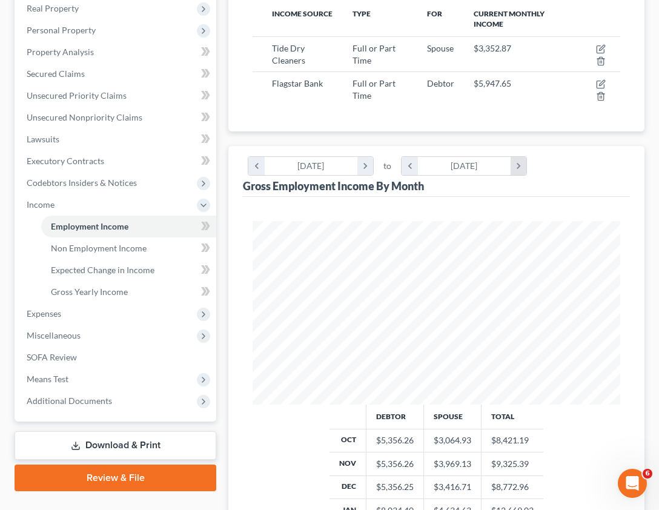
click at [521, 164] on icon "chevron_right" at bounding box center [519, 166] width 16 height 18
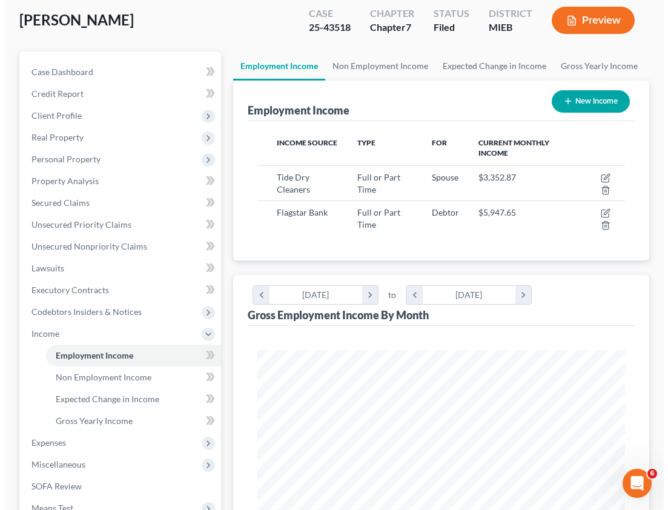
scroll to position [84, 0]
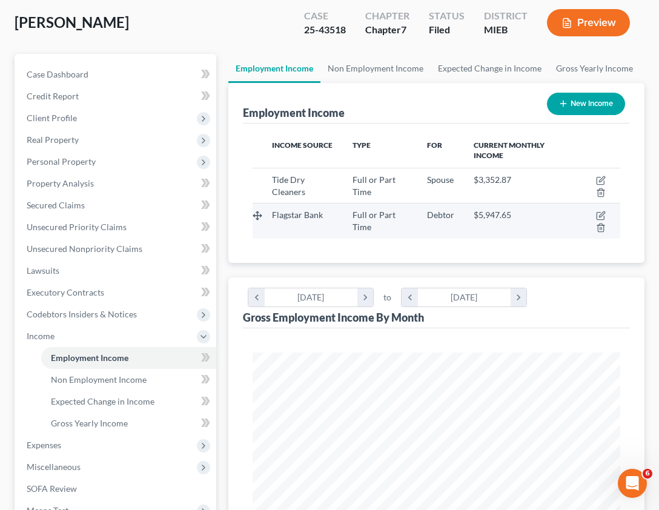
click at [500, 211] on span "$5,947.65" at bounding box center [493, 215] width 38 height 10
click at [598, 213] on icon "button" at bounding box center [600, 216] width 7 height 7
select select "0"
select select "35"
select select "2"
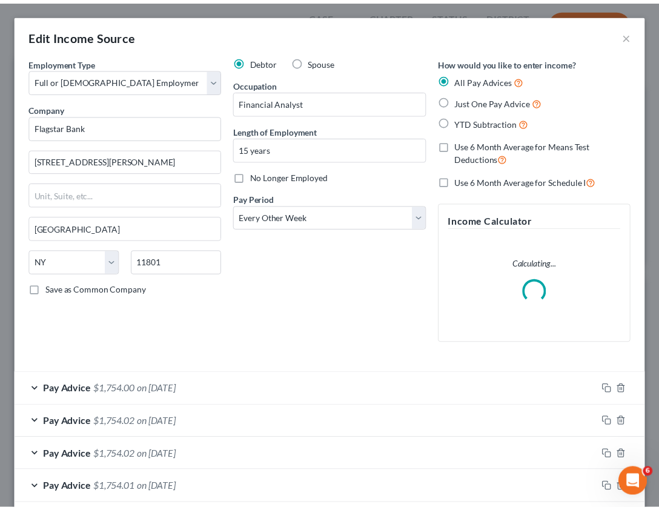
scroll to position [187, 398]
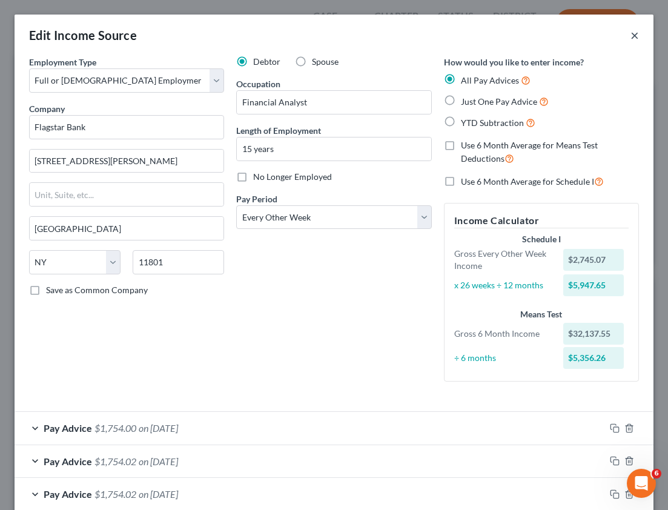
click at [631, 36] on button "×" at bounding box center [635, 35] width 8 height 15
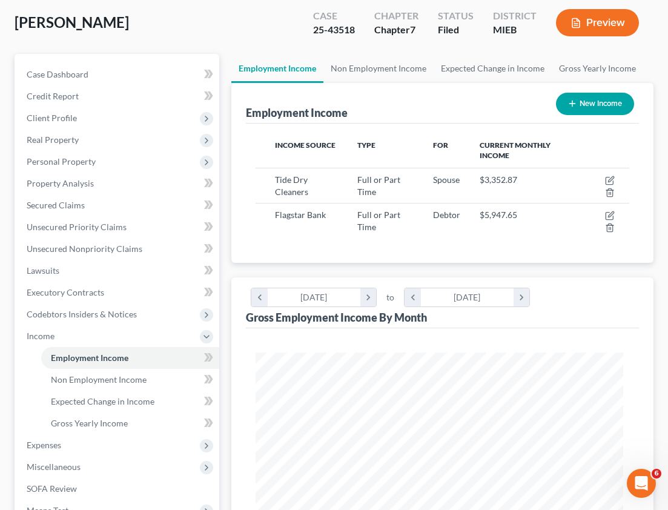
scroll to position [605884, 605676]
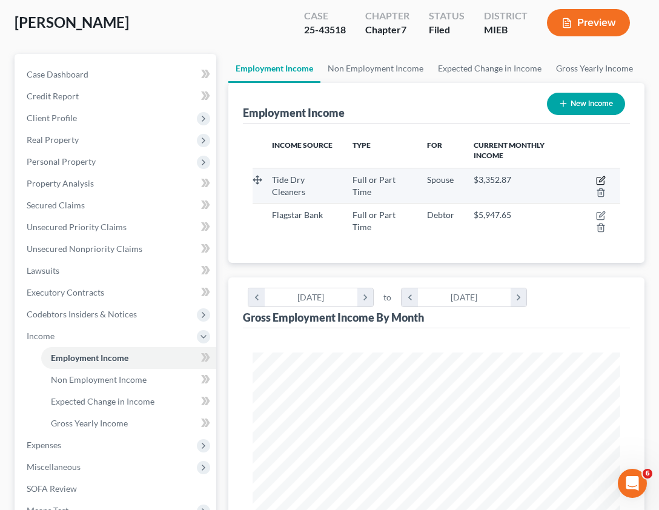
click at [599, 183] on icon "button" at bounding box center [601, 181] width 10 height 10
select select "0"
select select "23"
select select "3"
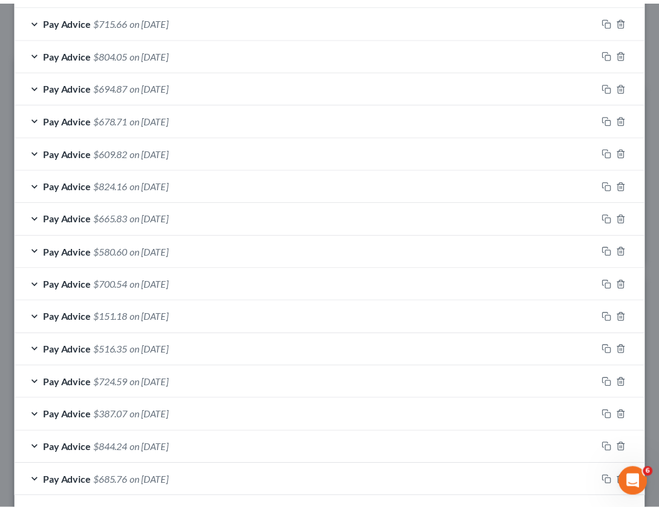
scroll to position [1283, 0]
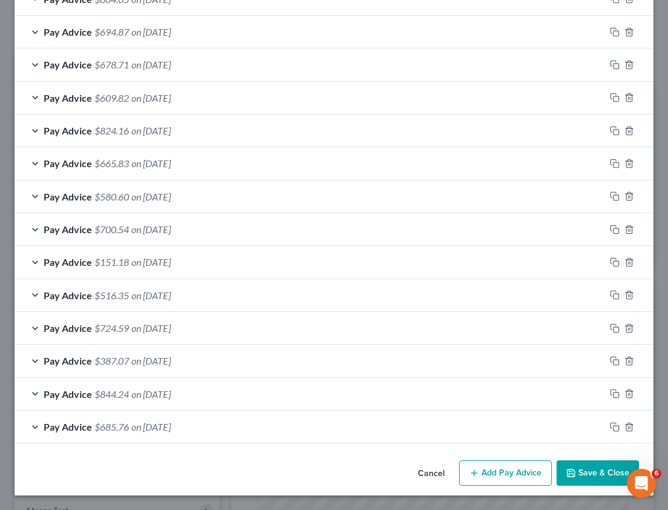
click at [598, 475] on button "Save & Close" at bounding box center [598, 473] width 82 height 25
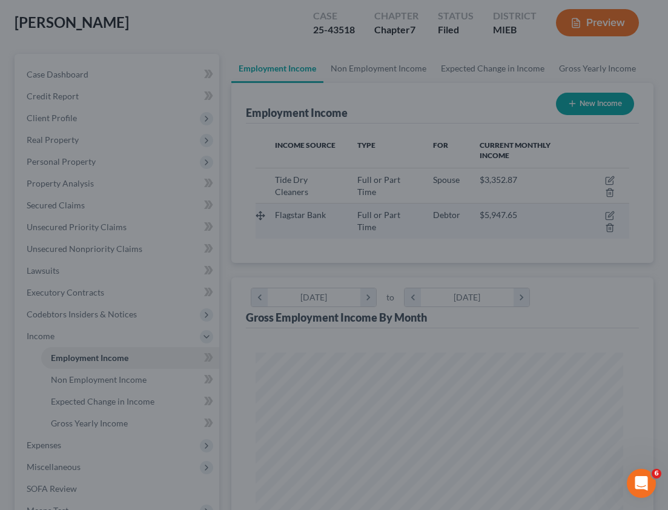
scroll to position [605884, 605676]
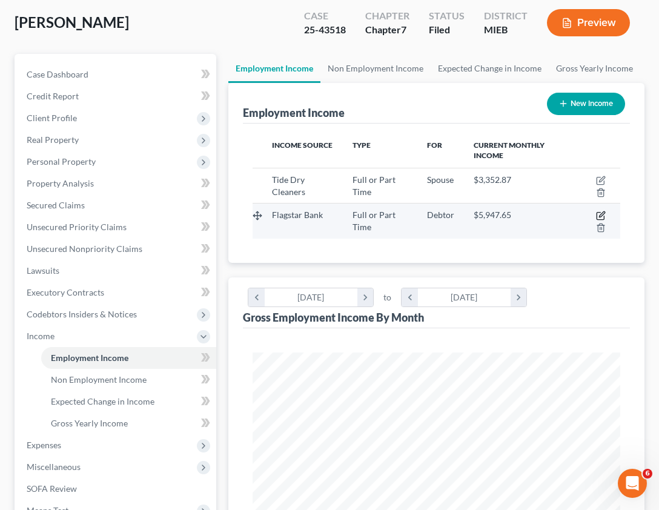
click at [603, 216] on icon "button" at bounding box center [601, 216] width 10 height 10
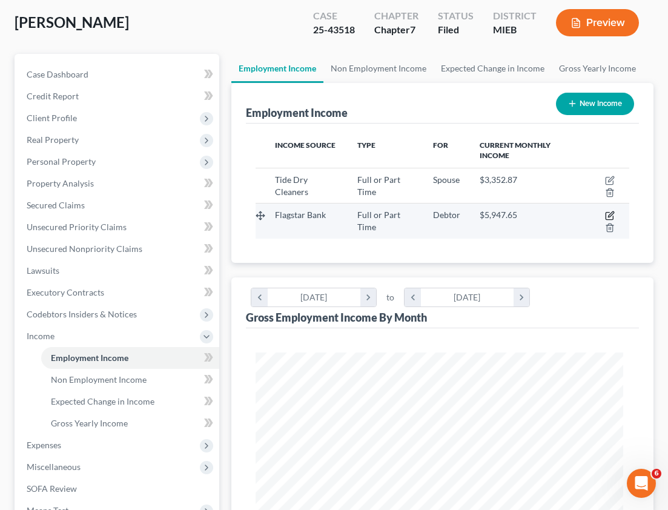
select select "0"
select select "35"
select select "2"
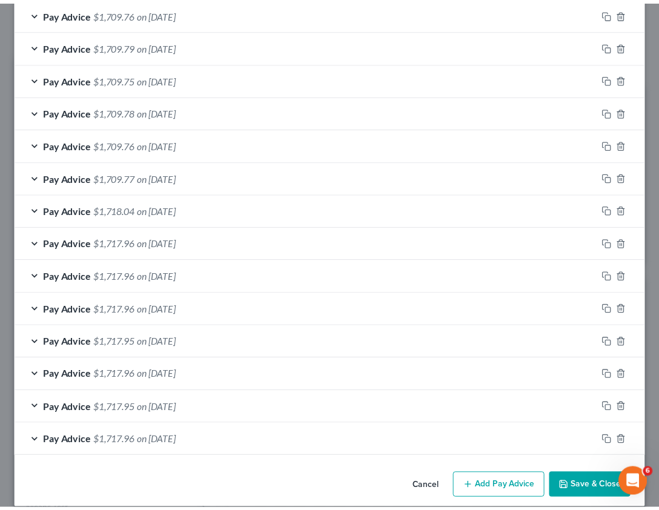
scroll to position [594, 0]
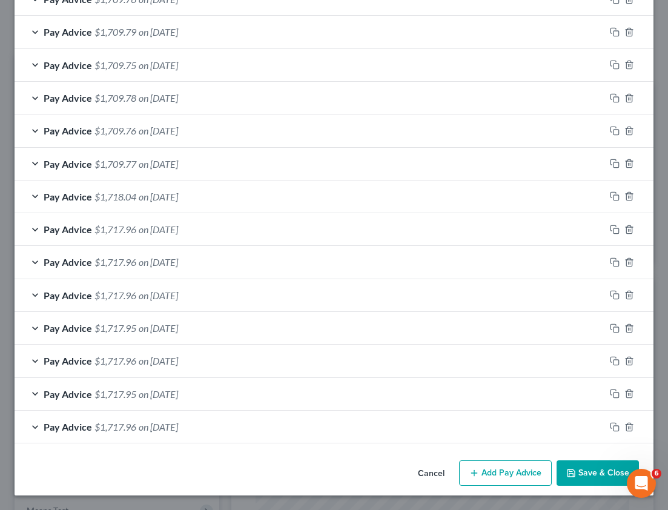
click at [574, 468] on button "Save & Close" at bounding box center [598, 473] width 82 height 25
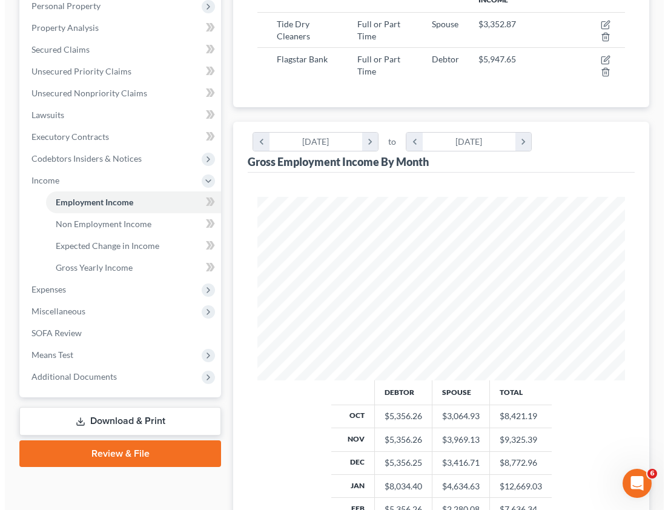
scroll to position [202, 0]
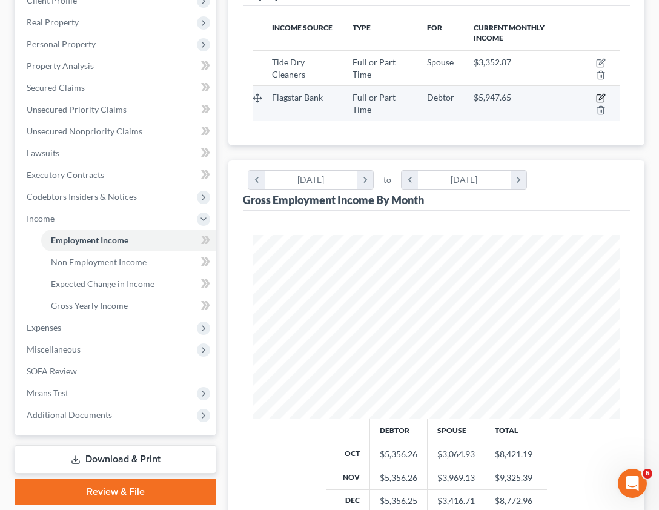
click at [602, 98] on icon "button" at bounding box center [601, 98] width 10 height 10
select select "0"
select select "35"
select select "2"
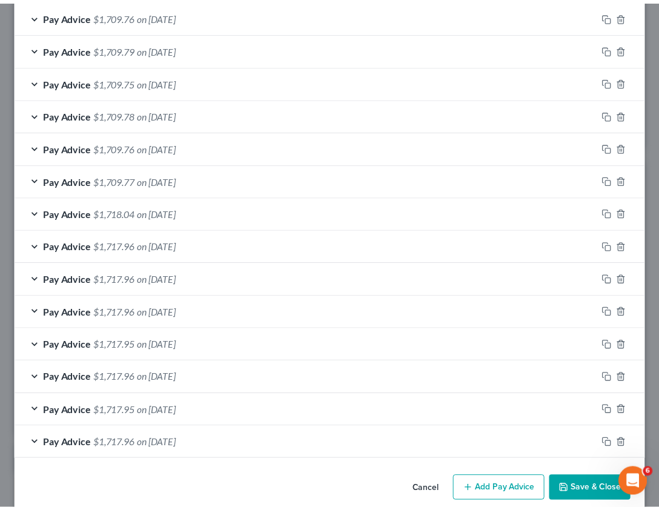
scroll to position [555, 0]
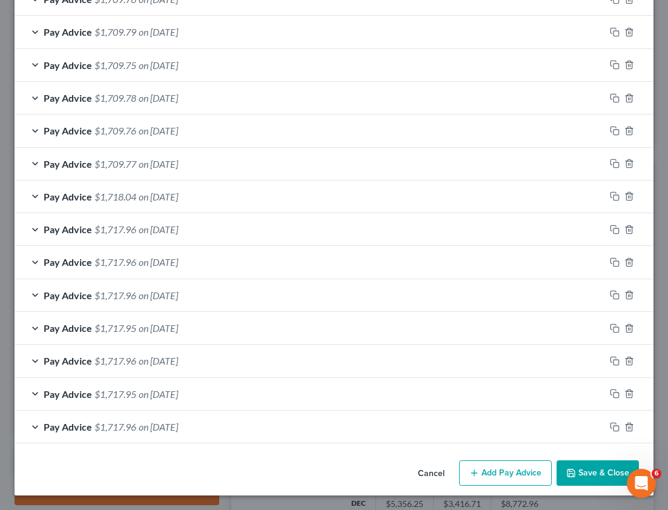
click at [570, 479] on button "Save & Close" at bounding box center [598, 473] width 82 height 25
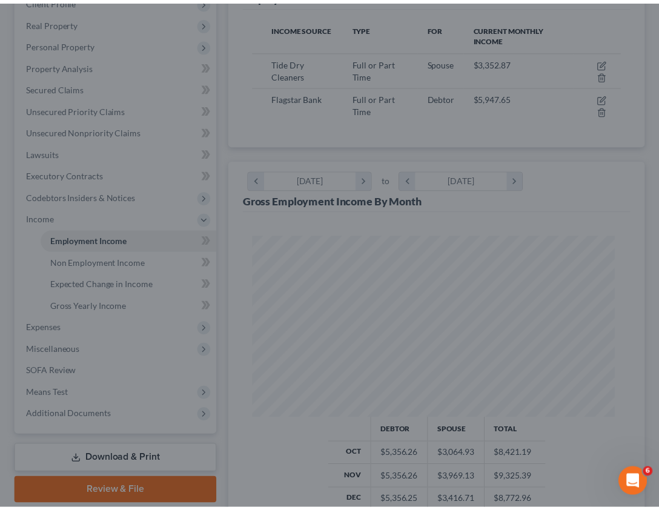
scroll to position [605884, 605676]
